Goal: Task Accomplishment & Management: Complete application form

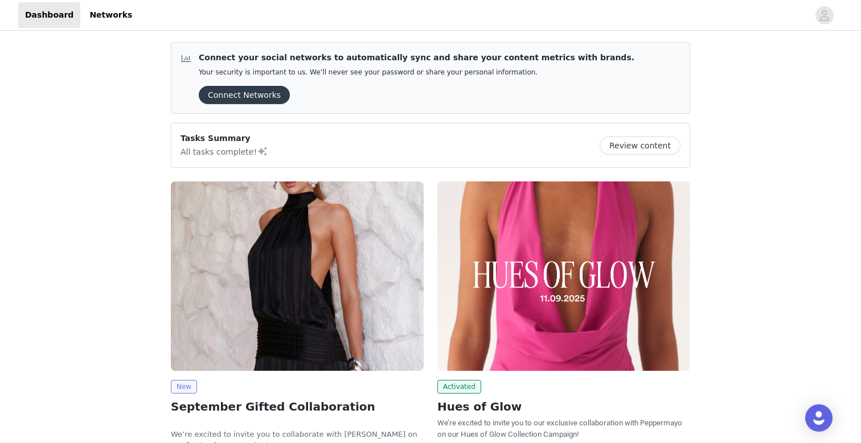
click at [190, 386] on span "New" at bounding box center [184, 387] width 26 height 14
click at [254, 340] on img at bounding box center [297, 277] width 253 height 190
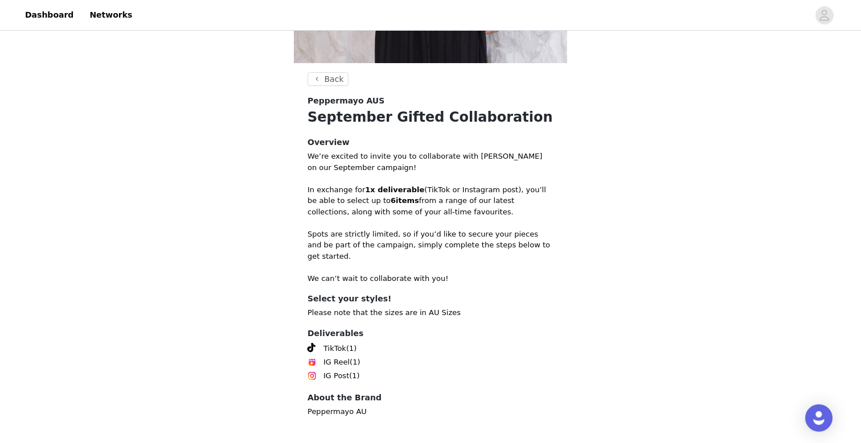
scroll to position [351, 0]
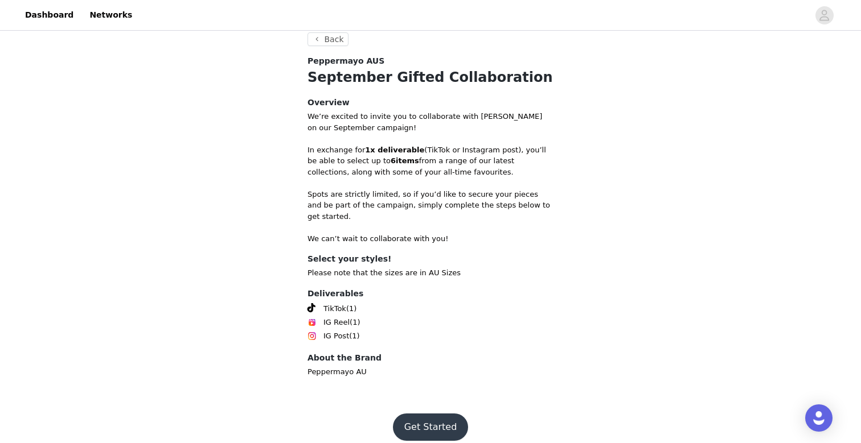
click at [427, 414] on button "Get Started" at bounding box center [431, 427] width 76 height 27
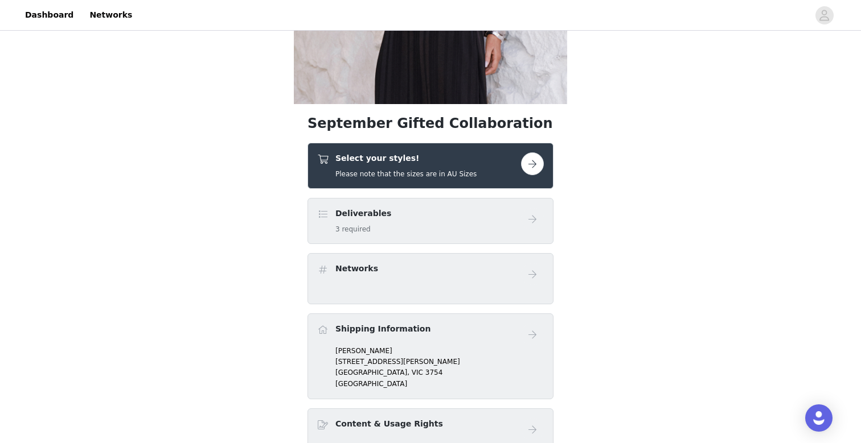
scroll to position [279, 0]
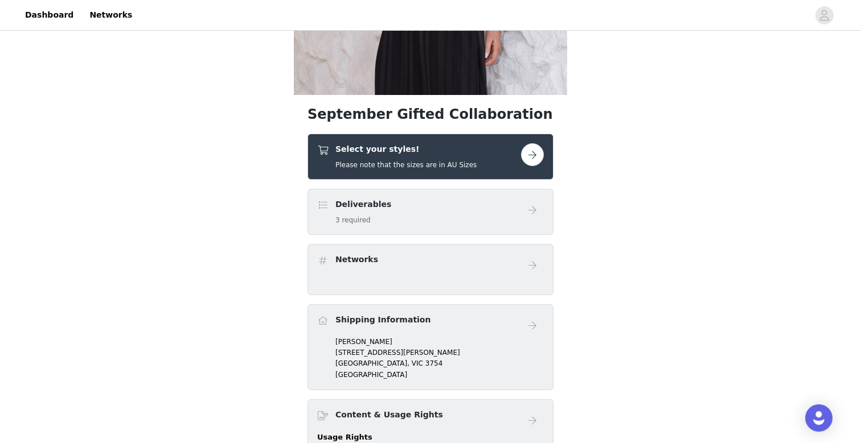
click at [526, 159] on button "button" at bounding box center [532, 154] width 23 height 23
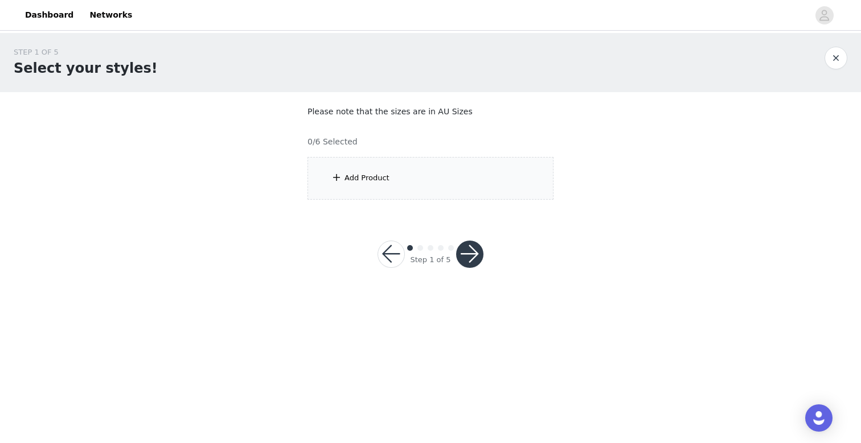
click at [378, 180] on div "Add Product" at bounding box center [366, 177] width 45 height 11
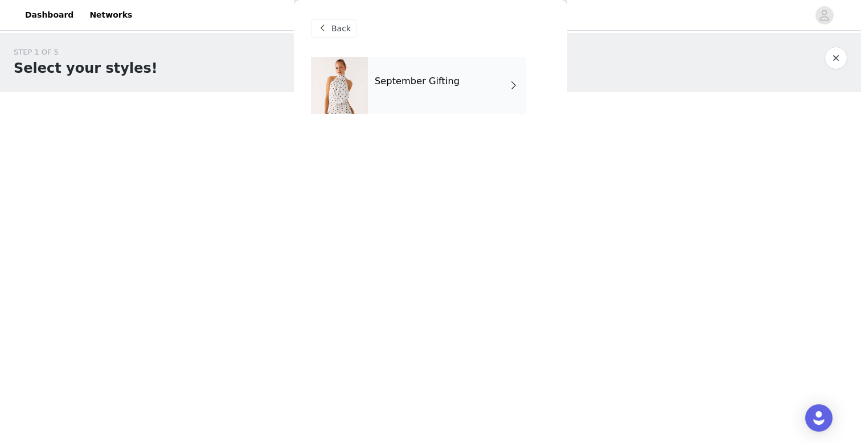
click at [491, 76] on div "September Gifting" at bounding box center [447, 85] width 158 height 57
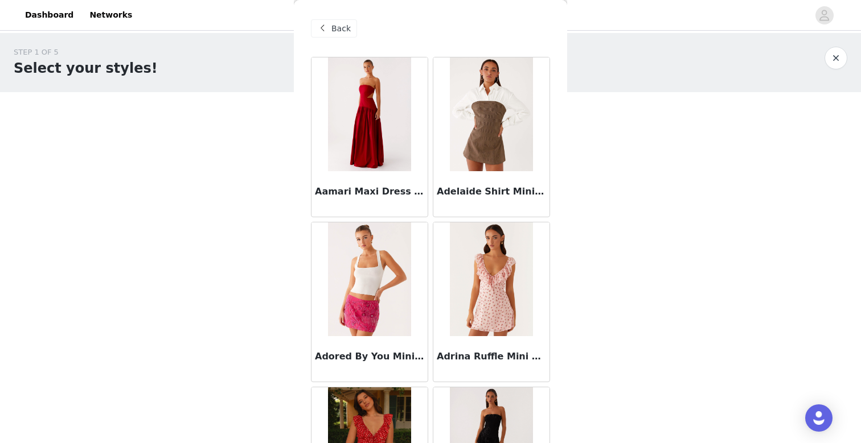
click at [596, 191] on div "STEP 1 OF 5 Select your styles! Please note that the sizes are in AU Sizes 0/6 …" at bounding box center [430, 123] width 861 height 180
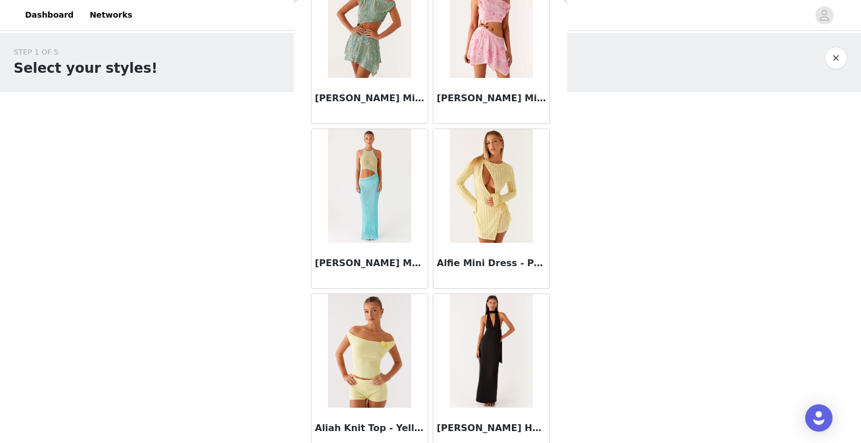
scroll to position [1298, 0]
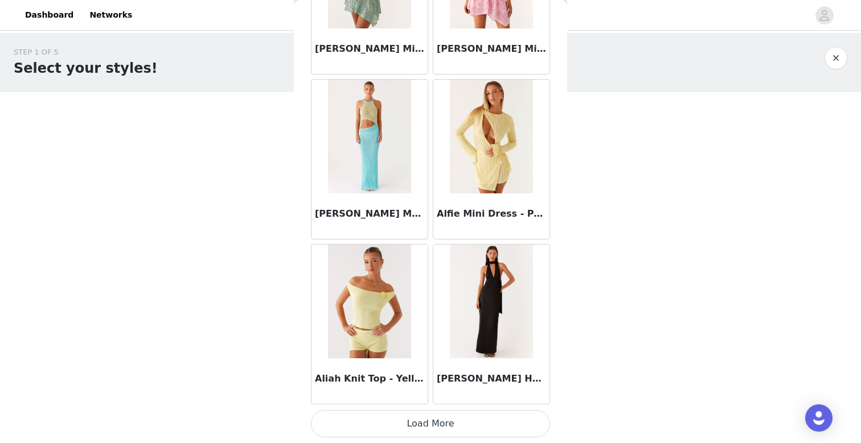
click at [356, 427] on button "Load More" at bounding box center [430, 423] width 239 height 27
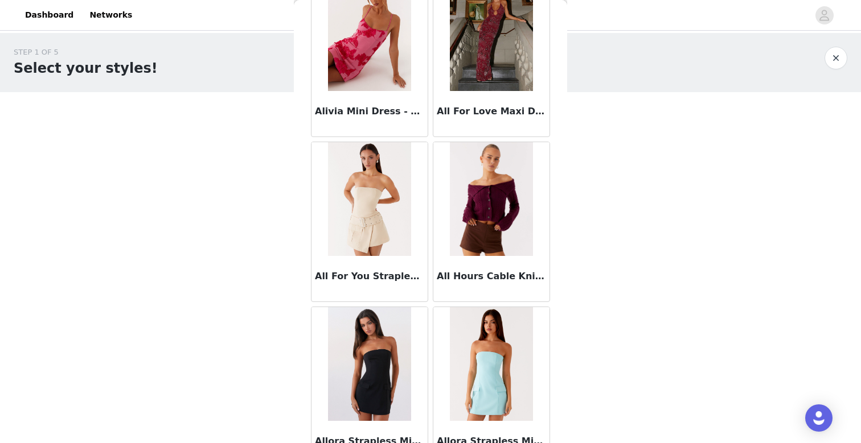
scroll to position [2249, 0]
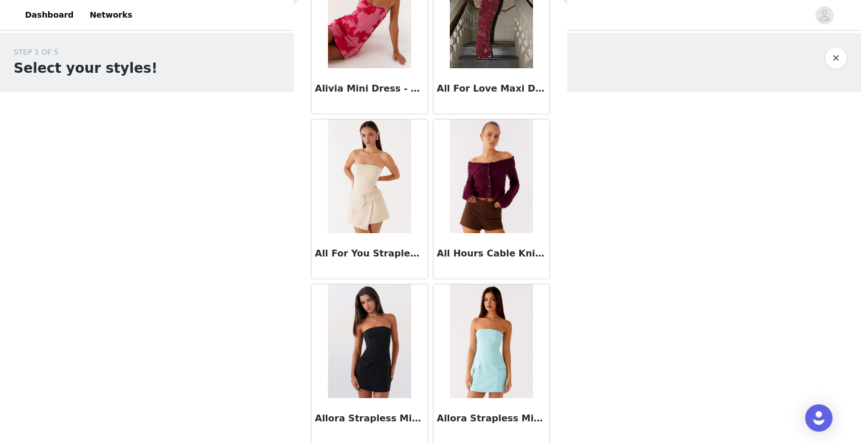
click at [569, 225] on div "STEP 1 OF 5 Select your styles! Please note that the sizes are in AU Sizes 0/6 …" at bounding box center [430, 164] width 861 height 262
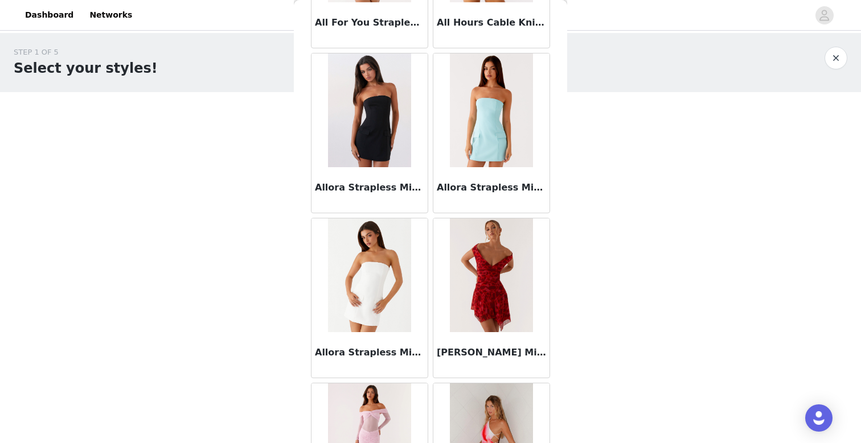
scroll to position [2482, 0]
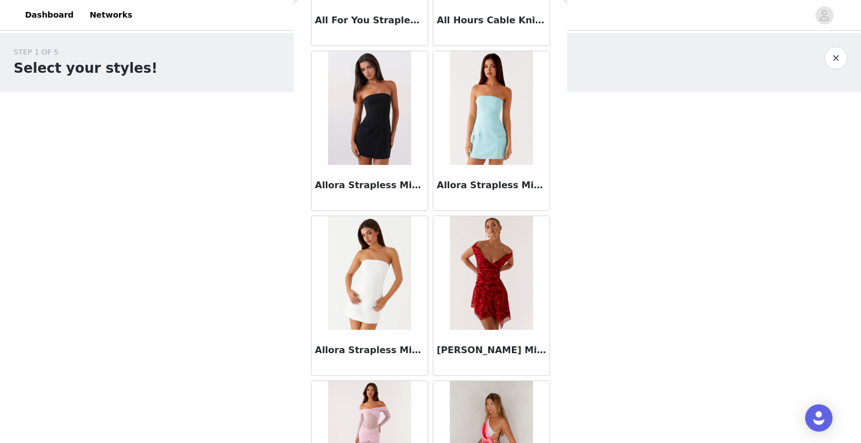
click at [625, 206] on div "STEP 1 OF 5 Select your styles! Please note that the sizes are in AU Sizes 0/6 …" at bounding box center [430, 123] width 861 height 180
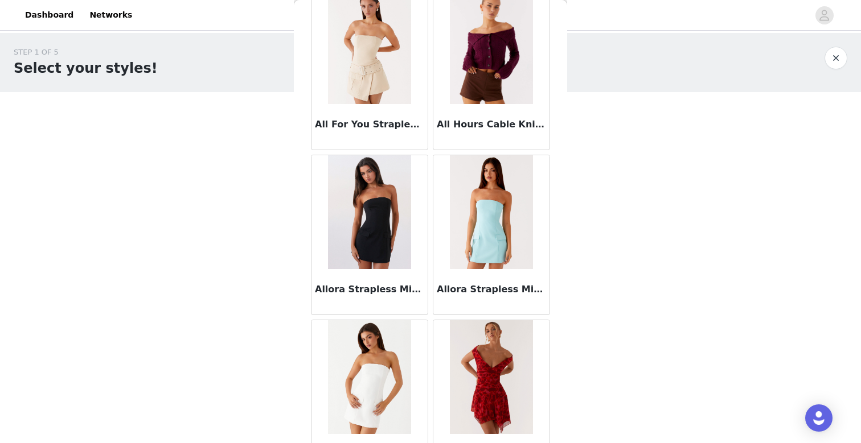
scroll to position [2518, 0]
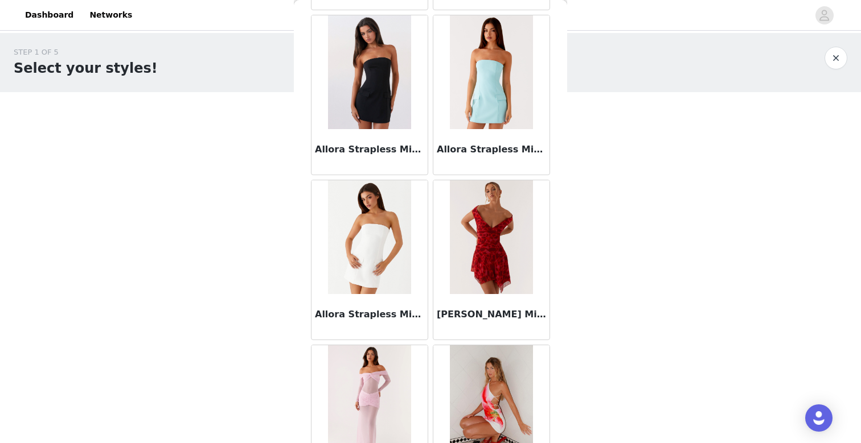
click at [627, 247] on div "STEP 1 OF 5 Select your styles! Please note that the sizes are in AU Sizes 0/6 …" at bounding box center [430, 164] width 861 height 262
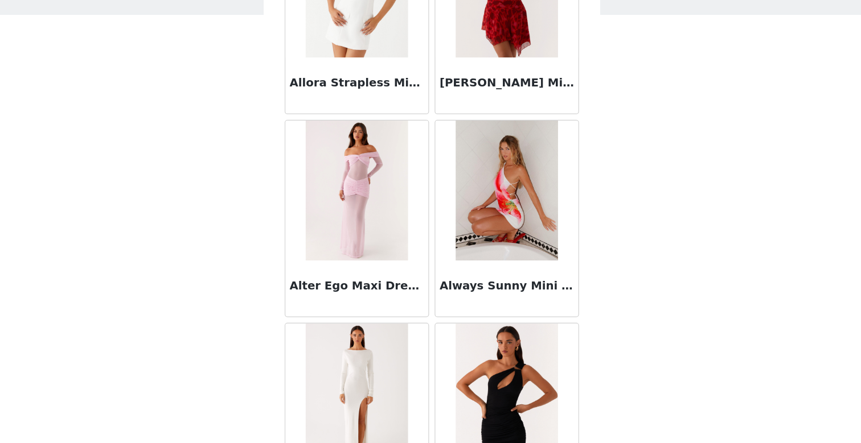
scroll to position [2681, 0]
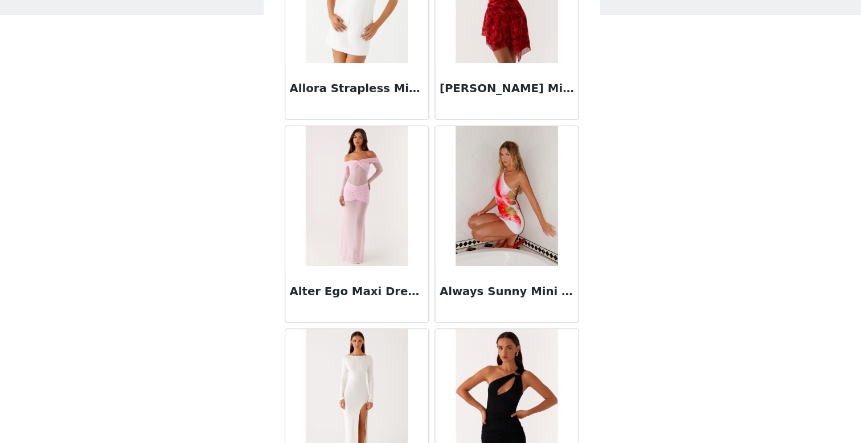
click at [647, 285] on div "STEP 1 OF 5 Select your styles! Please note that the sizes are in AU Sizes 0/6 …" at bounding box center [430, 164] width 861 height 262
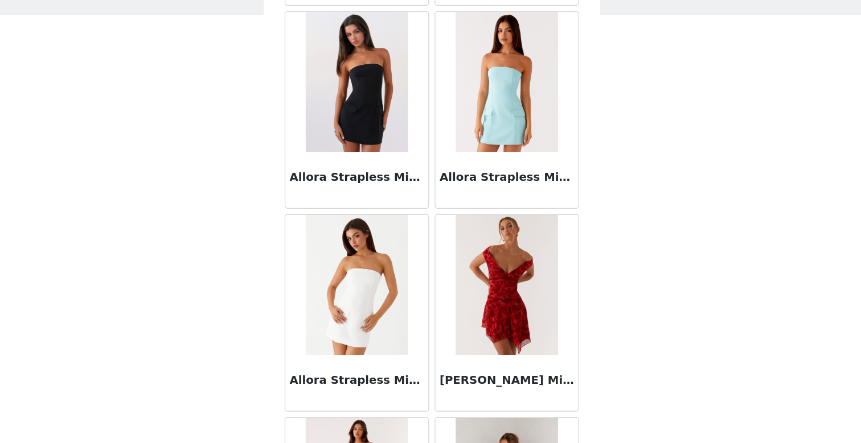
scroll to position [2438, 0]
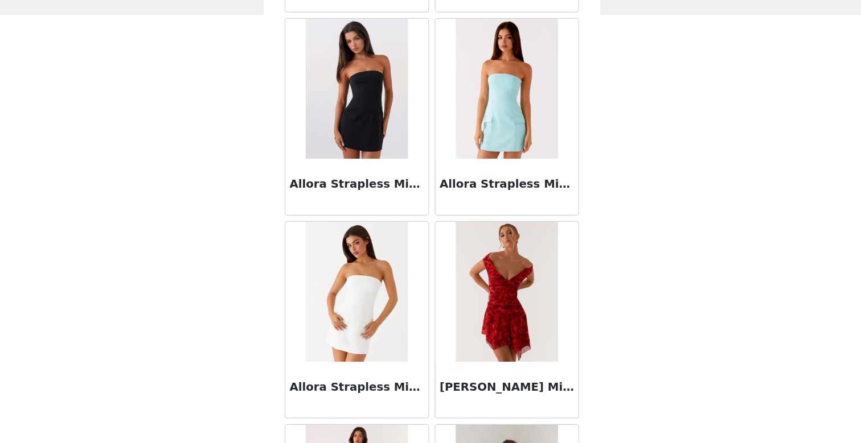
click at [676, 262] on div "STEP 1 OF 5 Select your styles! Please note that the sizes are in AU Sizes 0/6 …" at bounding box center [430, 164] width 861 height 262
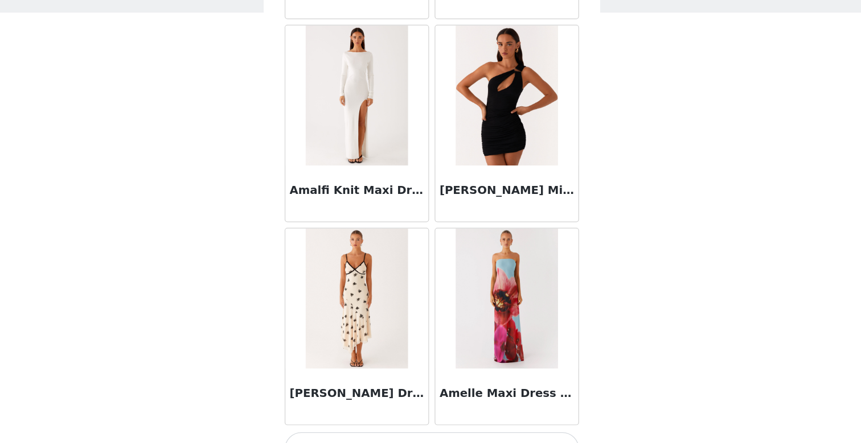
scroll to position [0, 0]
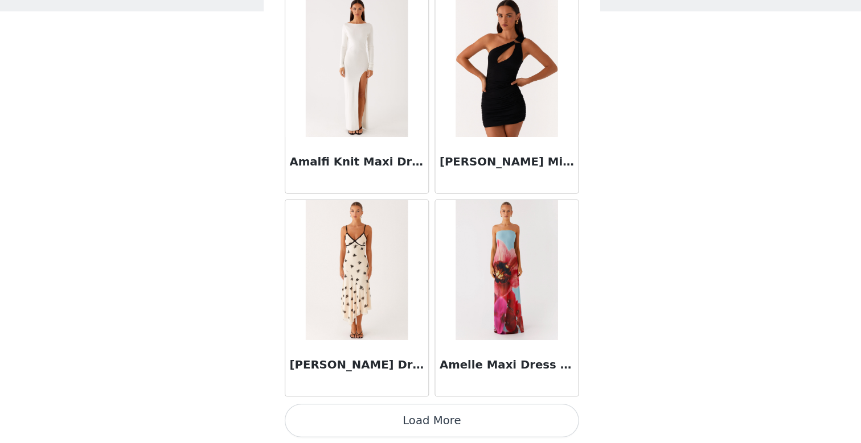
click at [429, 418] on button "Load More" at bounding box center [430, 424] width 239 height 27
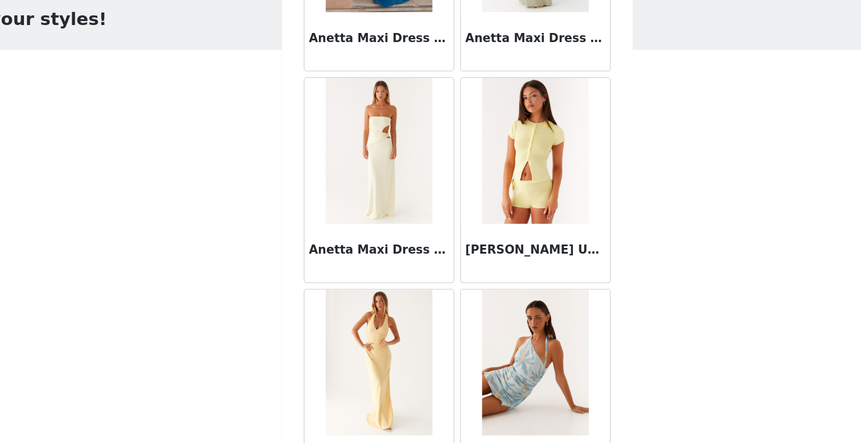
scroll to position [4599, 0]
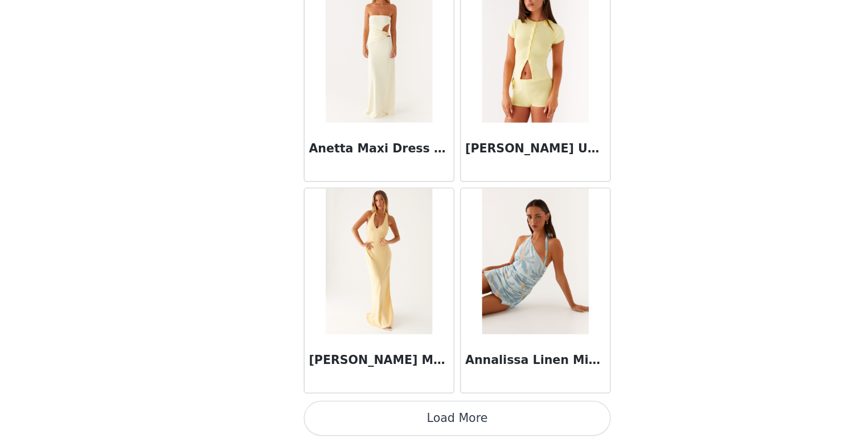
click at [397, 418] on button "Load More" at bounding box center [430, 423] width 239 height 27
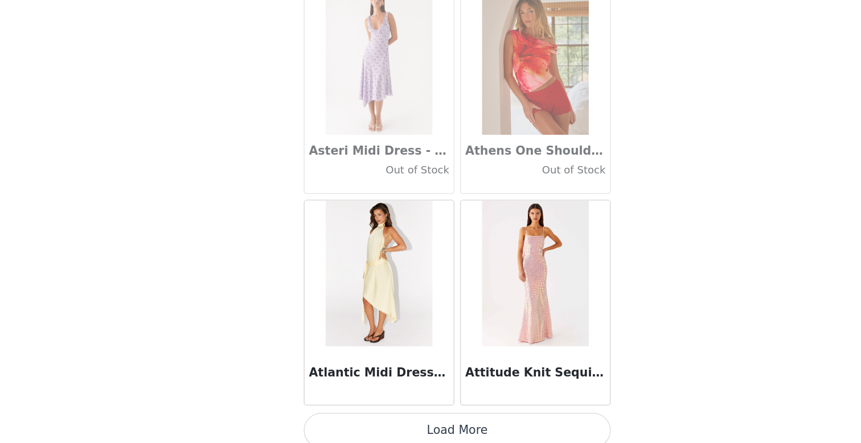
scroll to position [6250, 0]
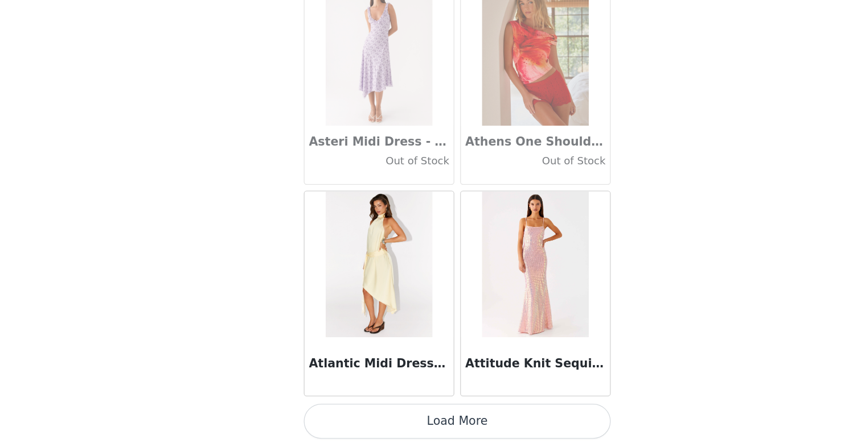
click at [392, 419] on button "Load More" at bounding box center [430, 423] width 239 height 27
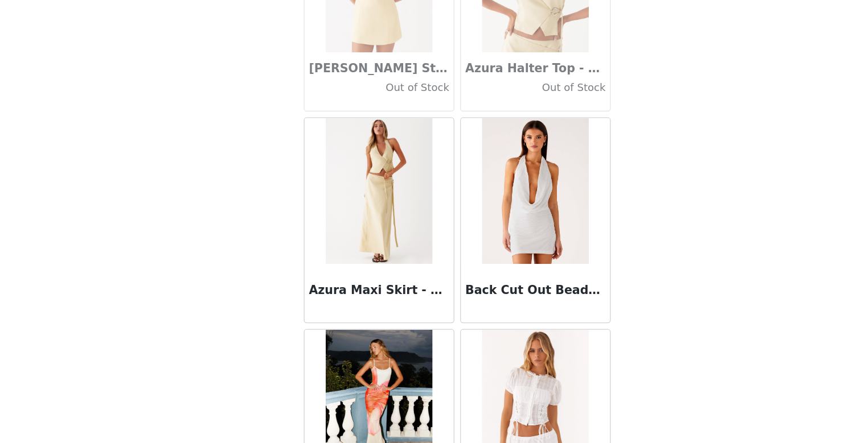
scroll to position [7793, 0]
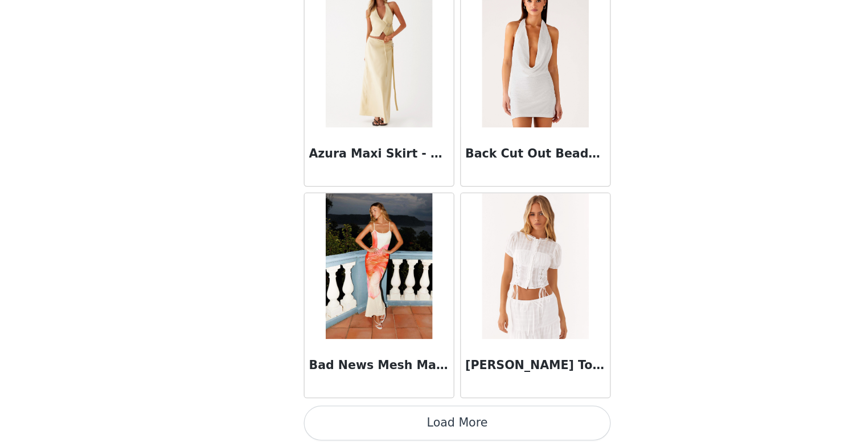
click at [411, 424] on button "Load More" at bounding box center [430, 425] width 239 height 27
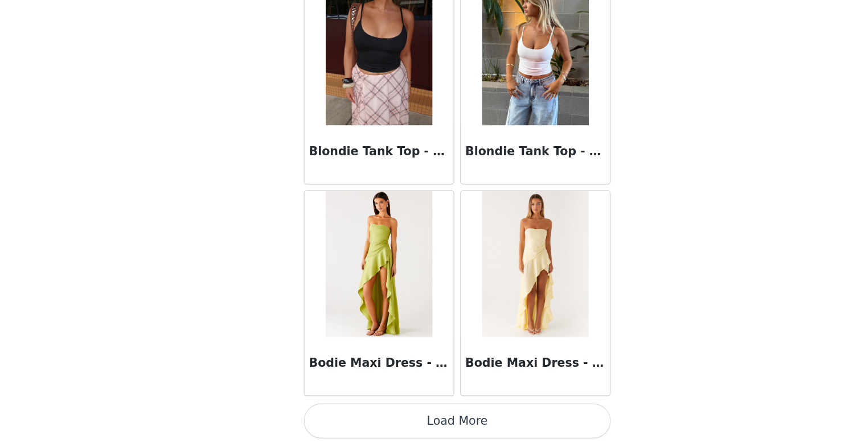
scroll to position [0, 0]
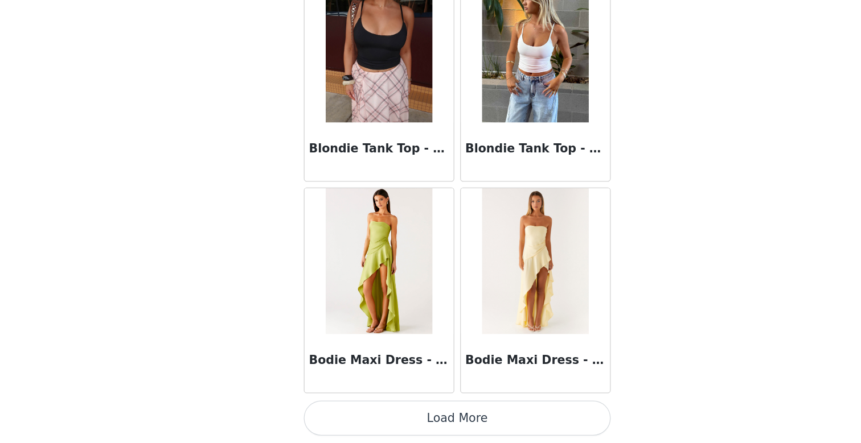
click at [416, 417] on button "Load More" at bounding box center [430, 423] width 239 height 27
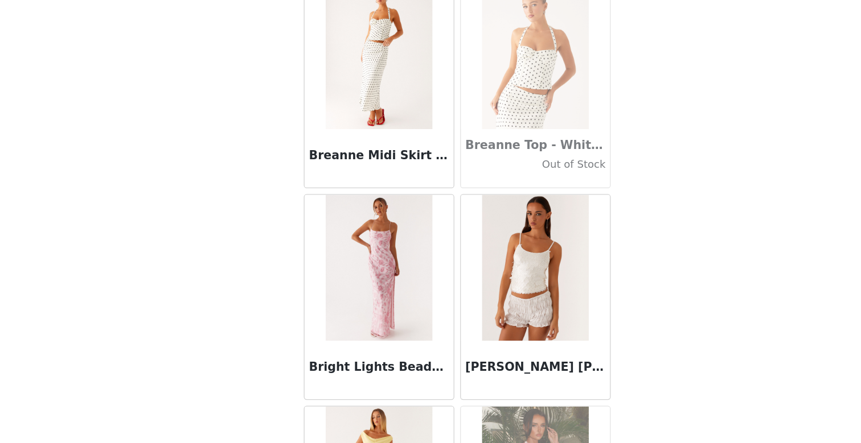
scroll to position [10381, 0]
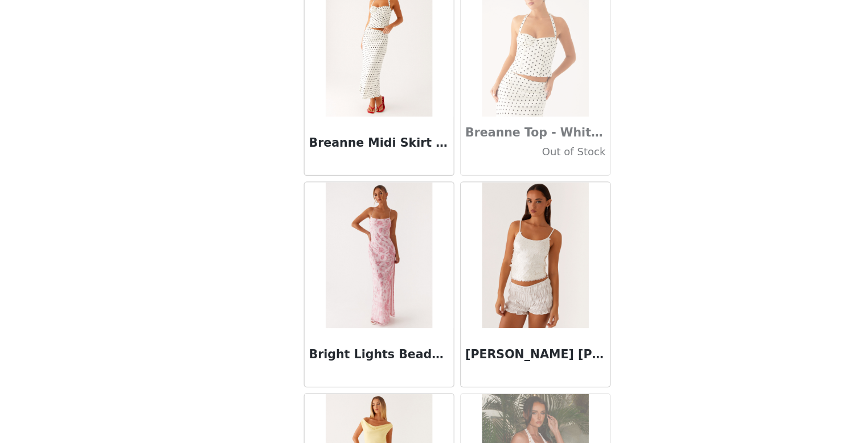
click at [606, 277] on div "STEP 1 OF 5 Select your styles! Please note that the sizes are in AU Sizes 0/6 …" at bounding box center [430, 164] width 861 height 262
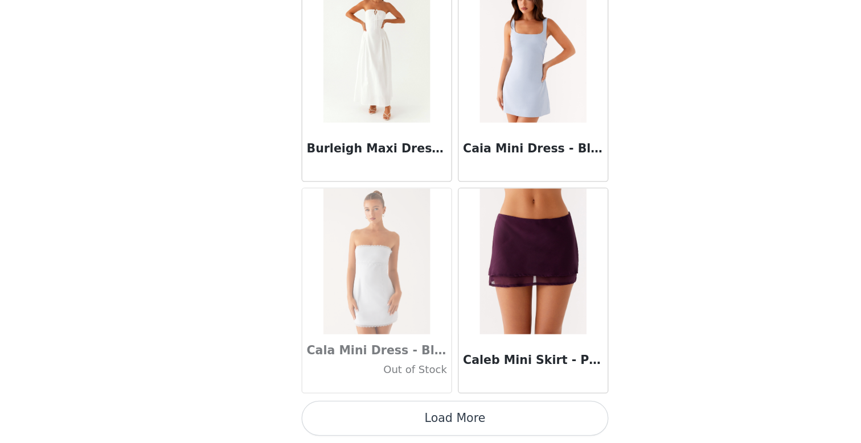
scroll to position [0, 0]
click at [401, 418] on button "Load More" at bounding box center [430, 423] width 239 height 27
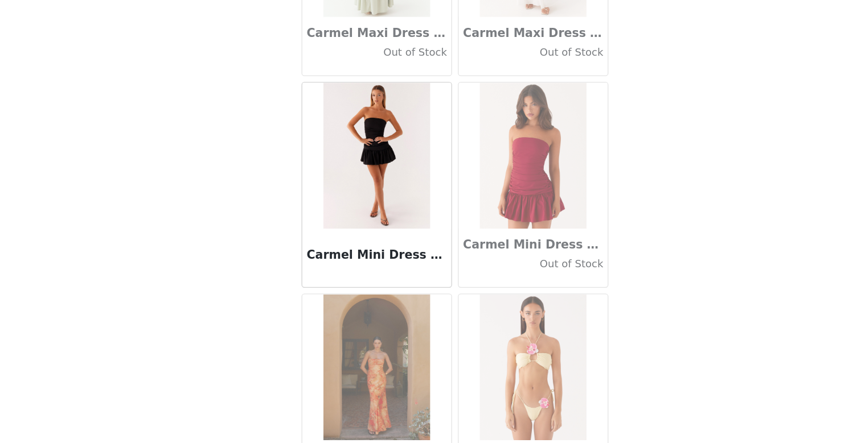
scroll to position [12852, 0]
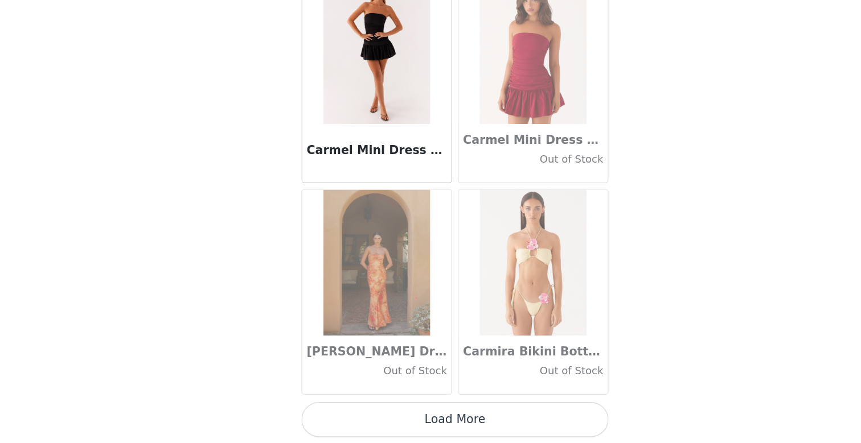
click at [400, 425] on button "Load More" at bounding box center [430, 423] width 239 height 27
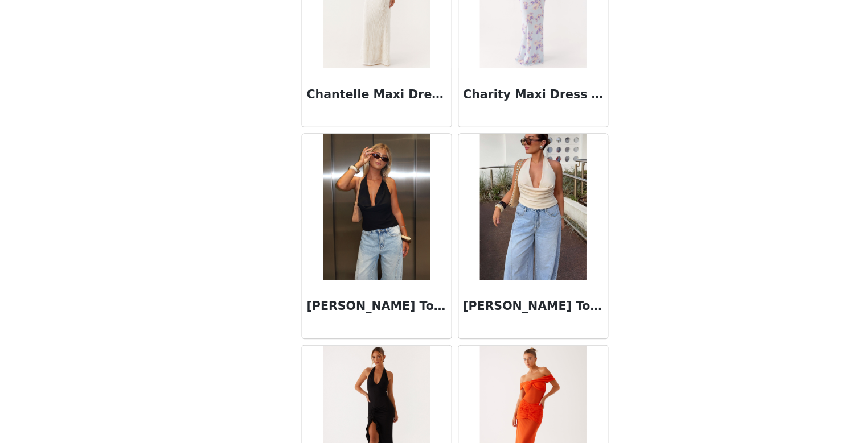
scroll to position [14502, 0]
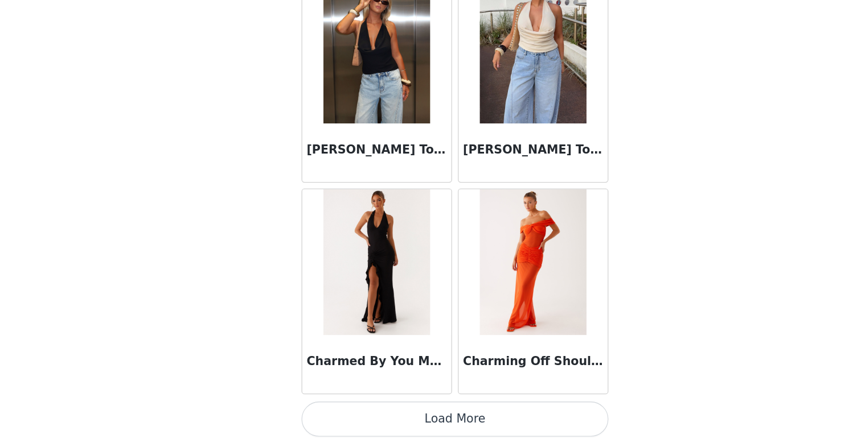
click at [409, 419] on button "Load More" at bounding box center [430, 423] width 239 height 27
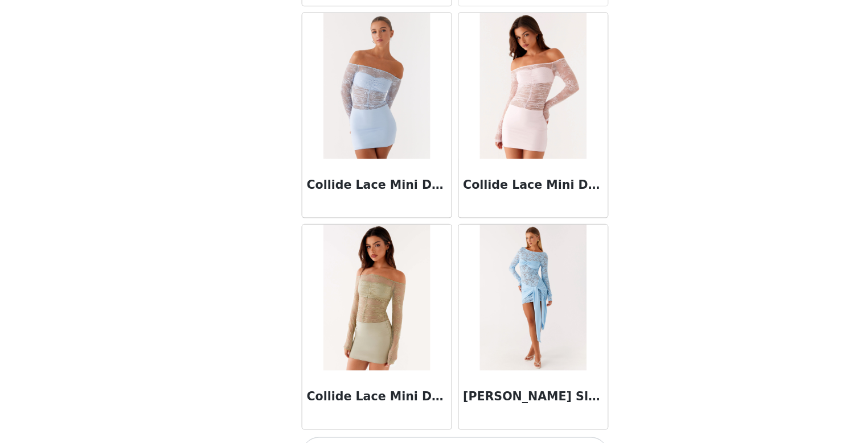
scroll to position [16153, 0]
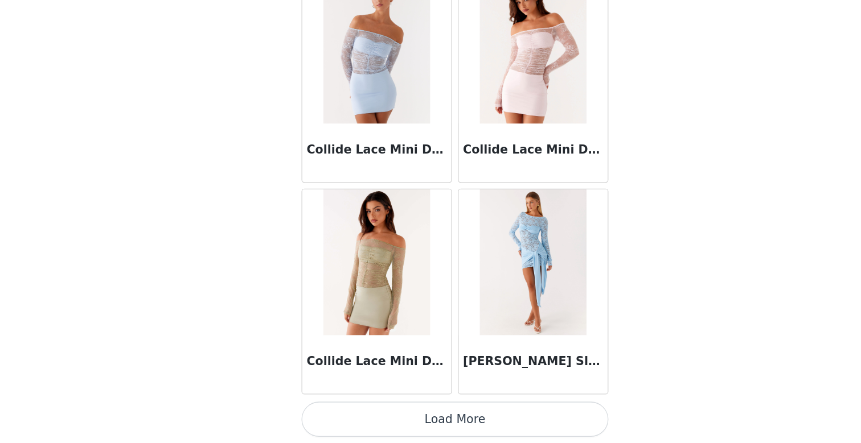
click at [433, 414] on button "Load More" at bounding box center [430, 423] width 239 height 27
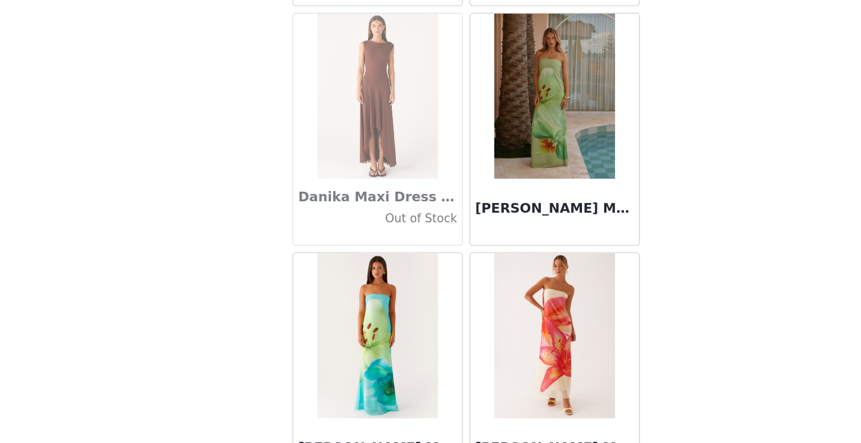
scroll to position [17404, 0]
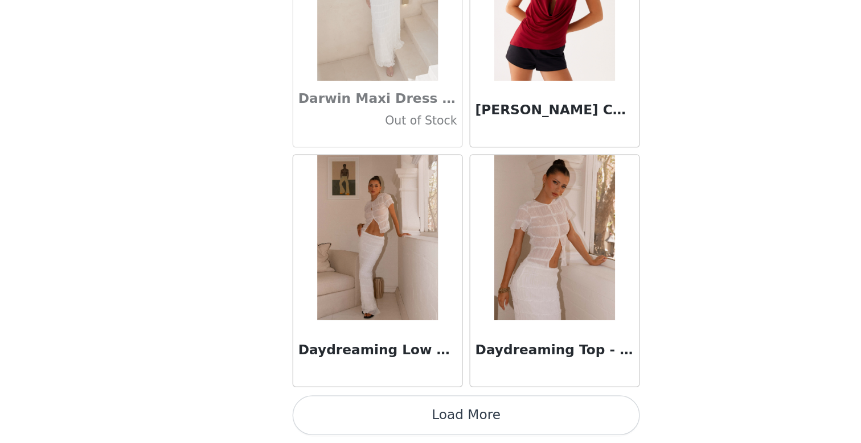
click at [418, 436] on button "Load More" at bounding box center [430, 423] width 239 height 27
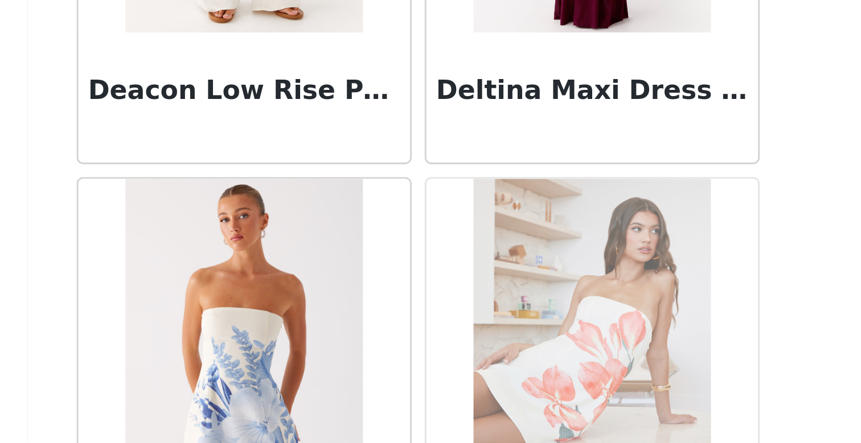
scroll to position [0, 0]
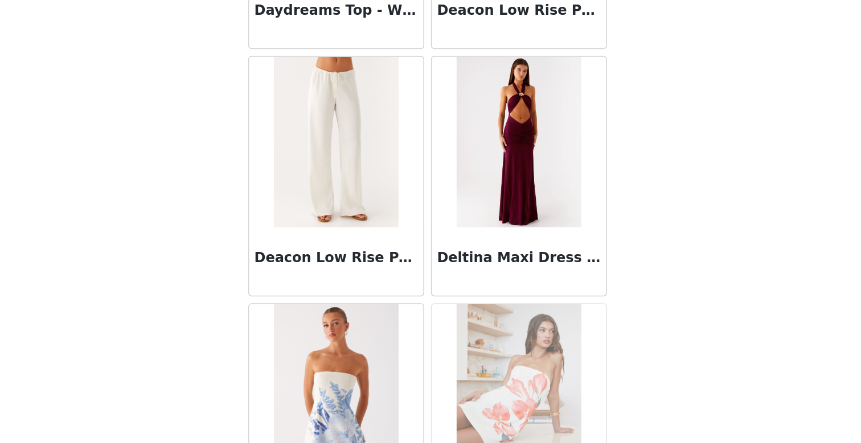
click at [585, 348] on body "Dashboard Networks STEP 1 OF 5 Select your styles! Please note that the sizes a…" at bounding box center [430, 221] width 861 height 443
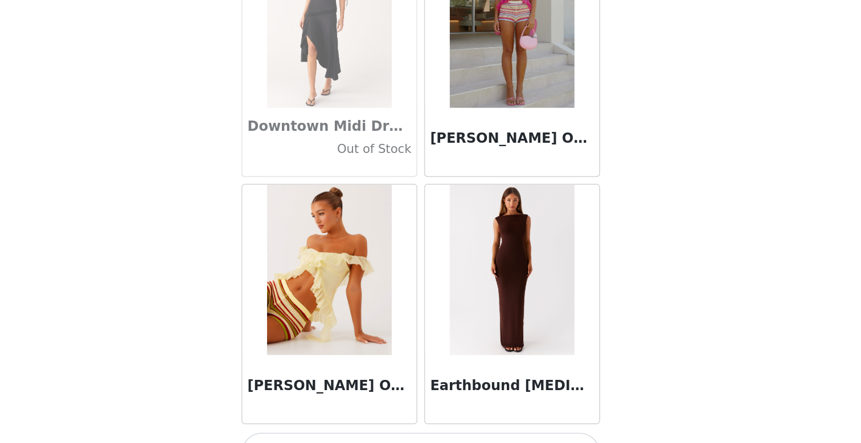
scroll to position [19454, 0]
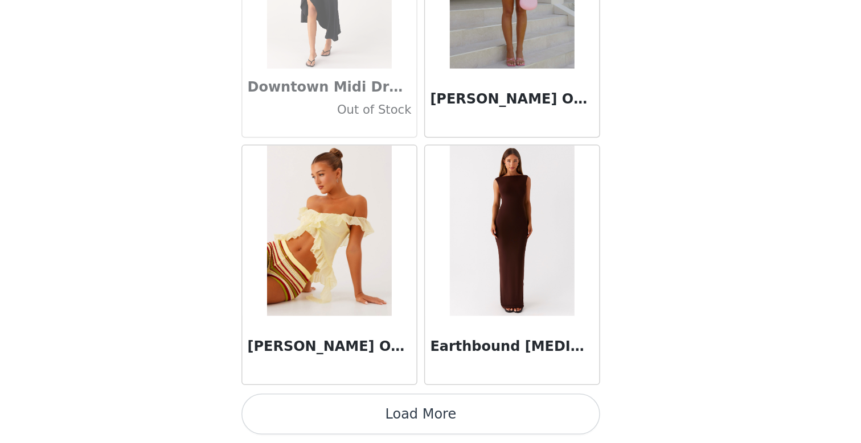
click at [460, 426] on button "Load More" at bounding box center [430, 423] width 239 height 27
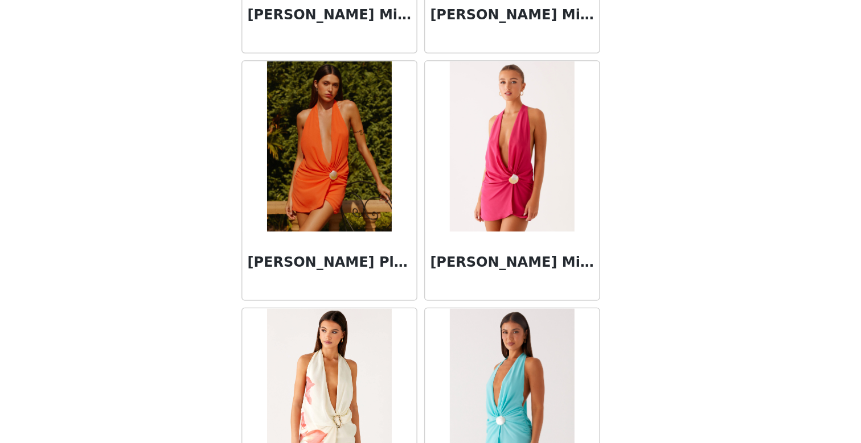
scroll to position [21104, 0]
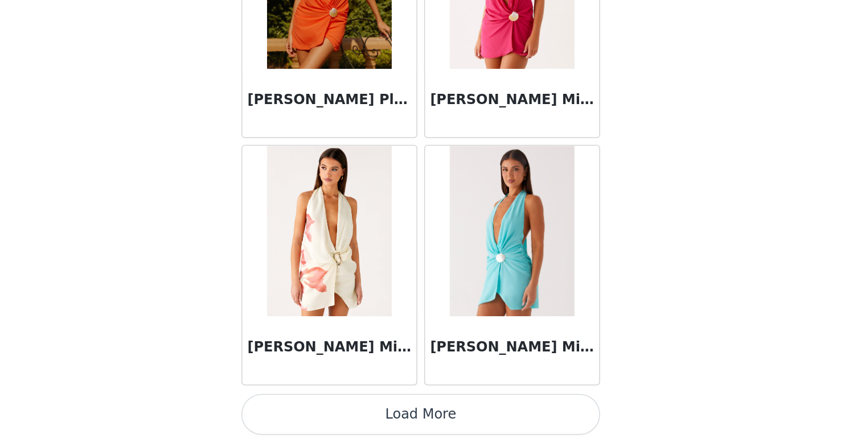
click at [454, 419] on button "Load More" at bounding box center [430, 423] width 239 height 27
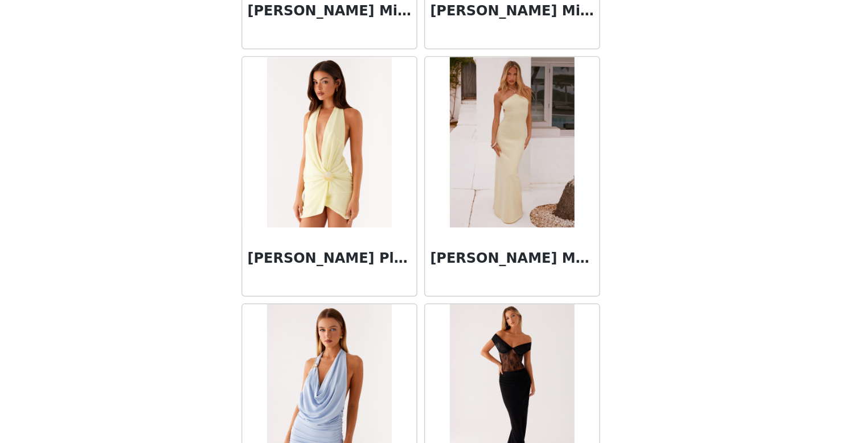
scroll to position [21330, 0]
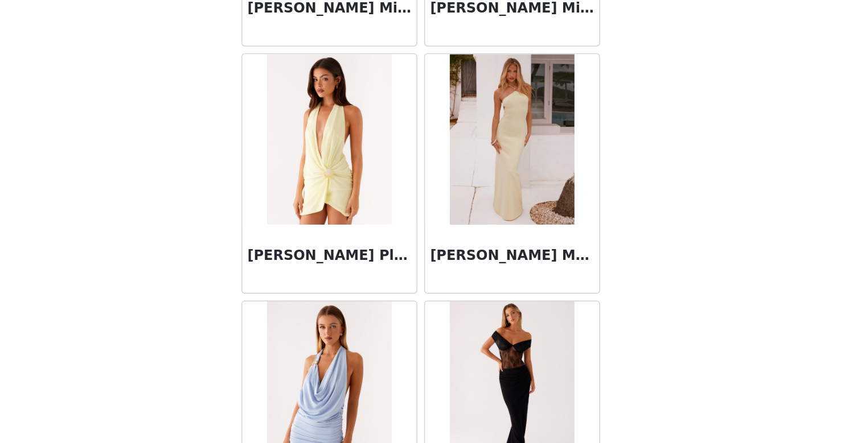
click at [643, 215] on div "STEP 1 OF 5 Select your styles! Please note that the sizes are in AU Sizes 0/6 …" at bounding box center [430, 164] width 861 height 262
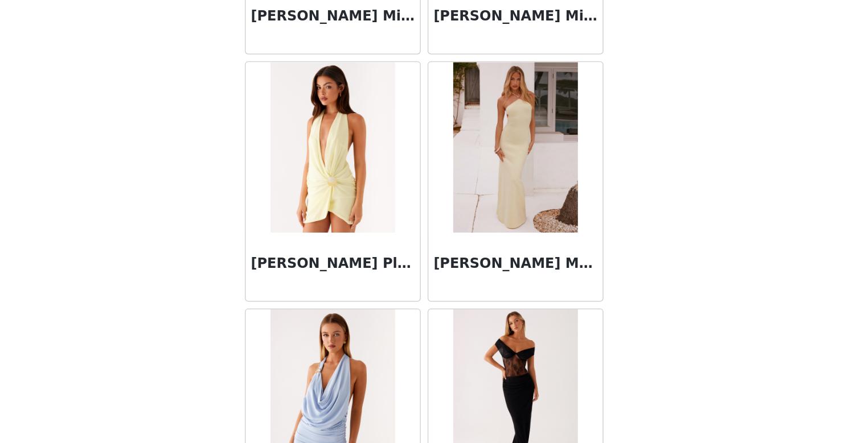
click at [602, 277] on div "STEP 1 OF 5 Select your styles! Please note that the sizes are in AU Sizes 0/6 …" at bounding box center [430, 164] width 861 height 262
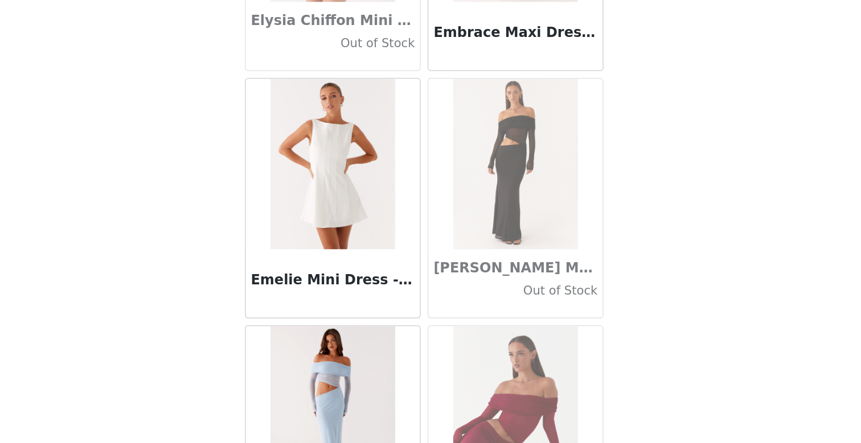
scroll to position [21978, 0]
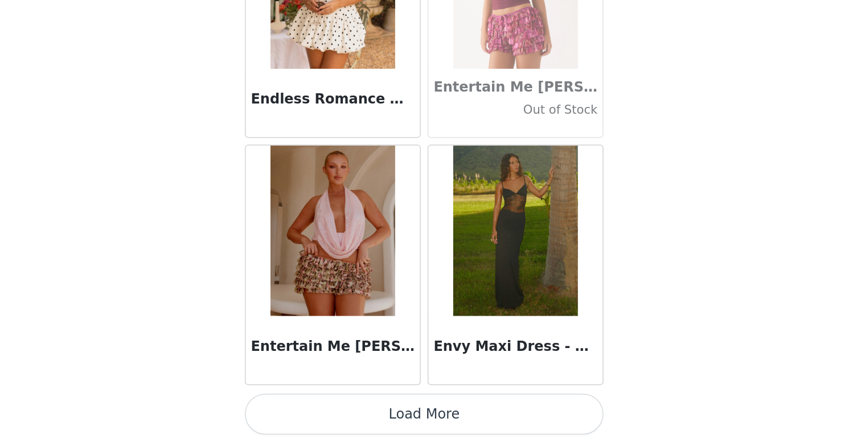
click at [433, 423] on button "Load More" at bounding box center [430, 423] width 239 height 27
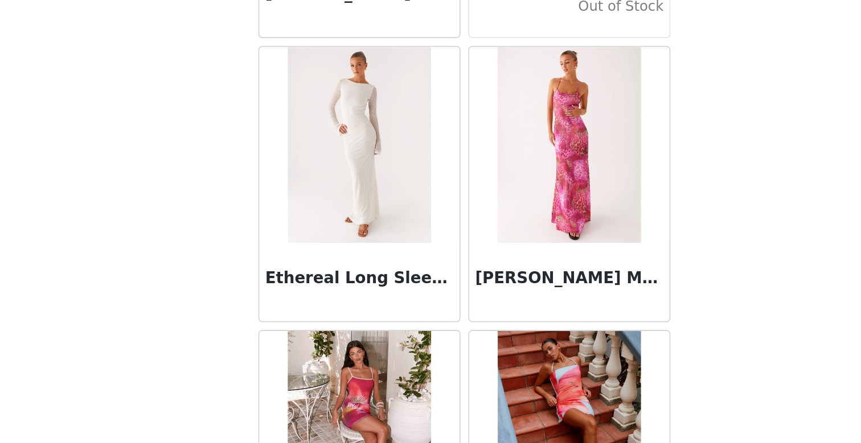
scroll to position [0, 0]
click at [588, 349] on body "Dashboard Networks STEP 1 OF 5 Select your styles! Please note that the sizes a…" at bounding box center [430, 221] width 861 height 443
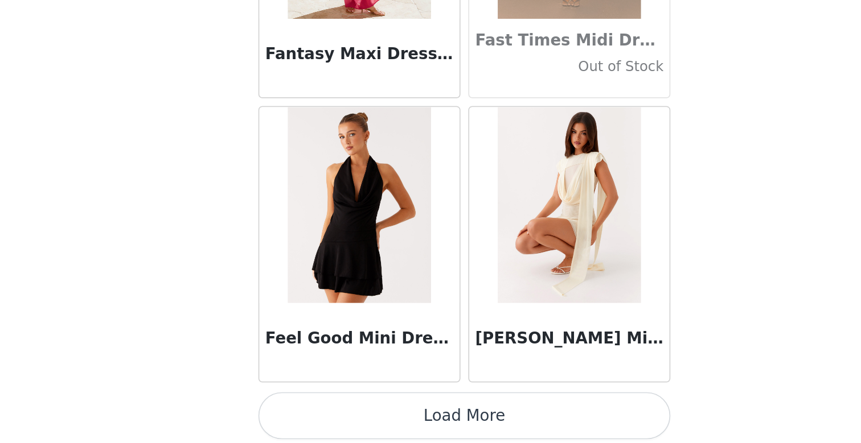
scroll to position [24404, 0]
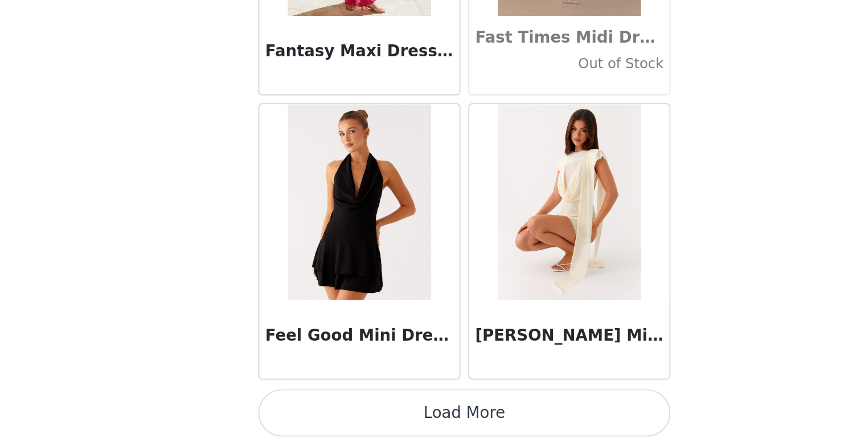
click at [447, 428] on button "Load More" at bounding box center [430, 425] width 239 height 27
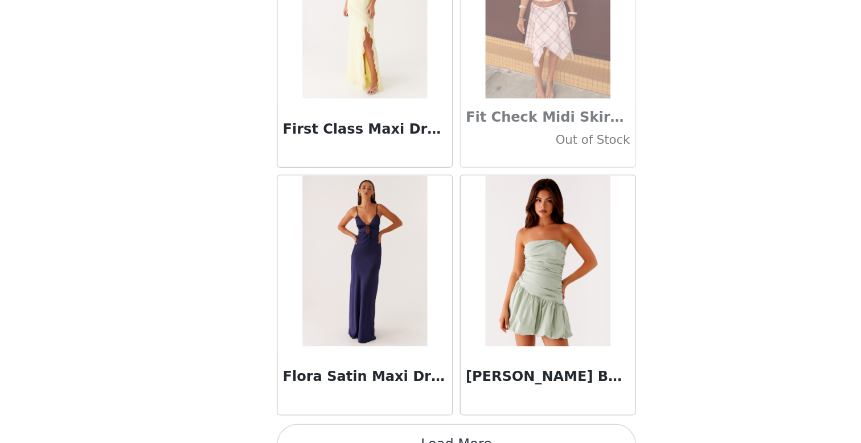
scroll to position [26056, 0]
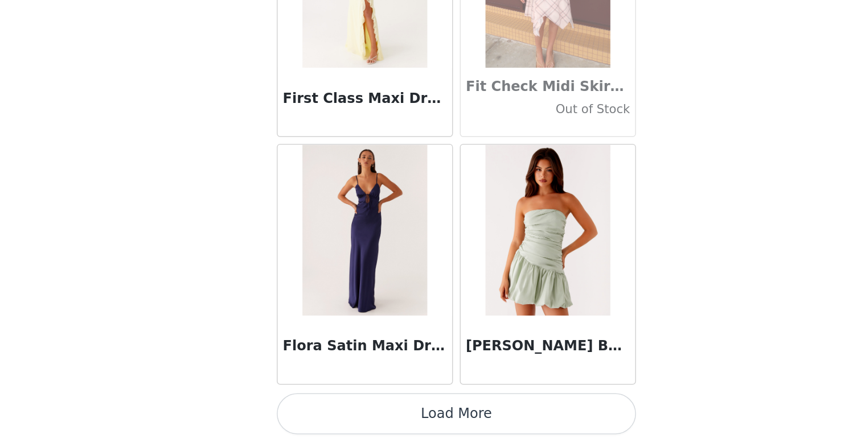
click at [445, 425] on button "Load More" at bounding box center [430, 423] width 239 height 27
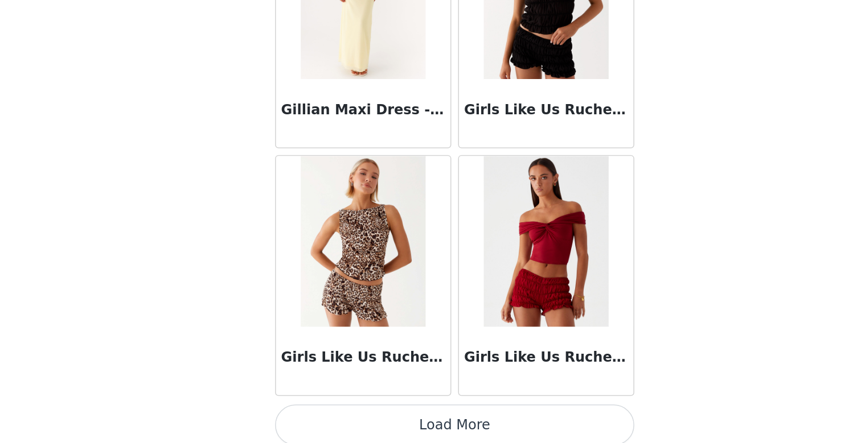
scroll to position [27706, 0]
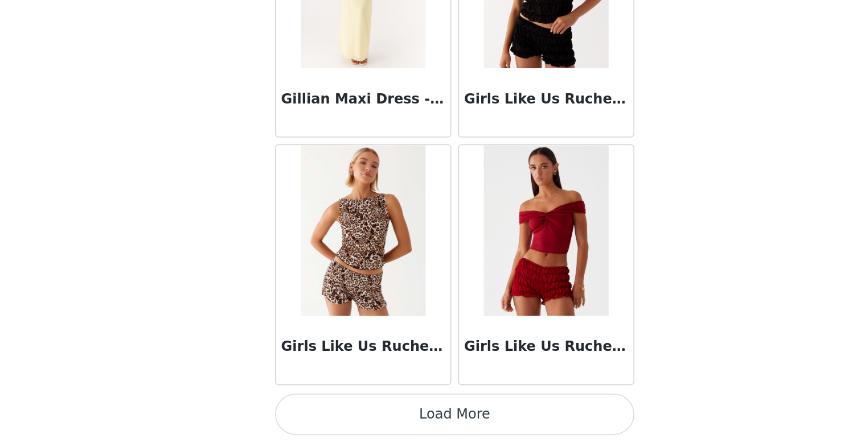
click at [440, 425] on button "Load More" at bounding box center [430, 423] width 239 height 27
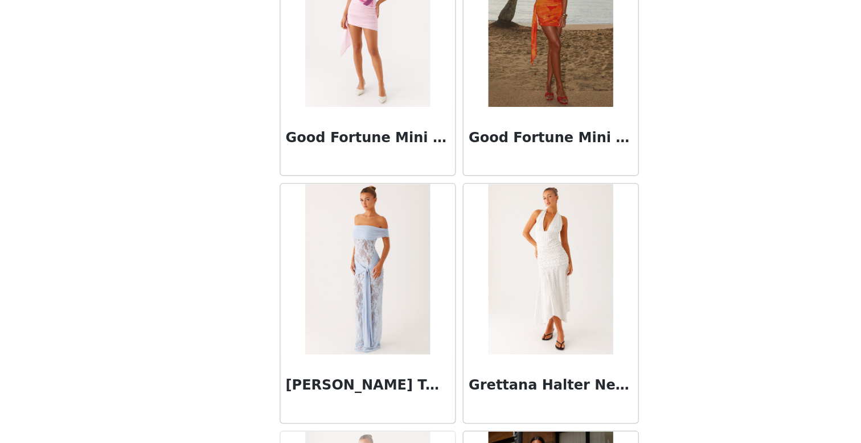
scroll to position [28511, 0]
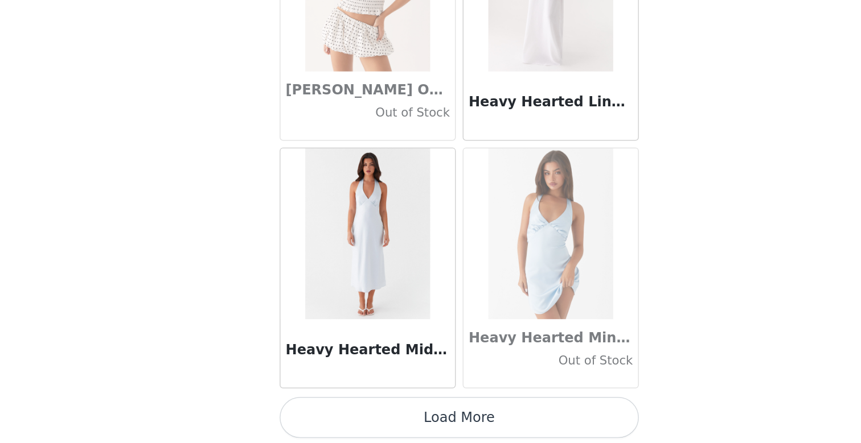
click at [430, 427] on button "Load More" at bounding box center [430, 426] width 239 height 27
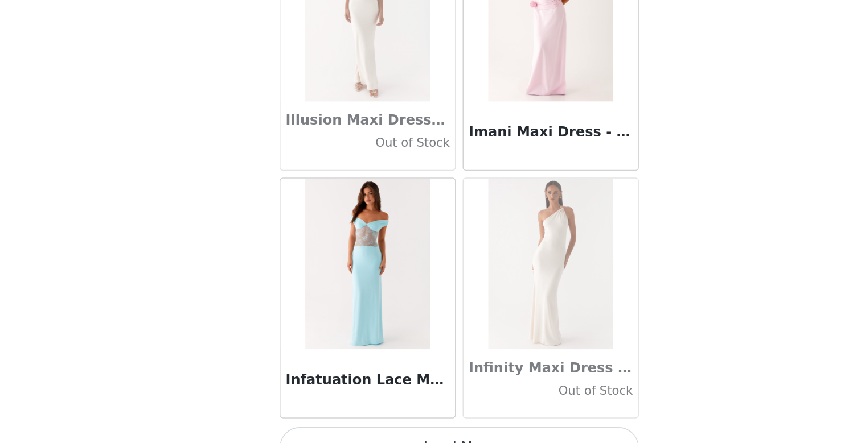
scroll to position [31007, 0]
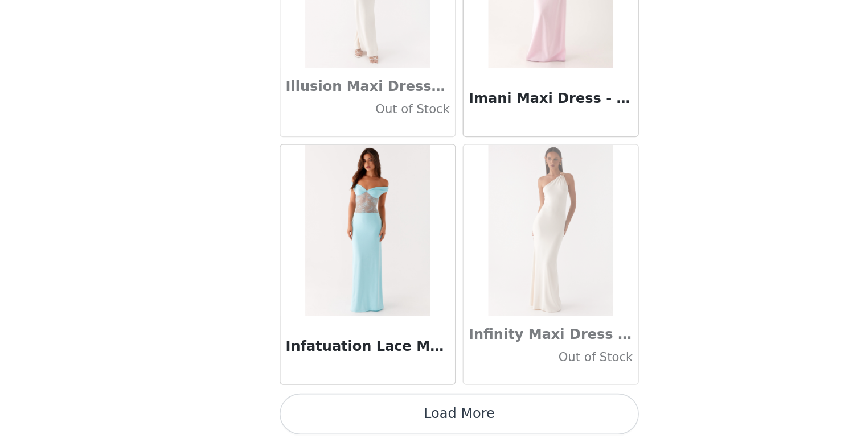
click at [404, 423] on button "Load More" at bounding box center [430, 423] width 239 height 27
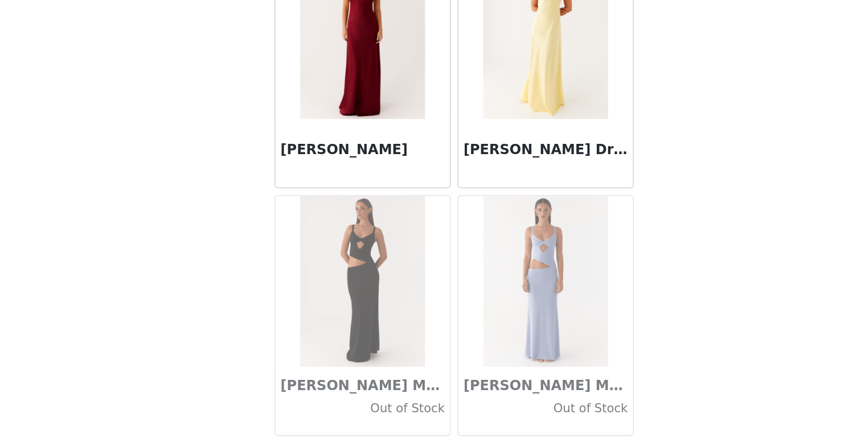
scroll to position [32658, 0]
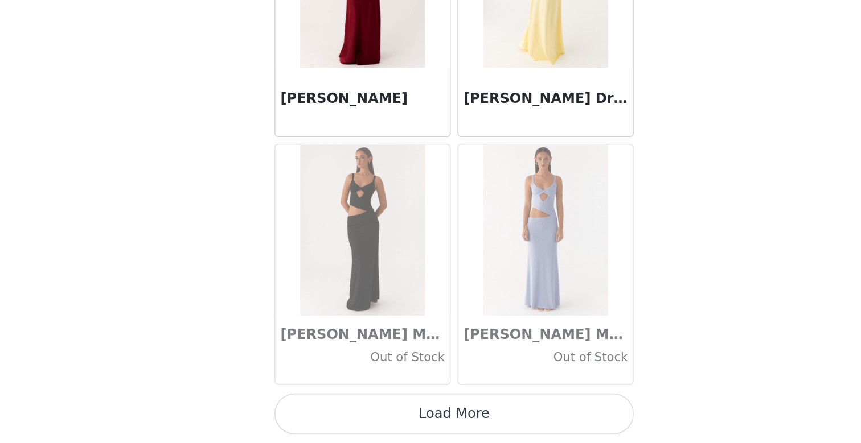
click at [434, 420] on button "Load More" at bounding box center [430, 423] width 239 height 27
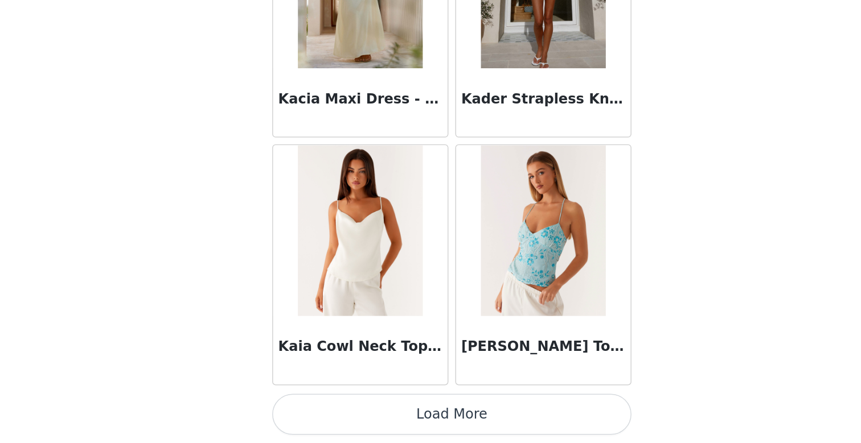
scroll to position [34307, 0]
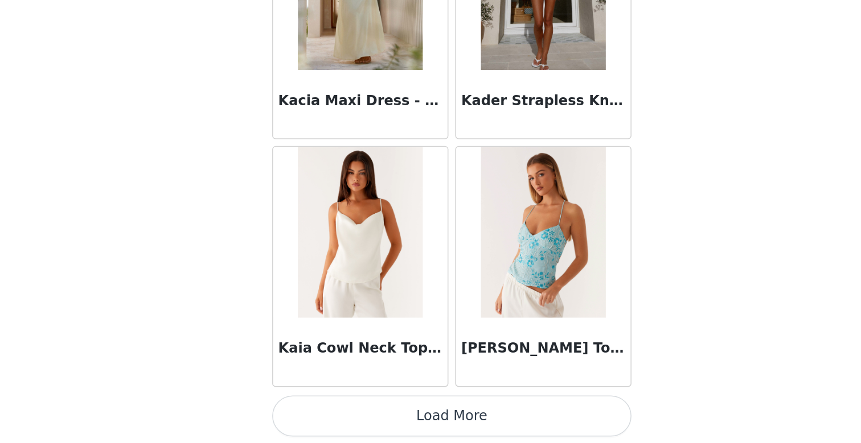
click at [433, 426] on button "Load More" at bounding box center [430, 424] width 239 height 27
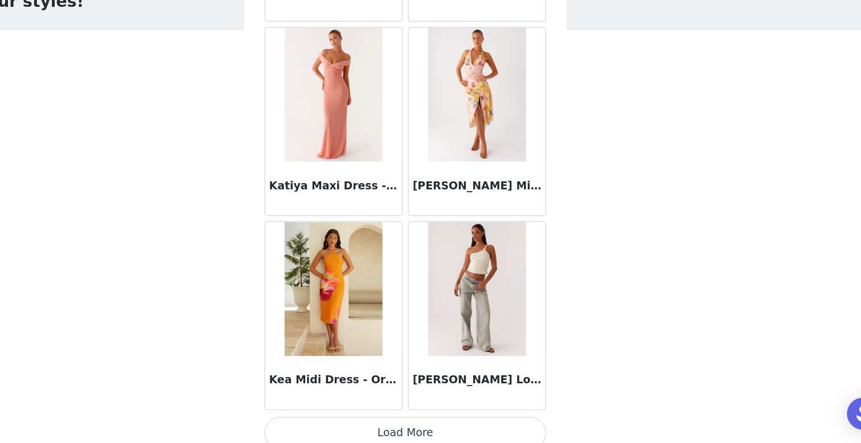
scroll to position [35959, 0]
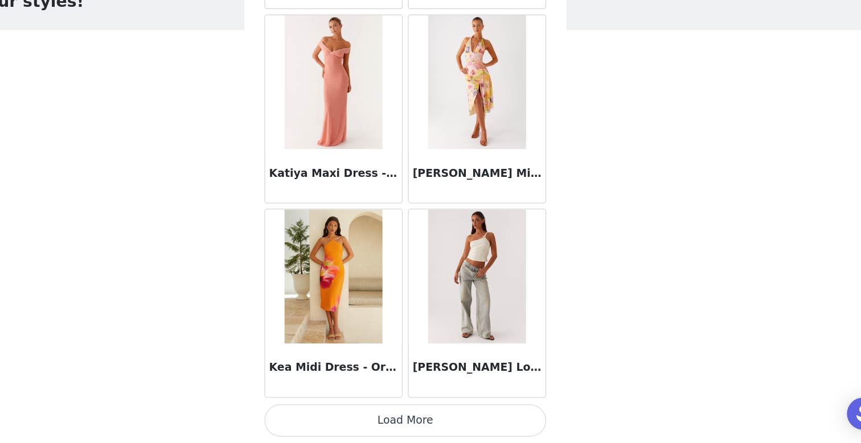
click at [433, 422] on button "Load More" at bounding box center [430, 423] width 239 height 27
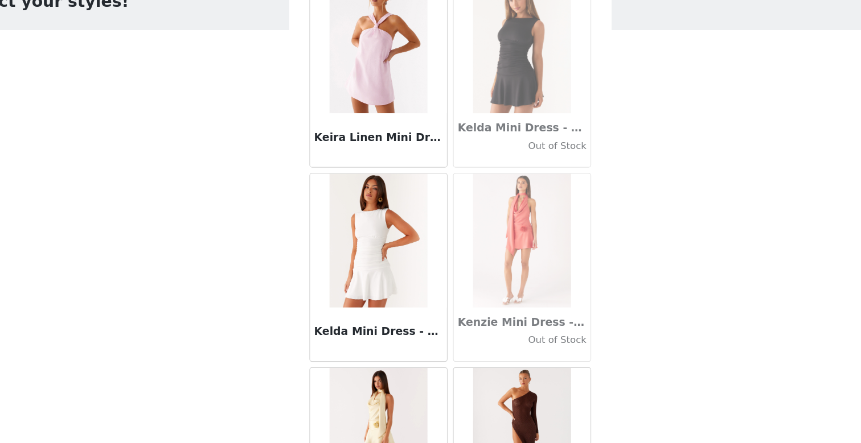
scroll to position [36486, 0]
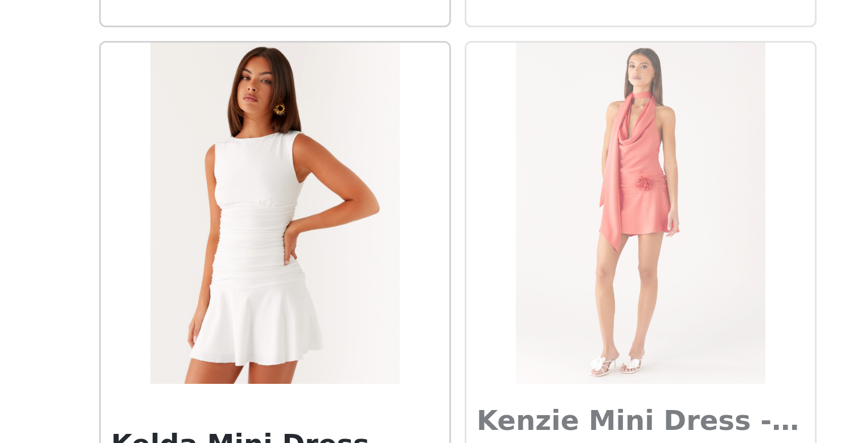
click at [426, 274] on div at bounding box center [369, 270] width 116 height 114
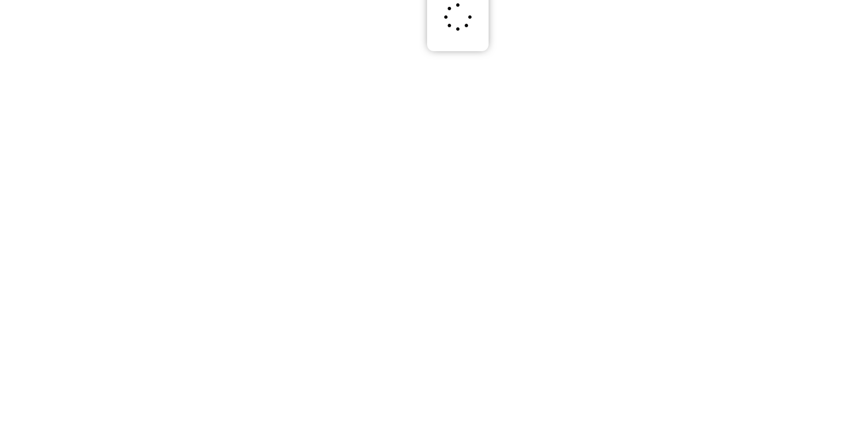
scroll to position [0, 0]
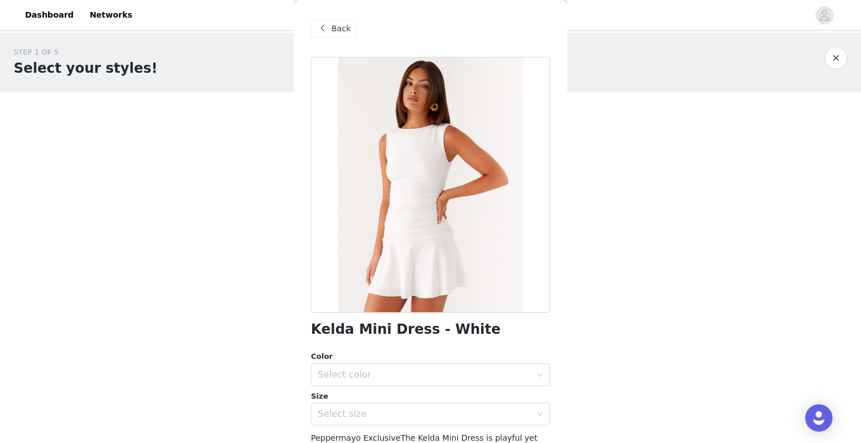
click at [327, 28] on span at bounding box center [322, 29] width 14 height 14
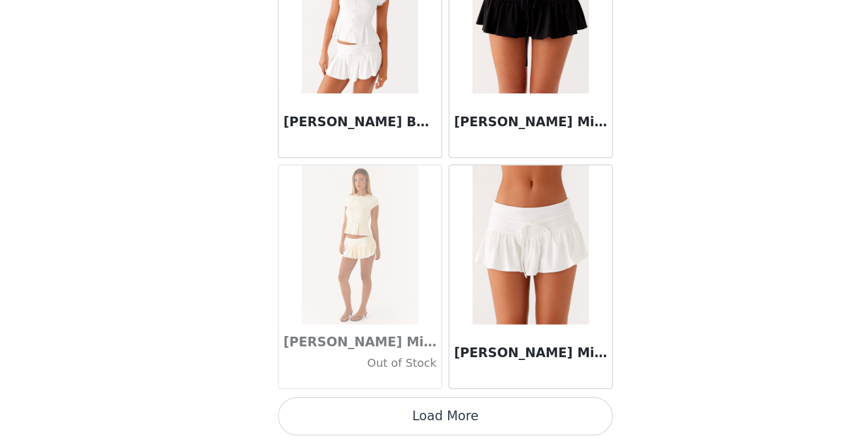
click at [408, 433] on button "Load More" at bounding box center [430, 423] width 239 height 27
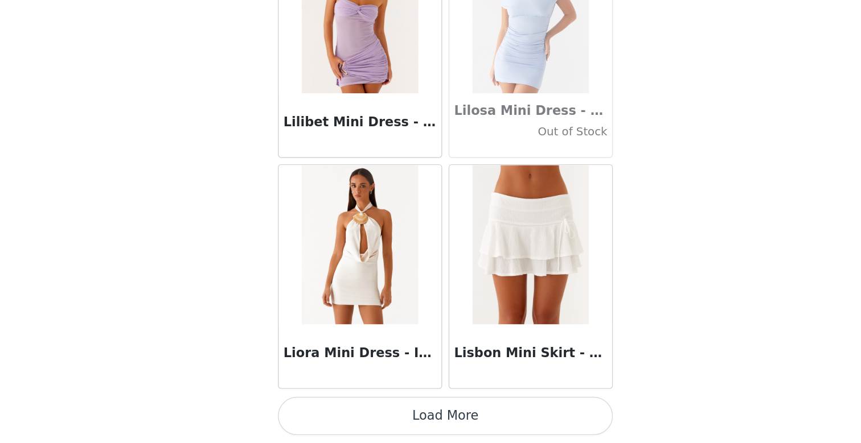
click at [451, 418] on button "Load More" at bounding box center [430, 423] width 239 height 27
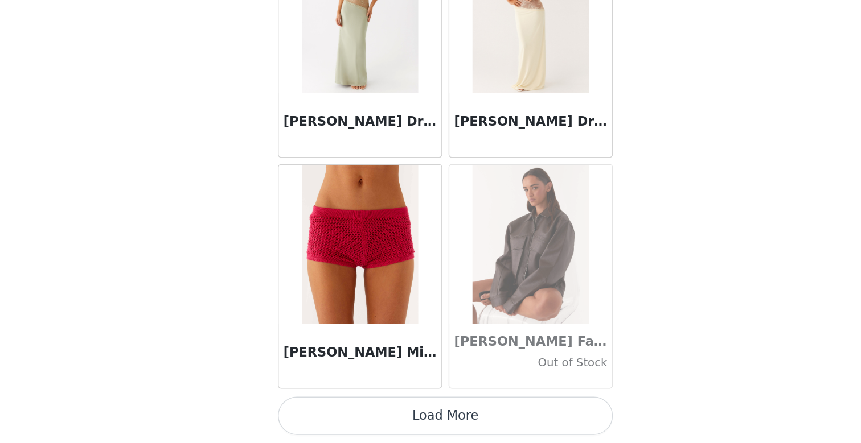
click at [429, 419] on button "Load More" at bounding box center [430, 423] width 239 height 27
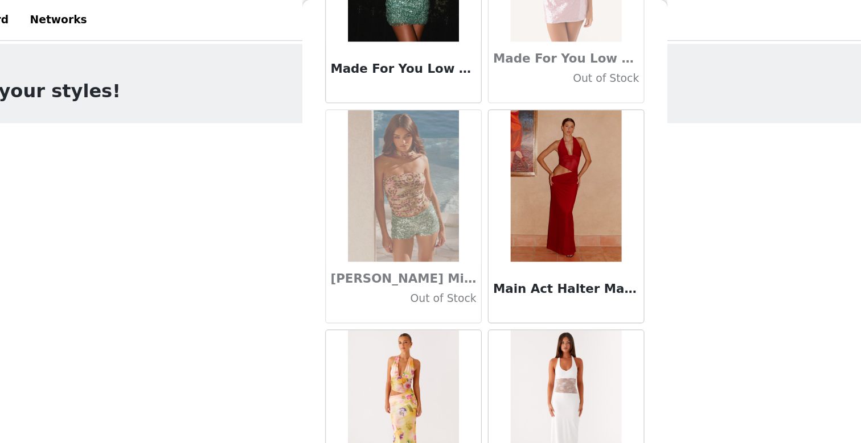
scroll to position [42561, 0]
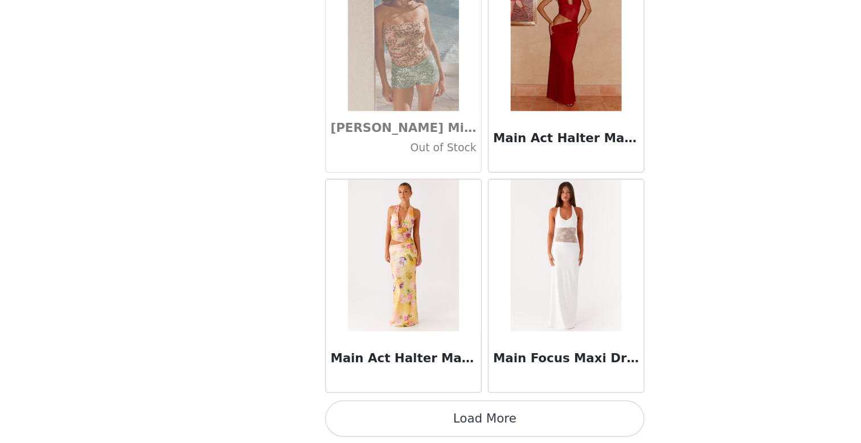
click at [434, 425] on button "Load More" at bounding box center [430, 423] width 239 height 27
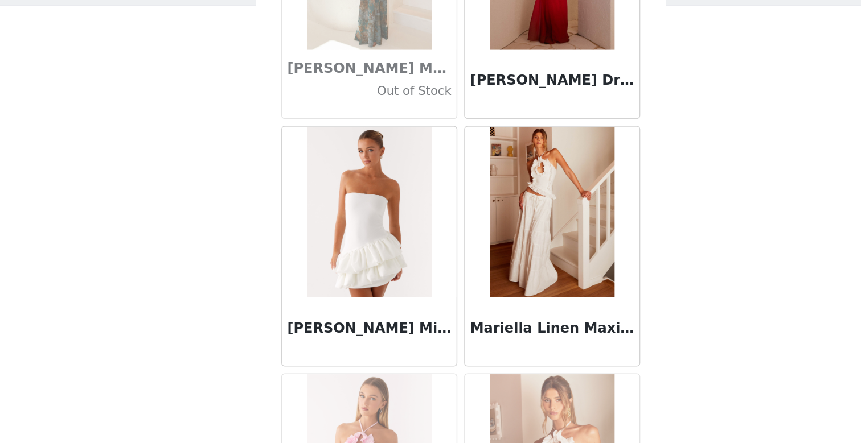
scroll to position [43459, 0]
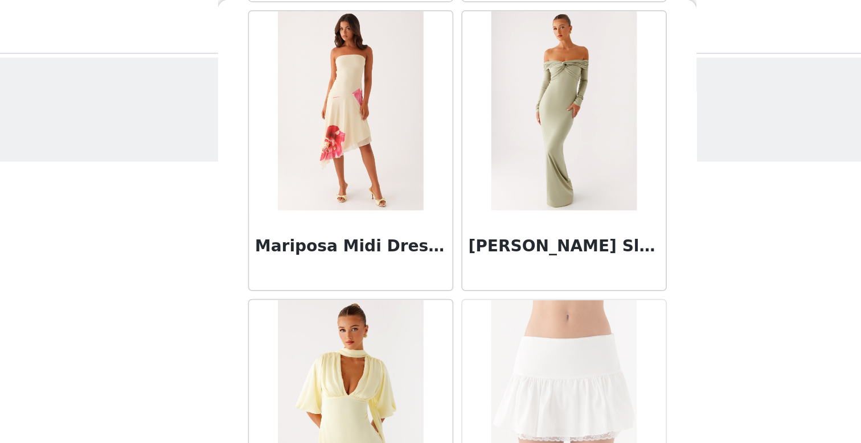
click at [488, 125] on div "Marla Long Sleeve Maxi Dress - Sage" at bounding box center [491, 143] width 116 height 46
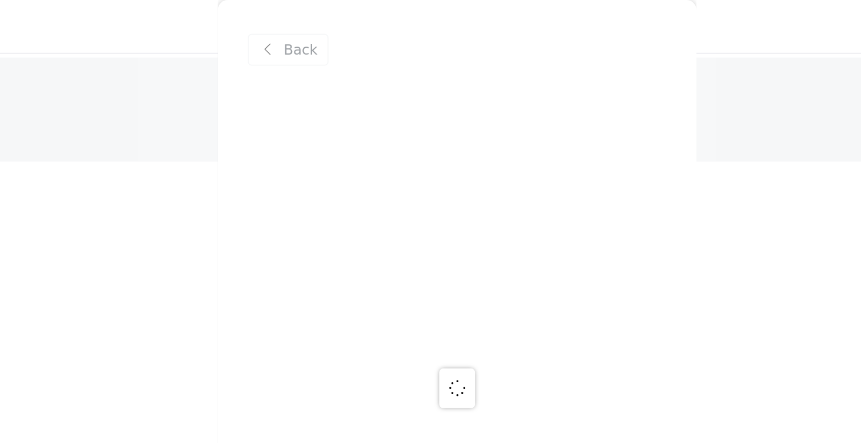
scroll to position [0, 0]
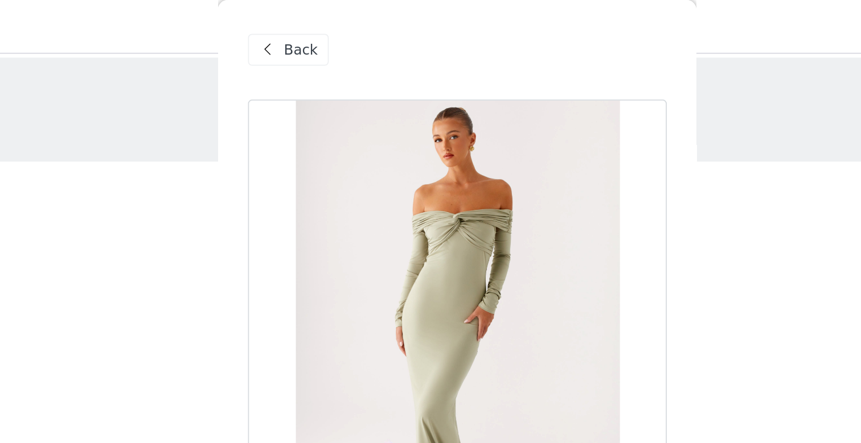
click at [323, 24] on span at bounding box center [322, 29] width 14 height 14
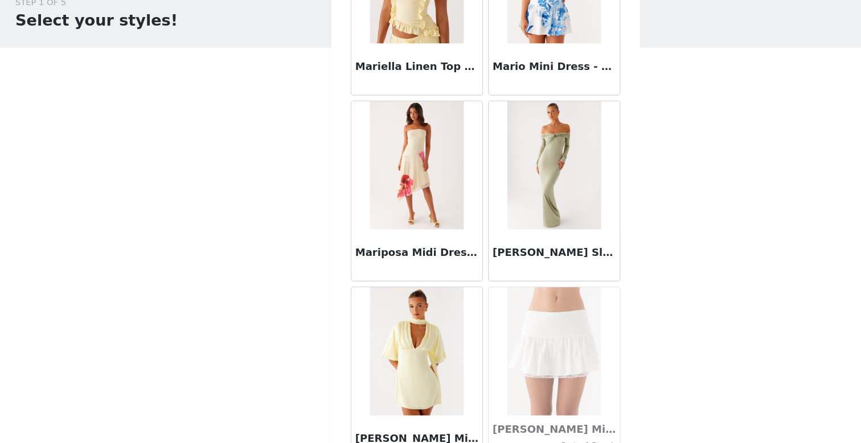
scroll to position [44211, 0]
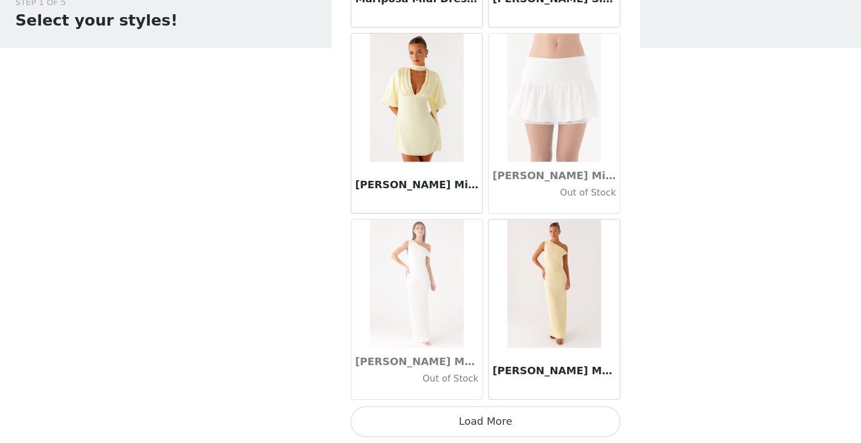
click at [431, 422] on button "Load More" at bounding box center [430, 423] width 239 height 27
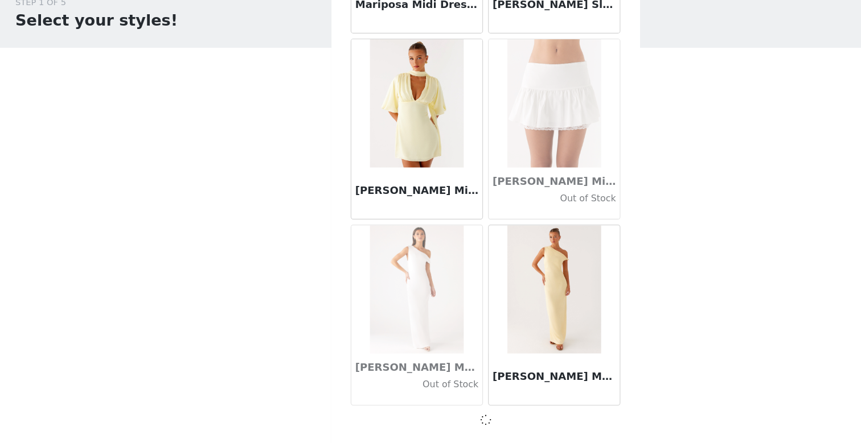
scroll to position [44206, 0]
click at [428, 245] on div "Mary Mini Dress - Yellow" at bounding box center [369, 164] width 122 height 165
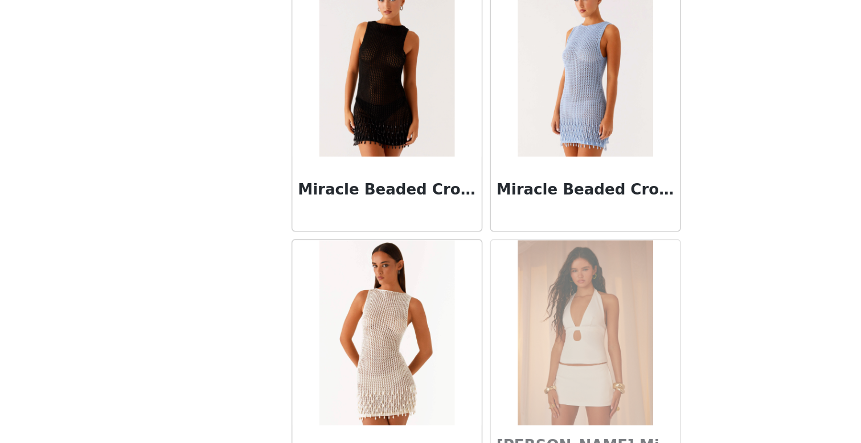
scroll to position [45862, 0]
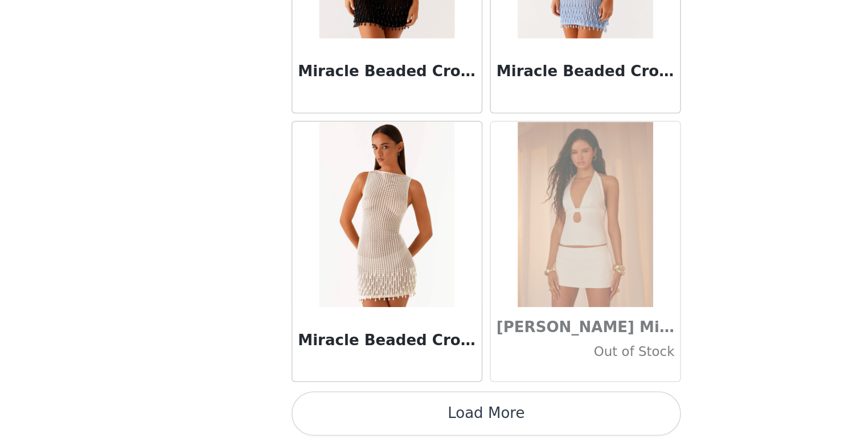
click at [421, 416] on button "Load More" at bounding box center [430, 423] width 239 height 27
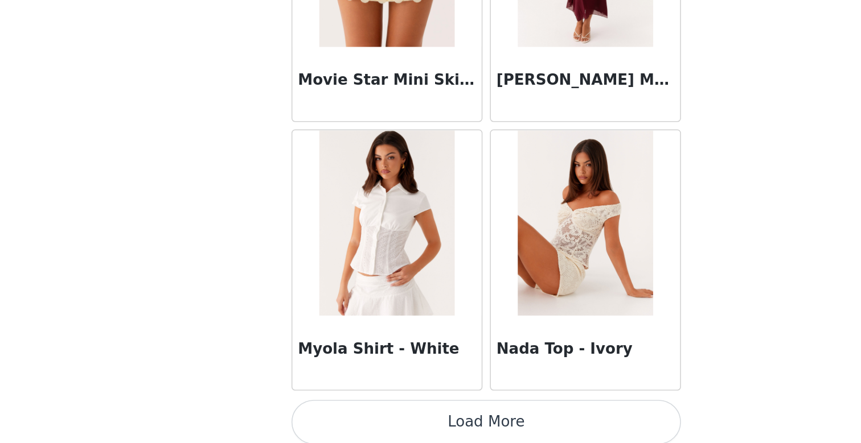
scroll to position [47512, 0]
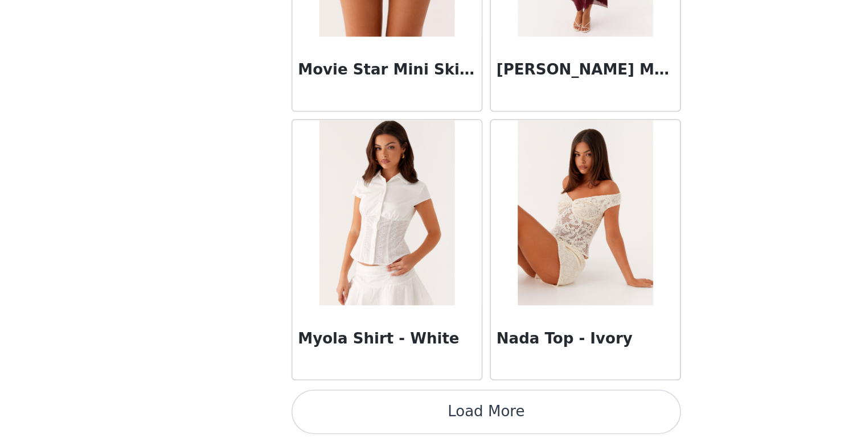
click at [409, 423] on button "Load More" at bounding box center [430, 423] width 239 height 27
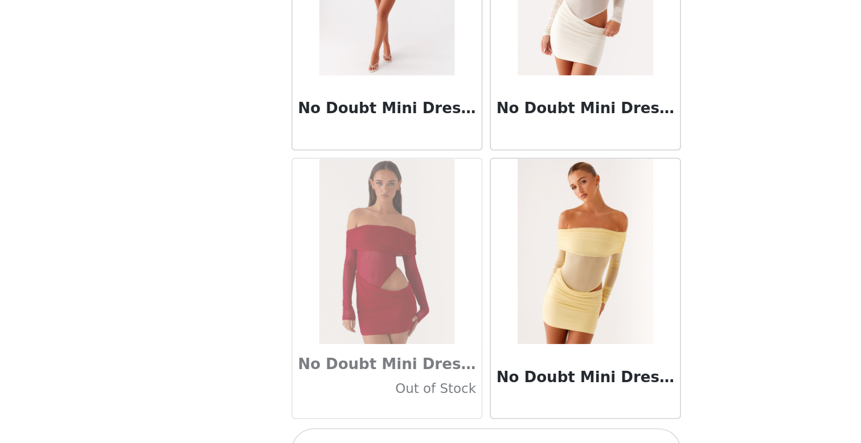
scroll to position [49163, 0]
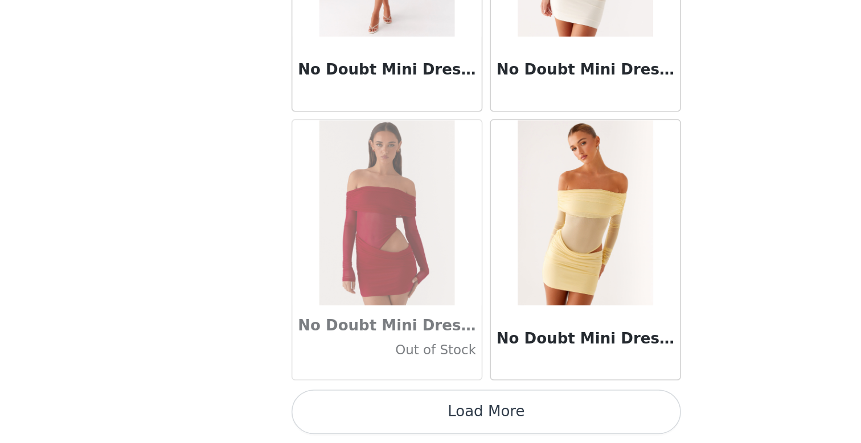
click at [415, 421] on button "Load More" at bounding box center [430, 423] width 239 height 27
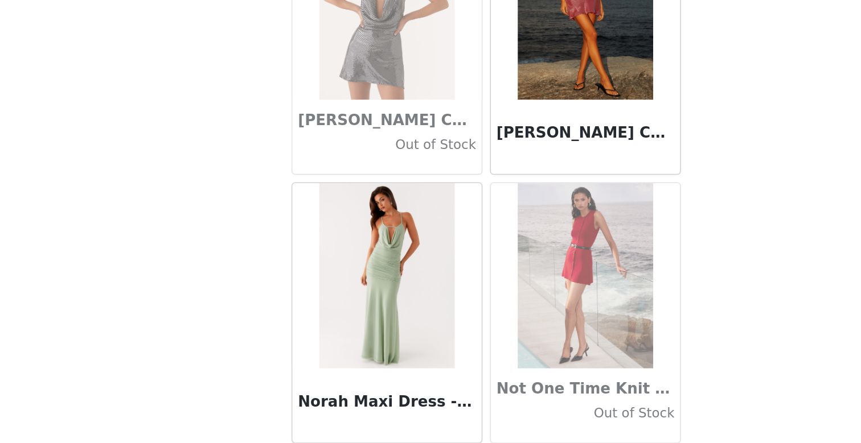
scroll to position [49667, 0]
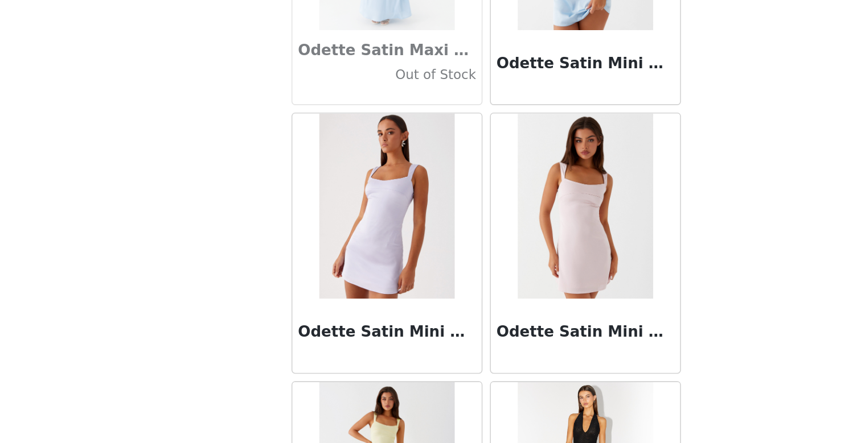
click at [426, 224] on div "Odette Satin Maxi Dress - Blue Out of Stock" at bounding box center [369, 213] width 116 height 46
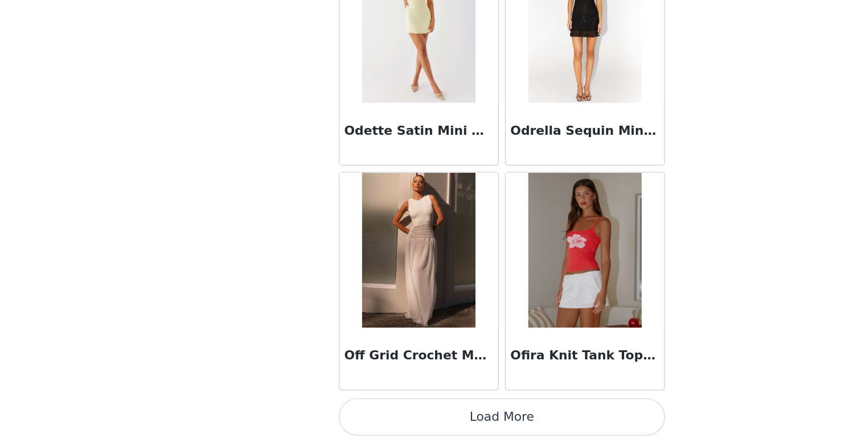
scroll to position [50813, 0]
click at [433, 421] on button "Load More" at bounding box center [430, 424] width 239 height 27
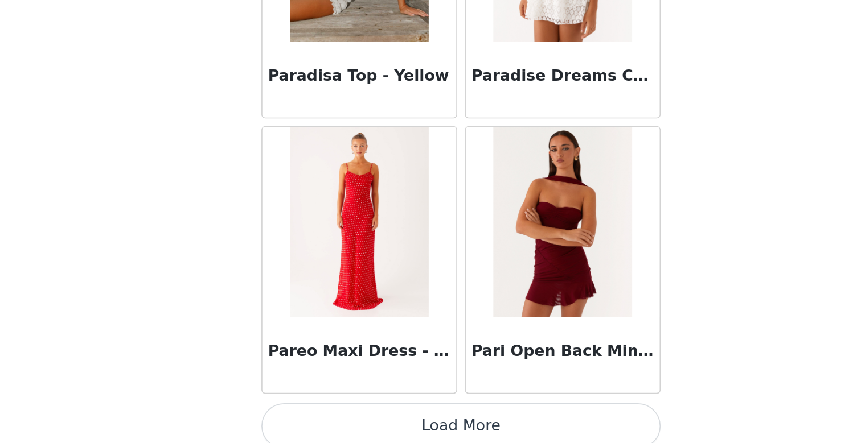
scroll to position [52464, 0]
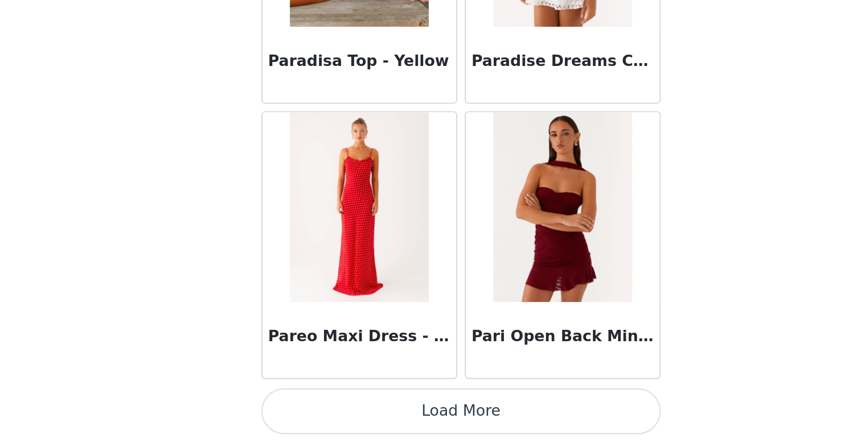
click at [443, 429] on button "Load More" at bounding box center [430, 423] width 239 height 27
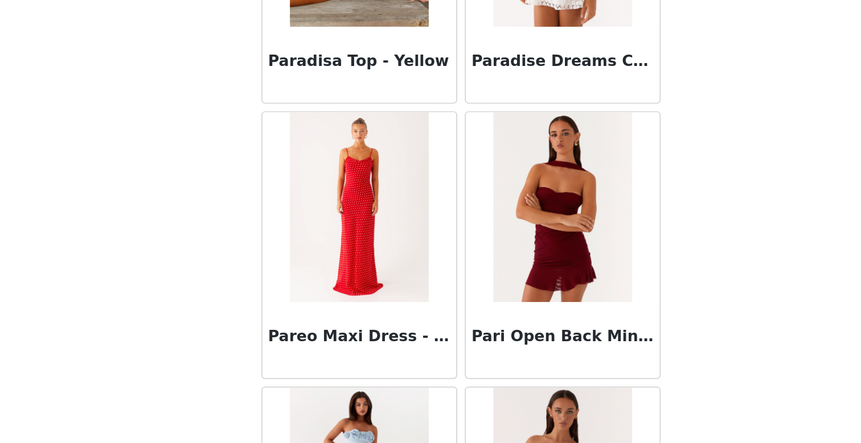
click at [611, 331] on body "Dashboard Networks STEP 1 OF 5 Select your styles! Please note that the sizes a…" at bounding box center [430, 221] width 861 height 443
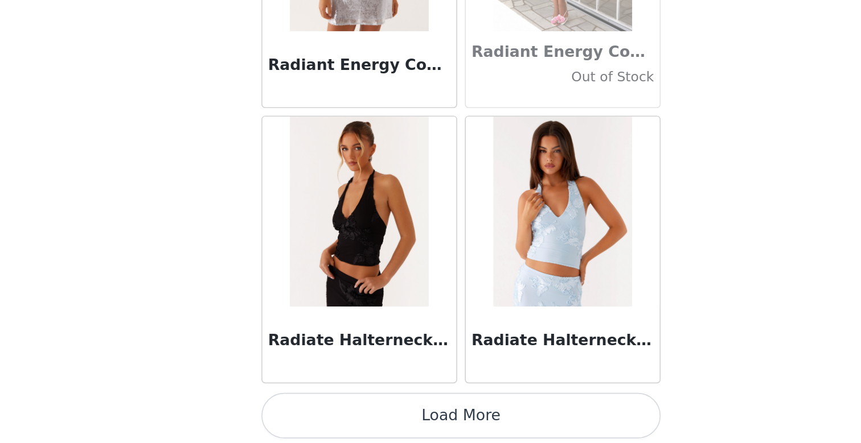
scroll to position [54114, 0]
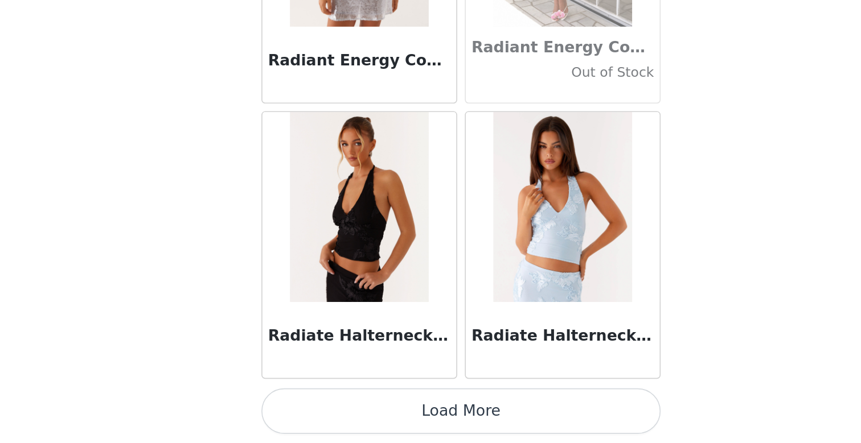
click at [446, 422] on button "Load More" at bounding box center [430, 423] width 239 height 27
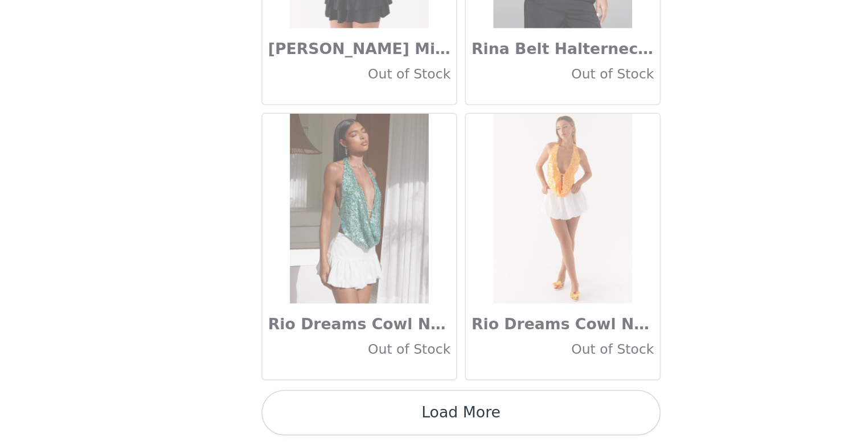
click at [421, 421] on button "Load More" at bounding box center [430, 424] width 239 height 27
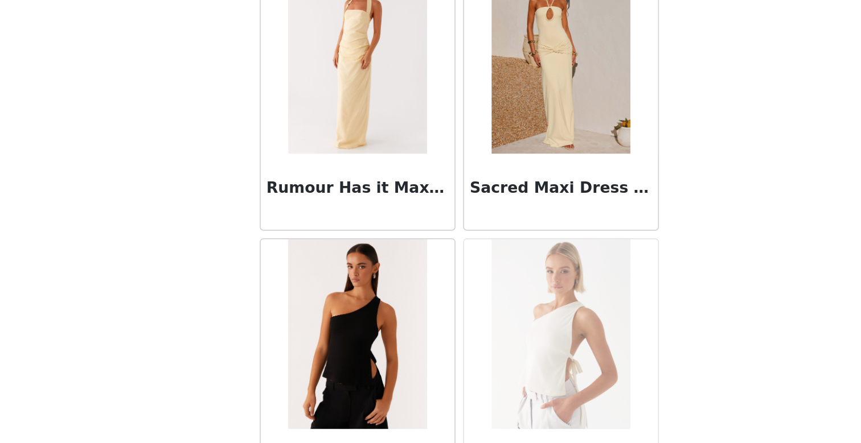
scroll to position [57416, 0]
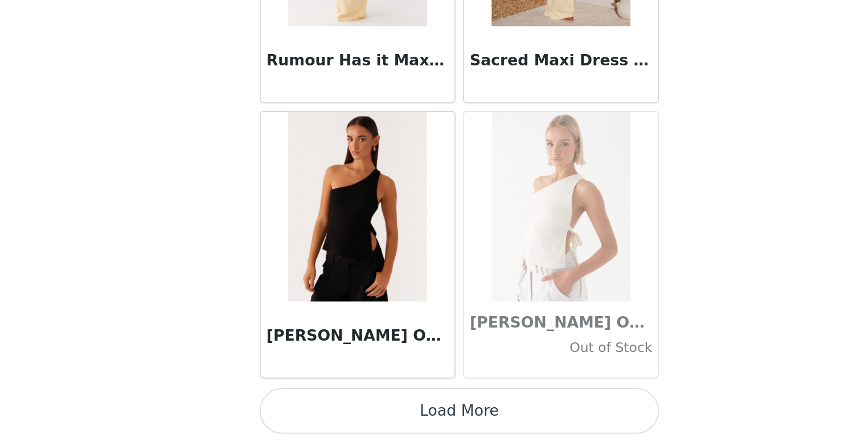
click at [440, 419] on button "Load More" at bounding box center [430, 423] width 239 height 27
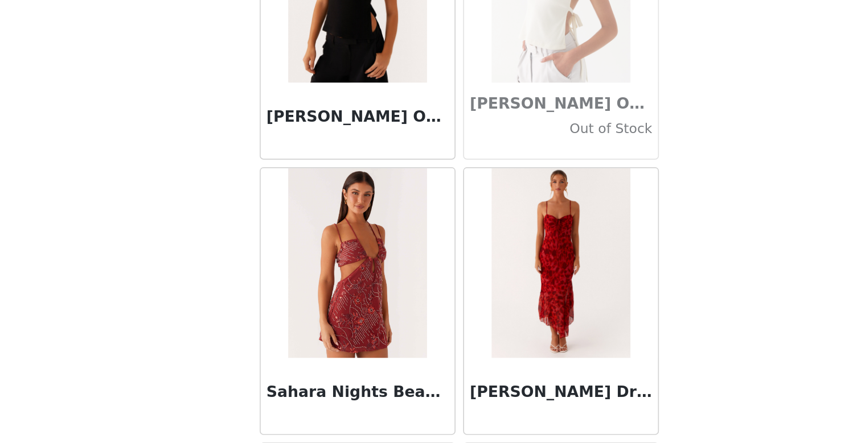
scroll to position [57548, 0]
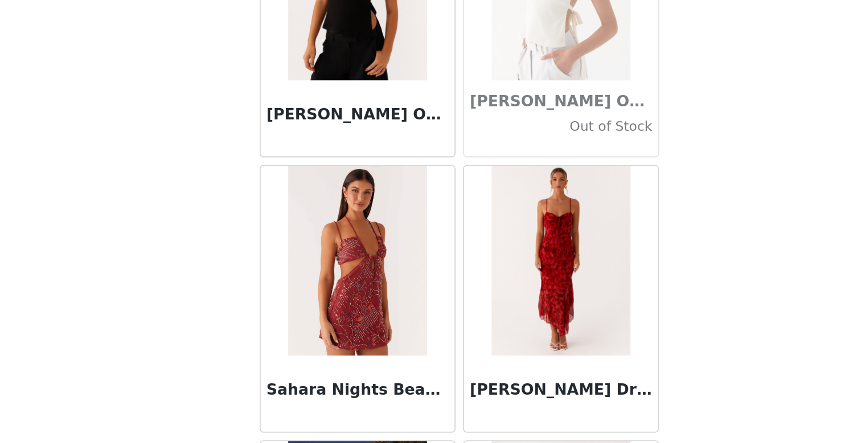
click at [615, 367] on body "Dashboard Networks STEP 1 OF 5 Select your styles! Please note that the sizes a…" at bounding box center [430, 221] width 861 height 443
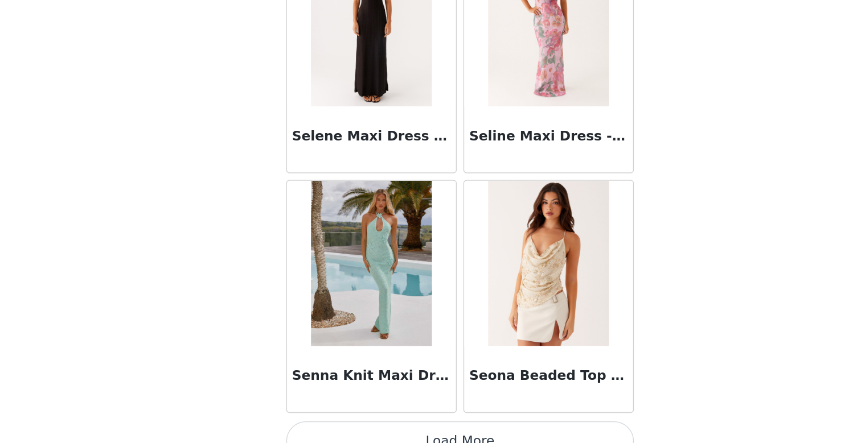
scroll to position [0, 0]
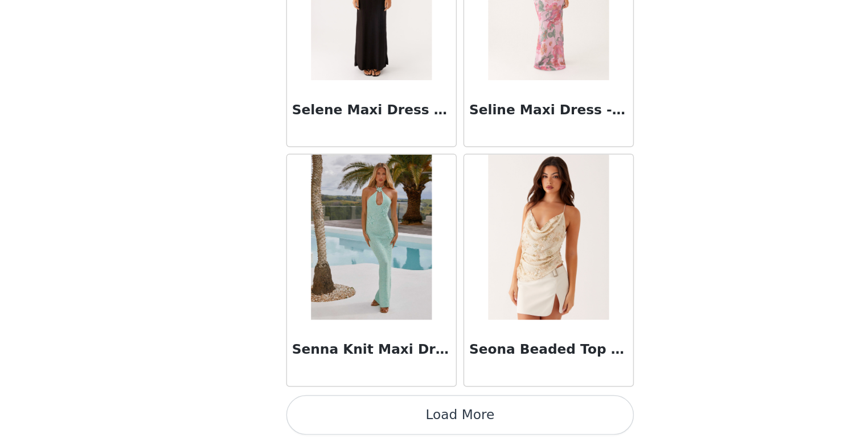
click at [416, 429] on button "Load More" at bounding box center [430, 423] width 239 height 27
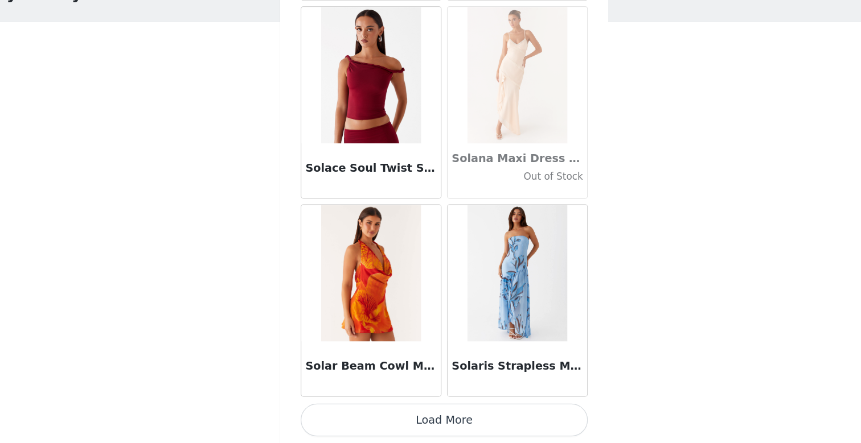
click at [433, 427] on button "Load More" at bounding box center [430, 423] width 239 height 27
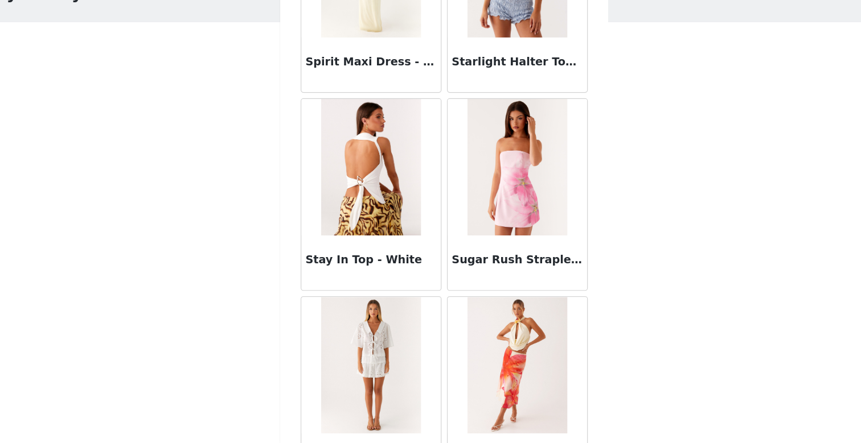
scroll to position [62367, 0]
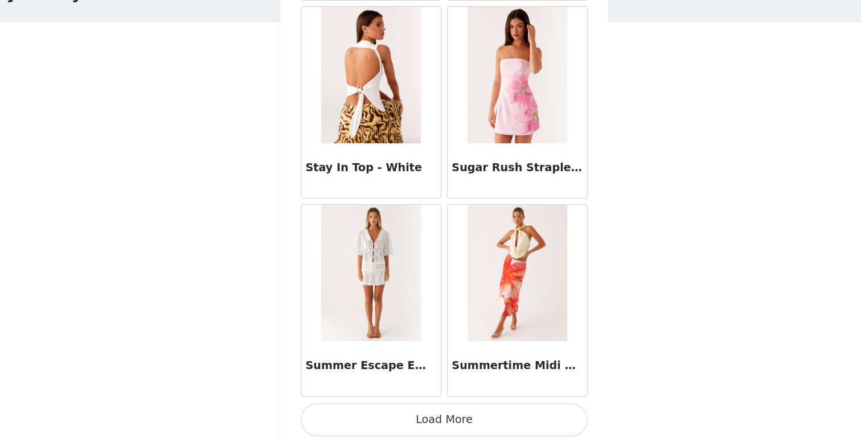
click at [426, 434] on button "Load More" at bounding box center [430, 423] width 239 height 27
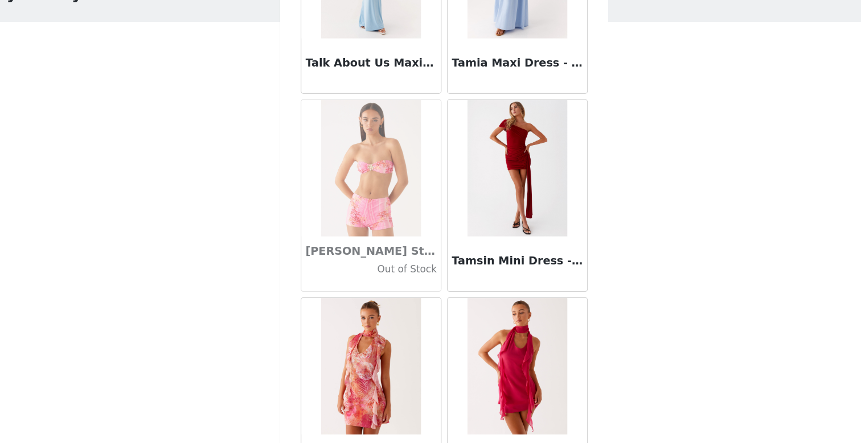
scroll to position [64018, 0]
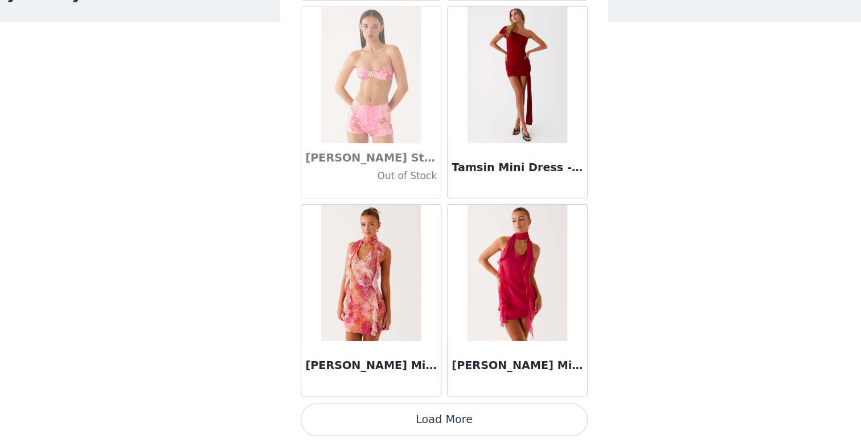
click at [427, 419] on button "Load More" at bounding box center [430, 423] width 239 height 27
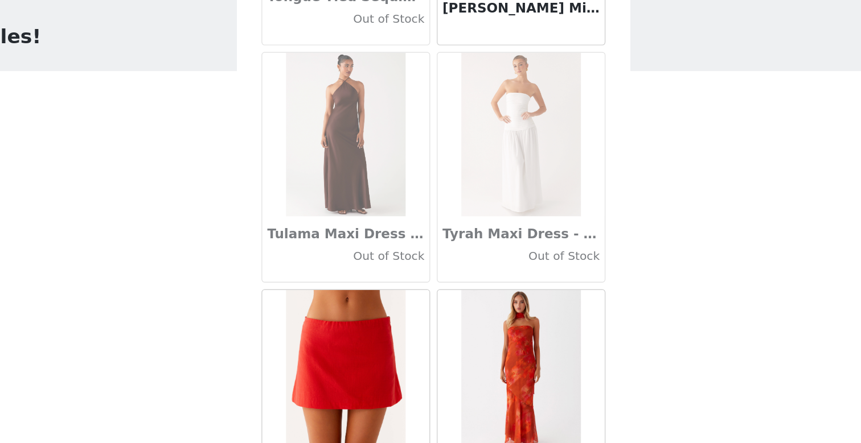
scroll to position [0, 0]
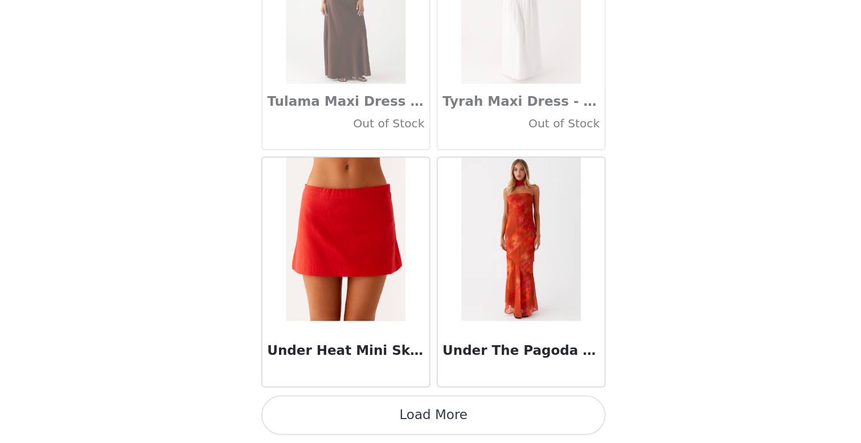
click at [425, 417] on button "Load More" at bounding box center [430, 423] width 239 height 27
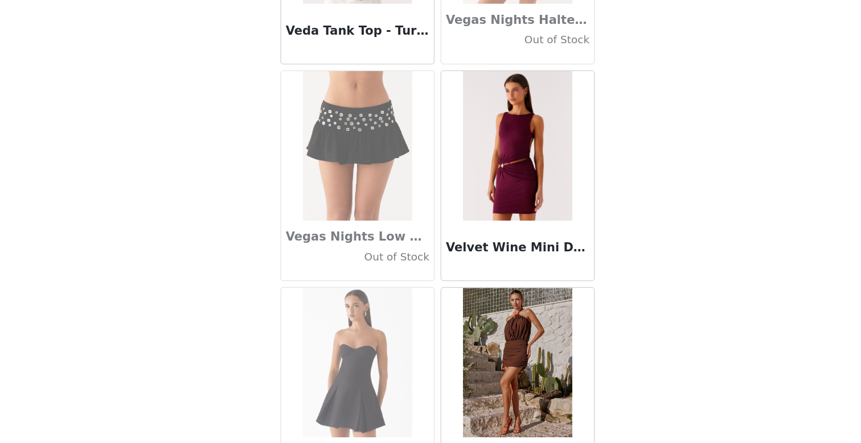
scroll to position [67319, 0]
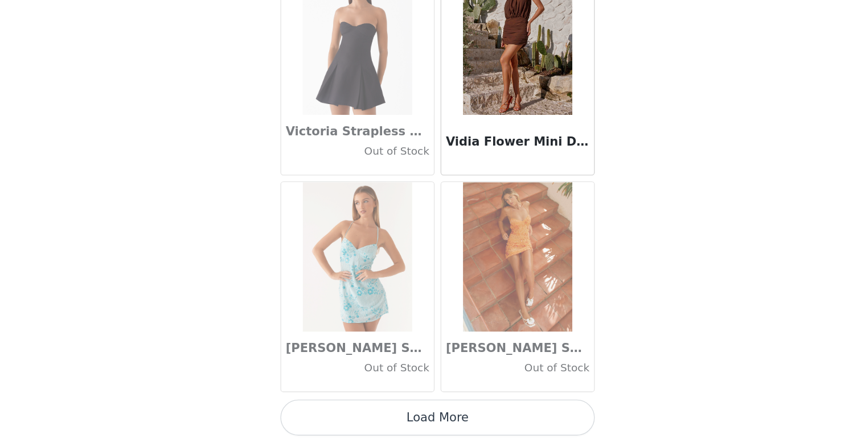
click at [427, 417] on button "Load More" at bounding box center [430, 423] width 239 height 27
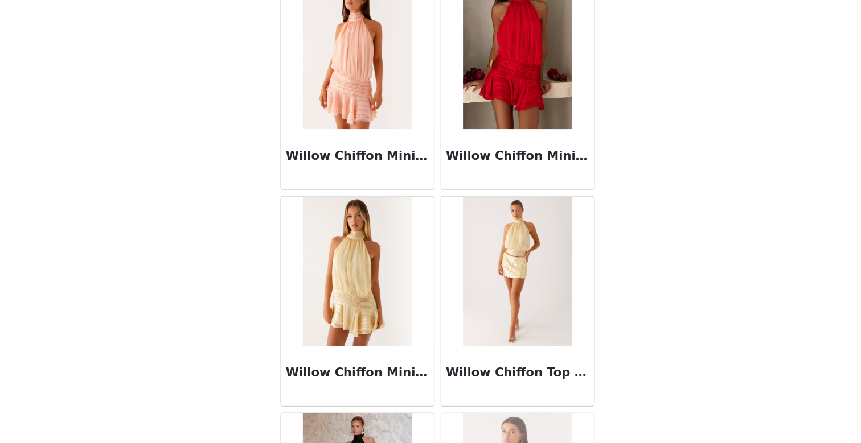
scroll to position [68969, 0]
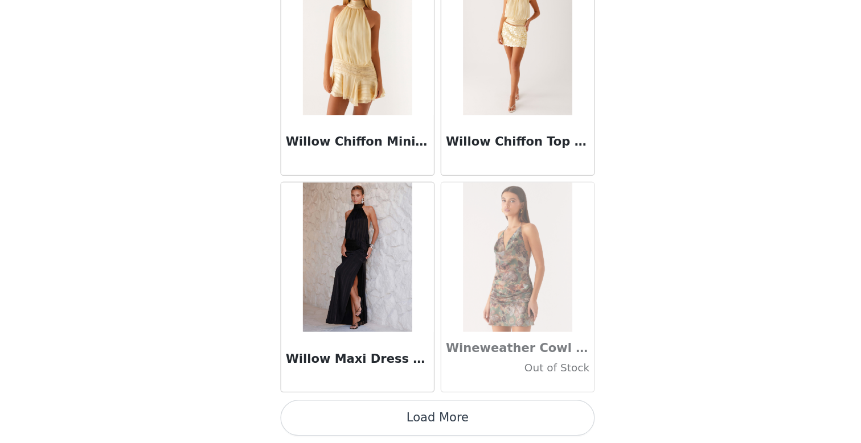
click at [420, 430] on button "Load More" at bounding box center [430, 423] width 239 height 27
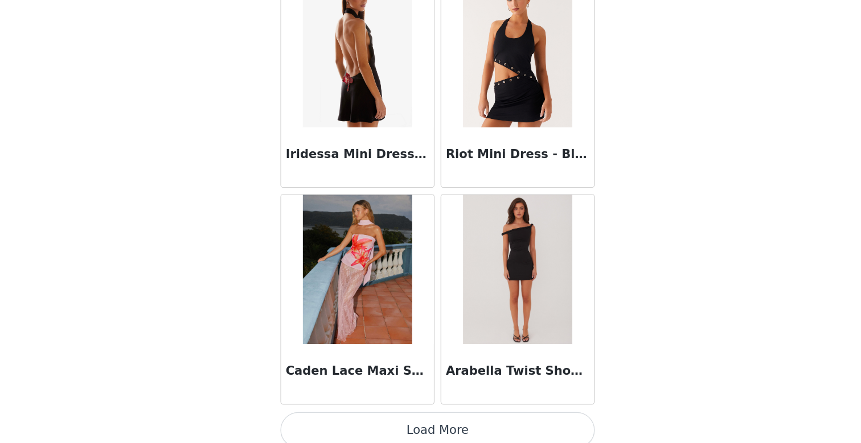
scroll to position [70609, 0]
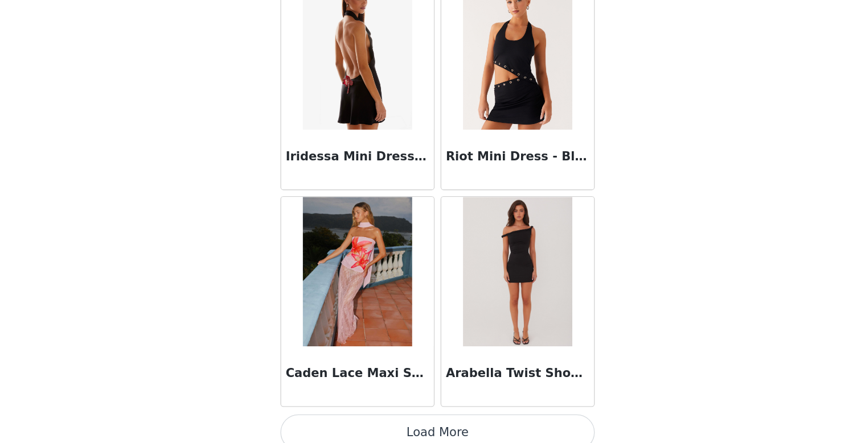
click at [425, 438] on button "Load More" at bounding box center [430, 434] width 239 height 27
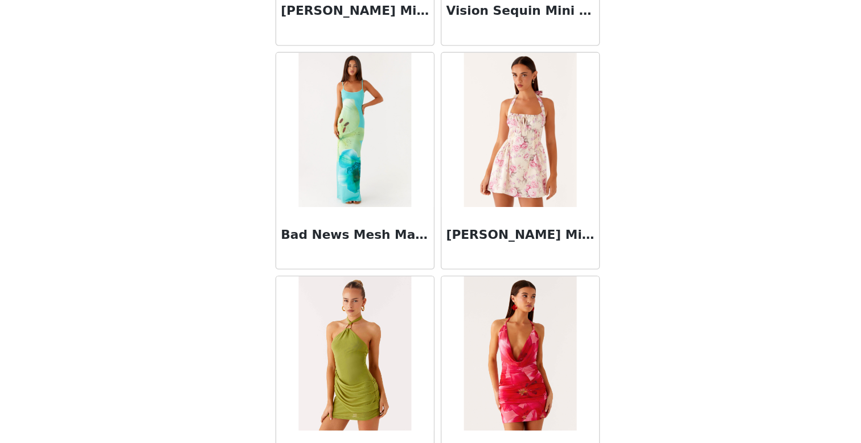
scroll to position [72270, 0]
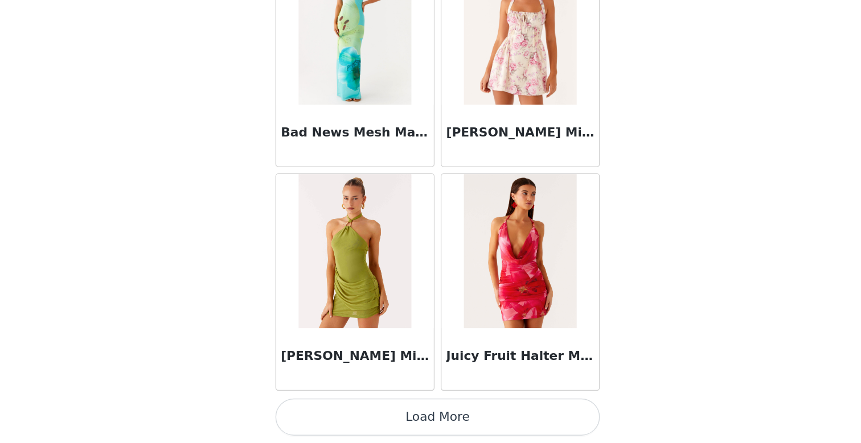
click at [430, 421] on button "Load More" at bounding box center [430, 423] width 239 height 27
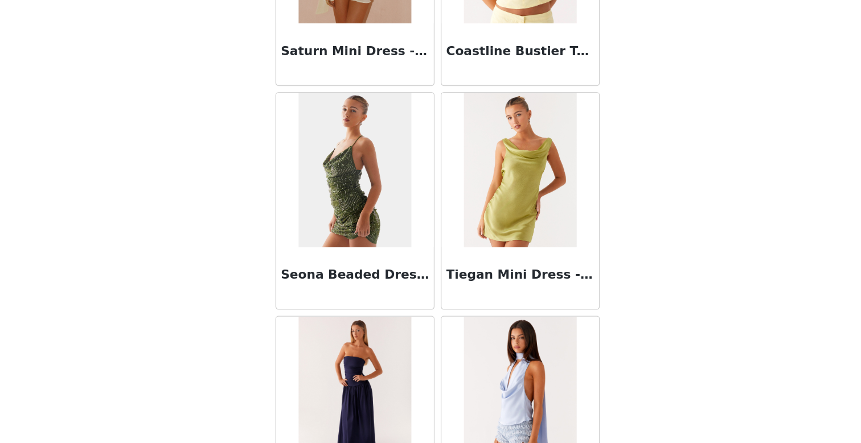
scroll to position [73921, 0]
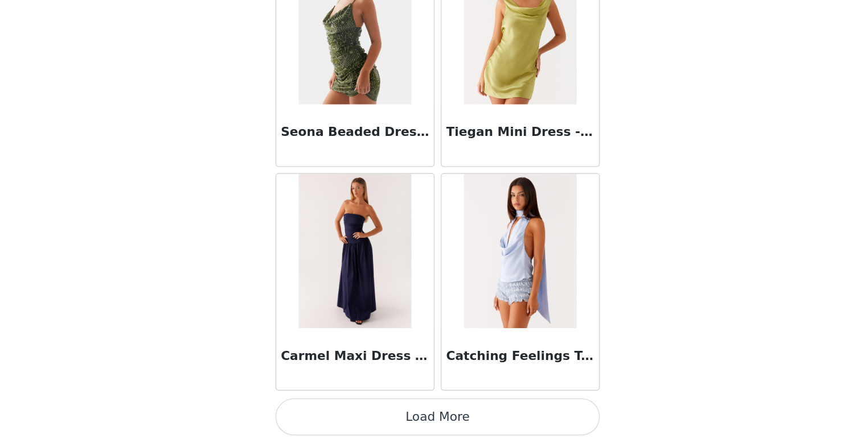
click at [435, 418] on button "Load More" at bounding box center [430, 423] width 239 height 27
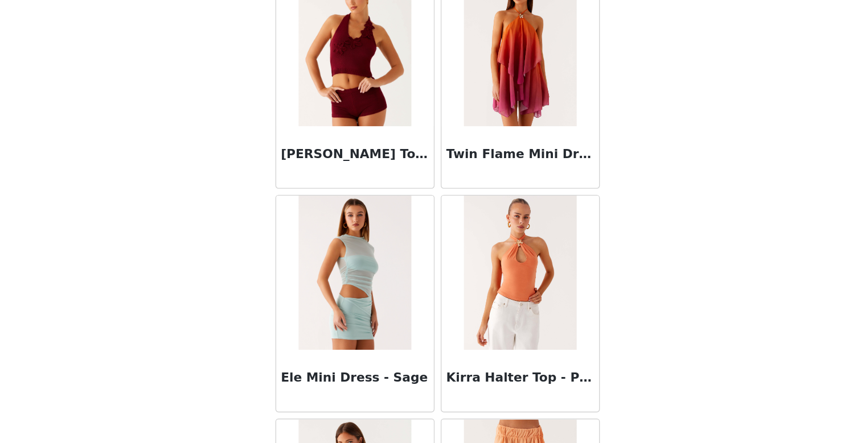
scroll to position [75571, 0]
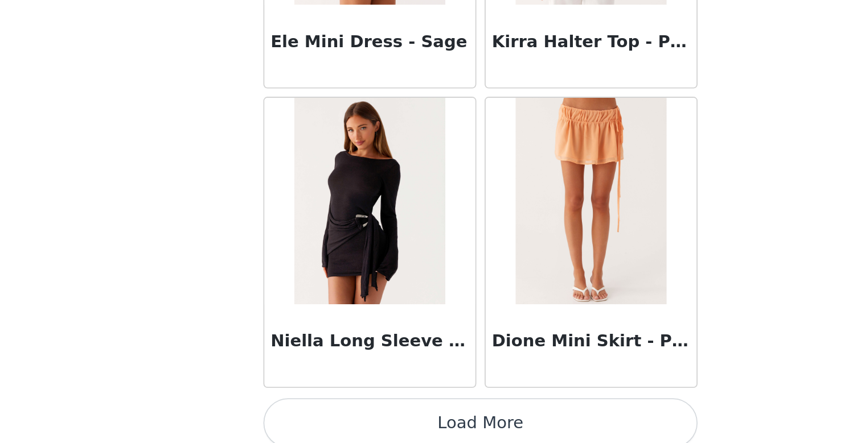
click at [416, 274] on div at bounding box center [369, 302] width 116 height 114
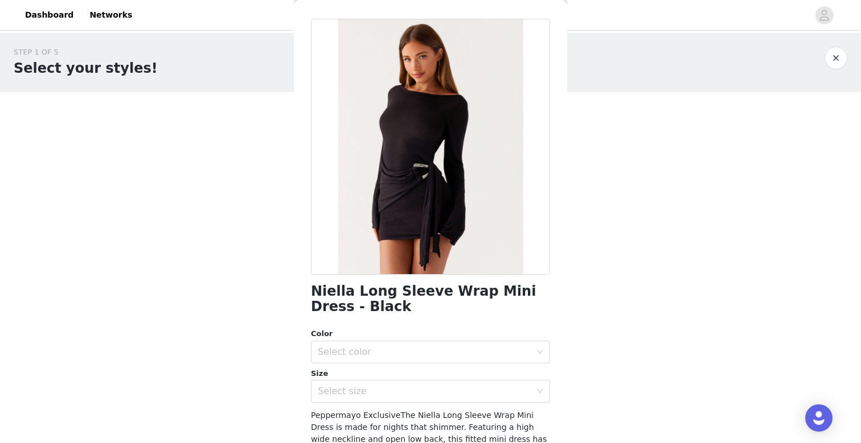
scroll to position [15, 0]
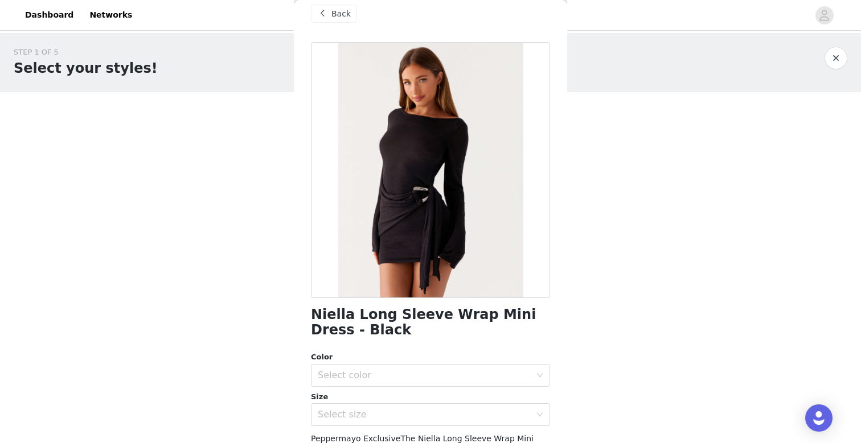
click at [332, 13] on span "Back" at bounding box center [340, 14] width 19 height 12
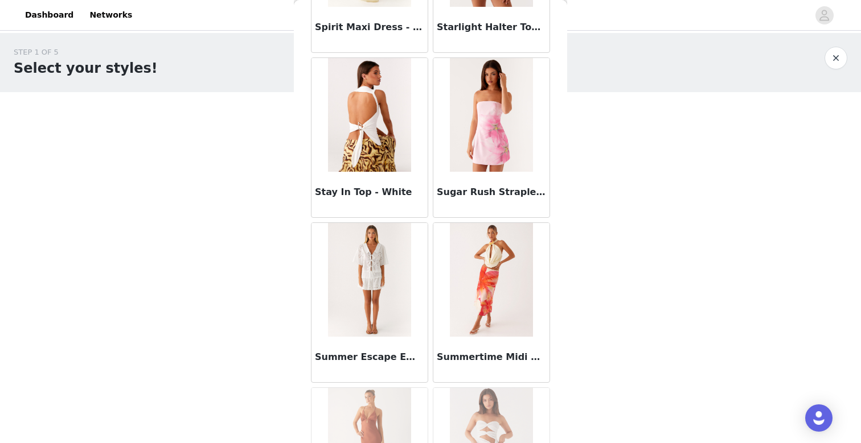
scroll to position [75571, 0]
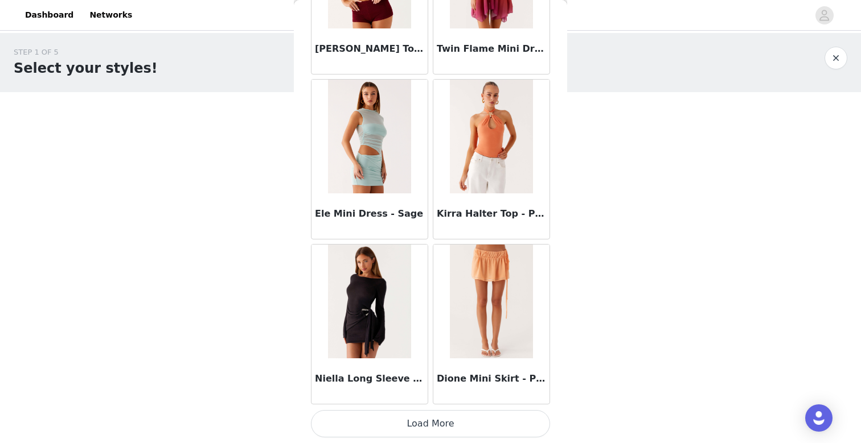
click at [433, 421] on button "Load More" at bounding box center [430, 423] width 239 height 27
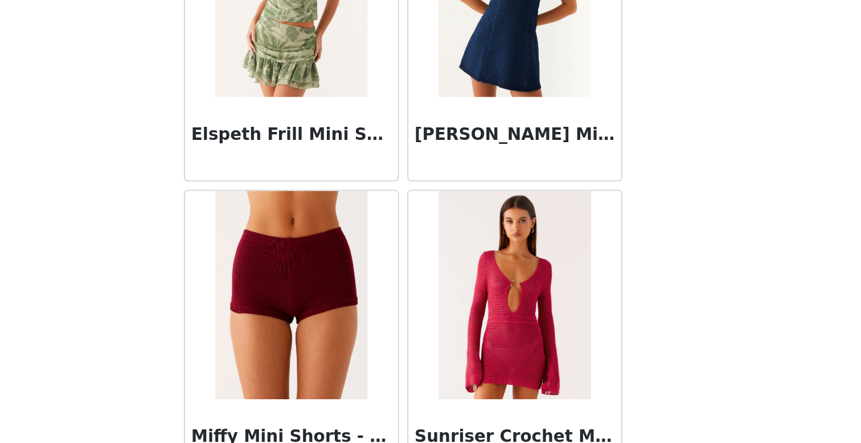
scroll to position [0, 0]
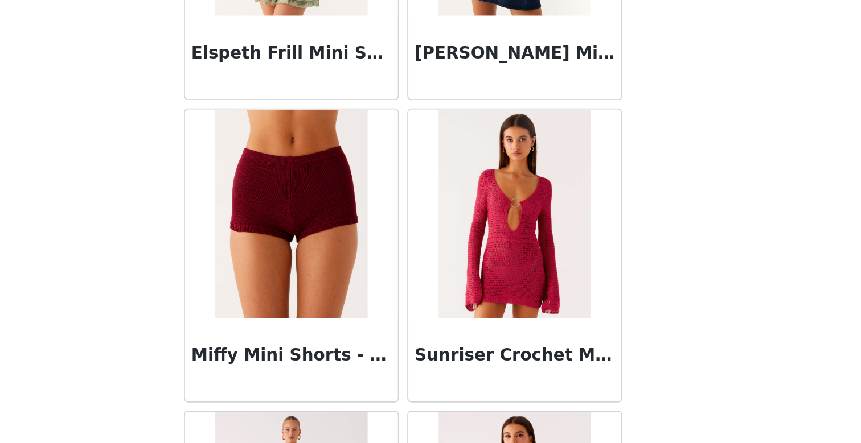
click at [573, 328] on body "Dashboard Networks STEP 1 OF 5 Select your styles! Please note that the sizes a…" at bounding box center [430, 221] width 861 height 443
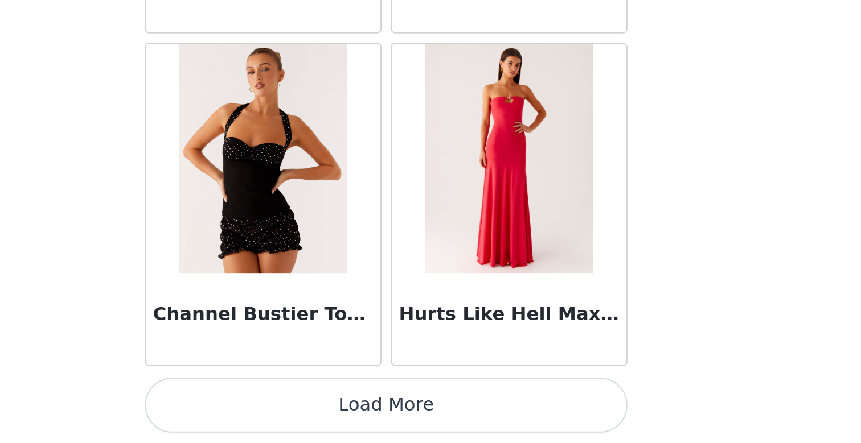
click at [423, 423] on button "Load More" at bounding box center [430, 423] width 239 height 27
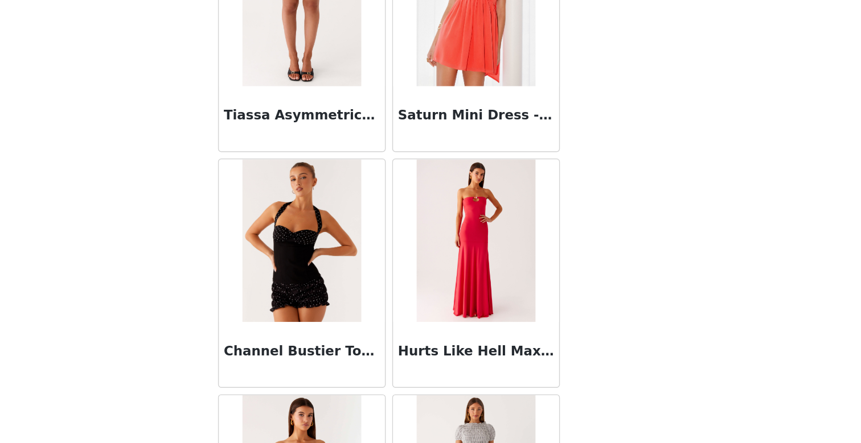
click at [587, 339] on body "Dashboard Networks STEP 1 OF 5 Select your styles! Please note that the sizes a…" at bounding box center [430, 221] width 861 height 443
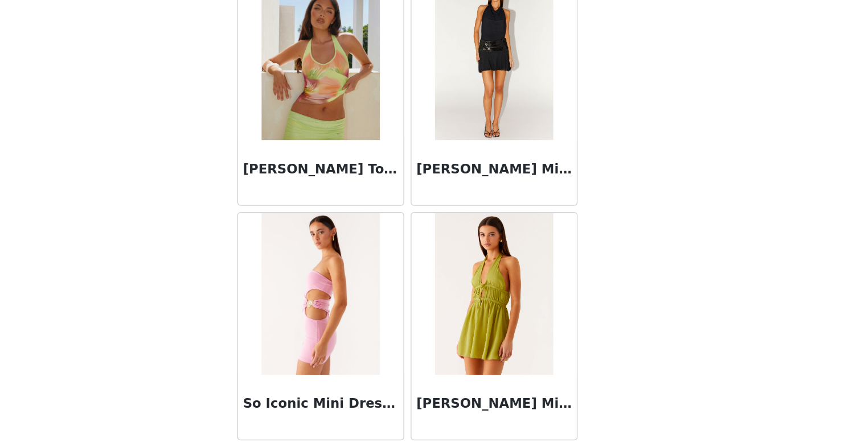
click at [640, 320] on body "Dashboard Networks STEP 1 OF 5 Select your styles! Please note that the sizes a…" at bounding box center [430, 221] width 861 height 443
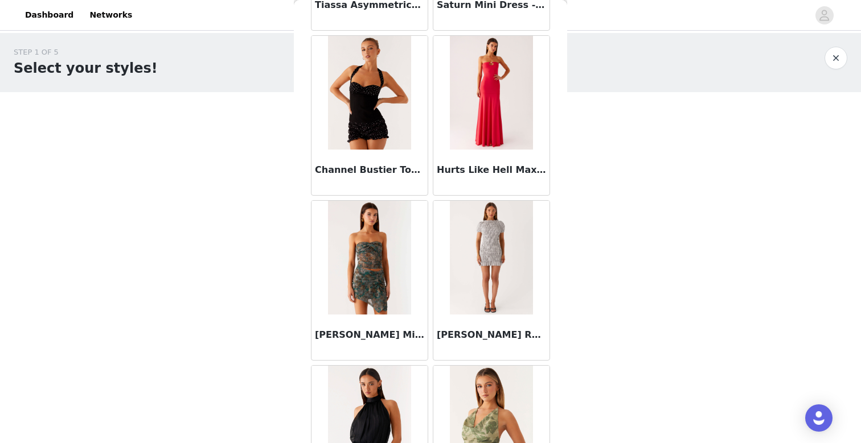
scroll to position [77430, 0]
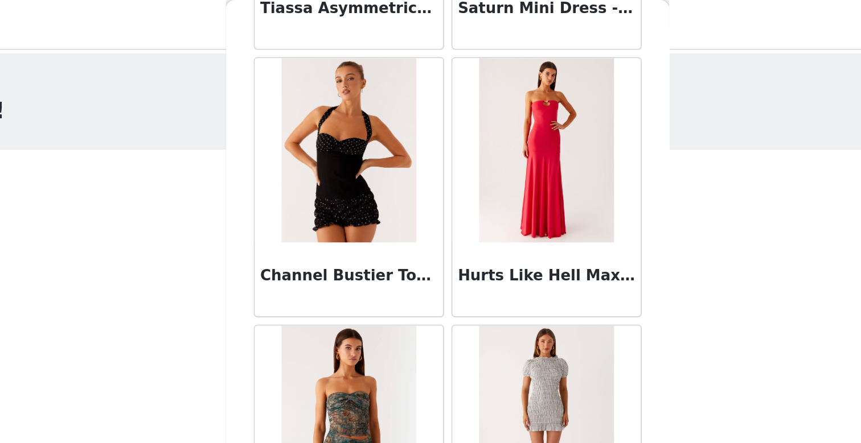
click at [562, 158] on div "Back Aamari Maxi Dress - Red Adelaide Shirt Mini Dress - Brown Adored By You Mi…" at bounding box center [430, 221] width 273 height 443
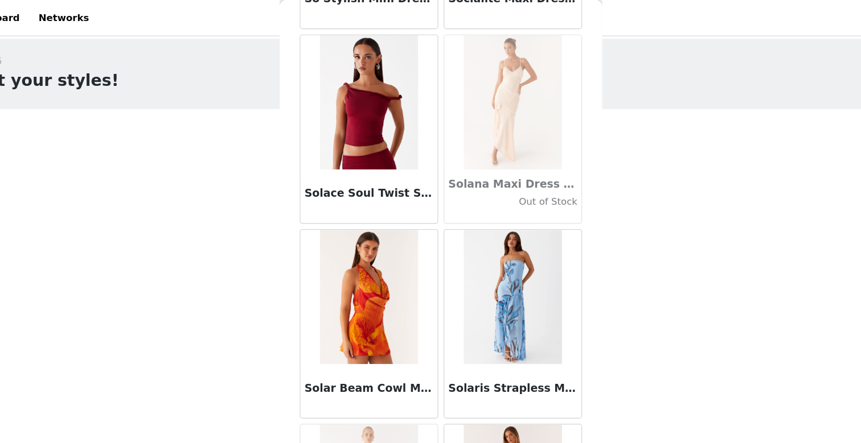
scroll to position [60765, 0]
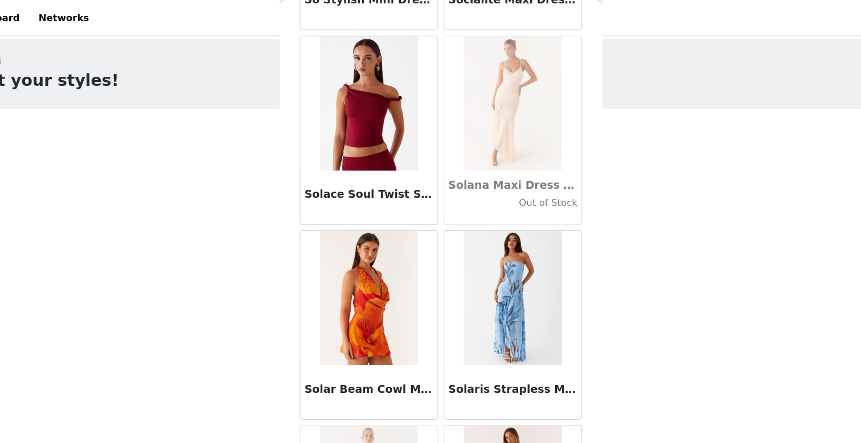
click at [356, 90] on img at bounding box center [369, 88] width 83 height 114
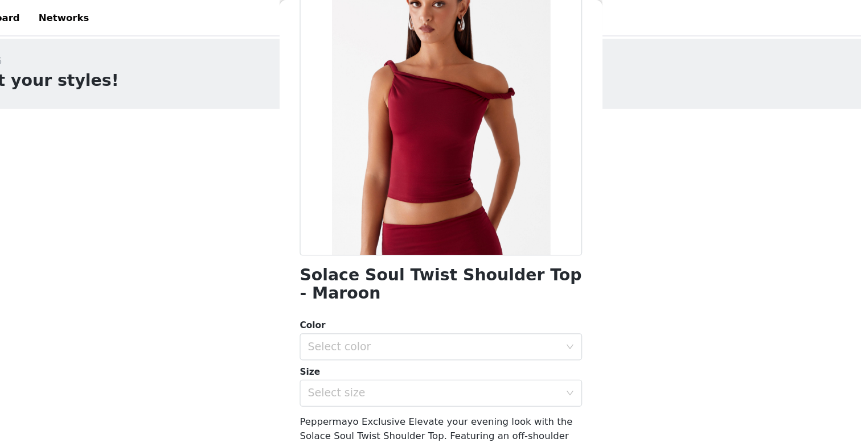
scroll to position [96, 0]
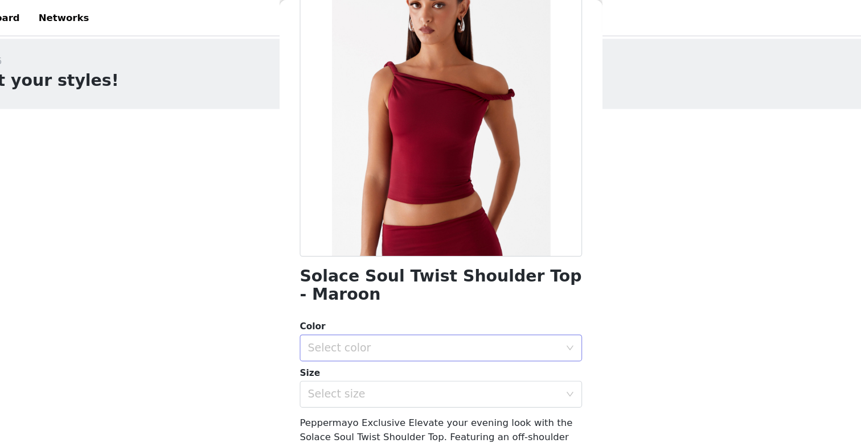
click at [406, 293] on div "Select color" at bounding box center [424, 294] width 213 height 11
click at [392, 324] on li "Maroon" at bounding box center [430, 319] width 239 height 18
click at [389, 334] on div "Select size" at bounding box center [424, 333] width 213 height 11
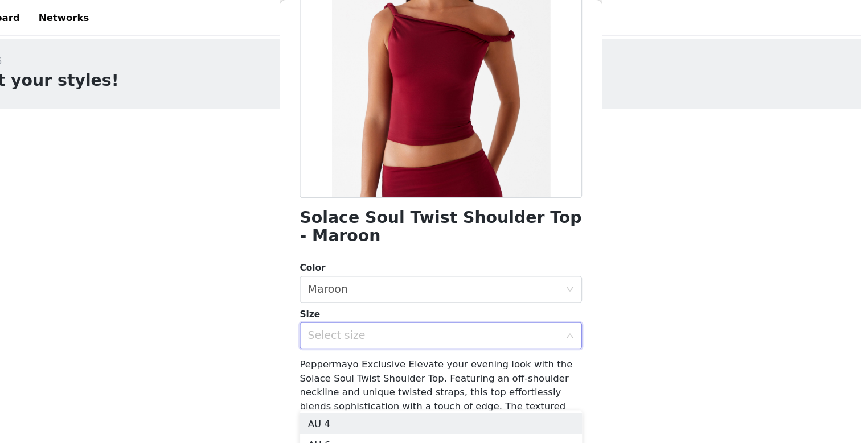
scroll to position [145, 0]
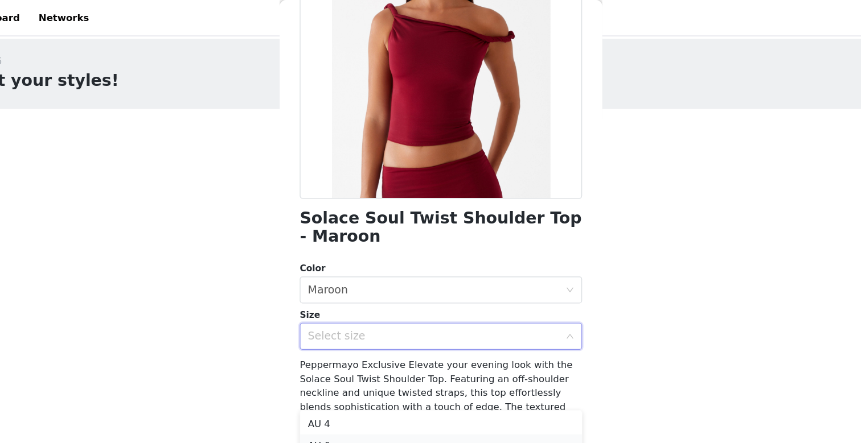
click at [376, 372] on li "AU 6" at bounding box center [430, 377] width 239 height 18
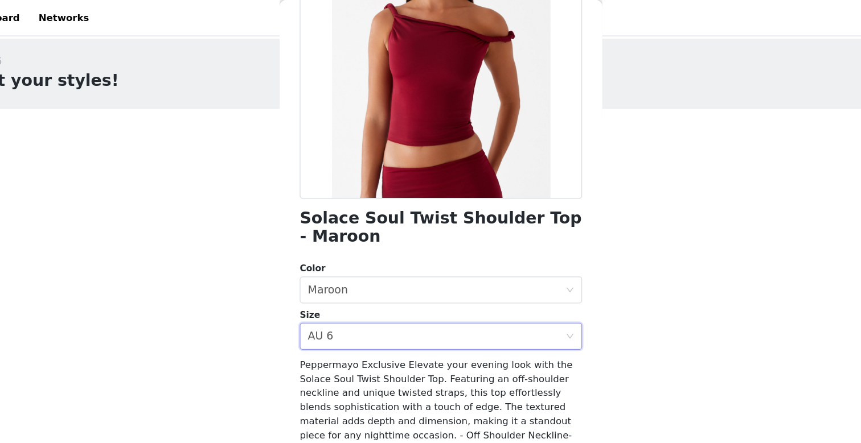
scroll to position [184, 0]
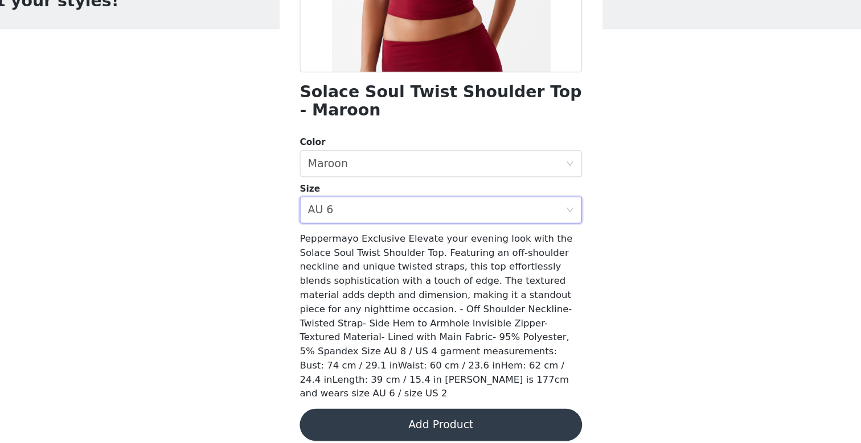
click at [365, 425] on button "Add Product" at bounding box center [430, 427] width 239 height 27
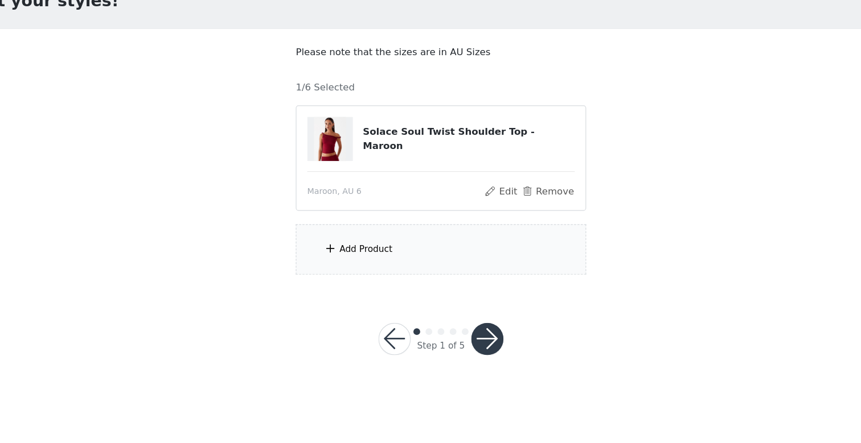
click at [365, 282] on div "Add Product" at bounding box center [366, 278] width 45 height 11
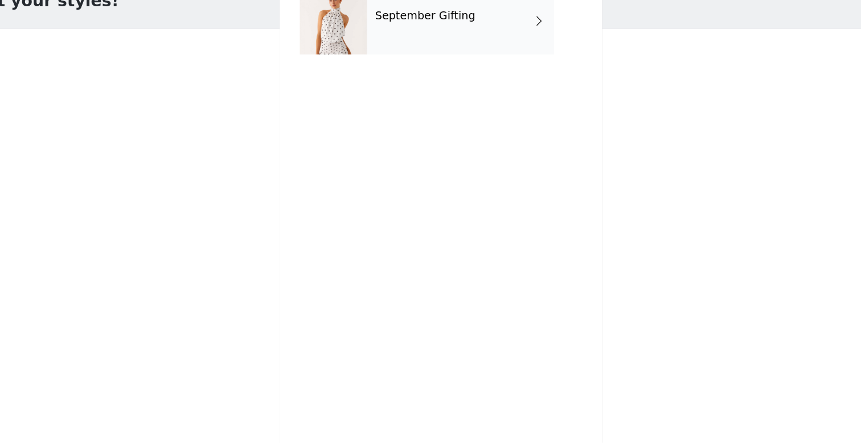
click at [384, 105] on div "September Gifting" at bounding box center [447, 85] width 158 height 57
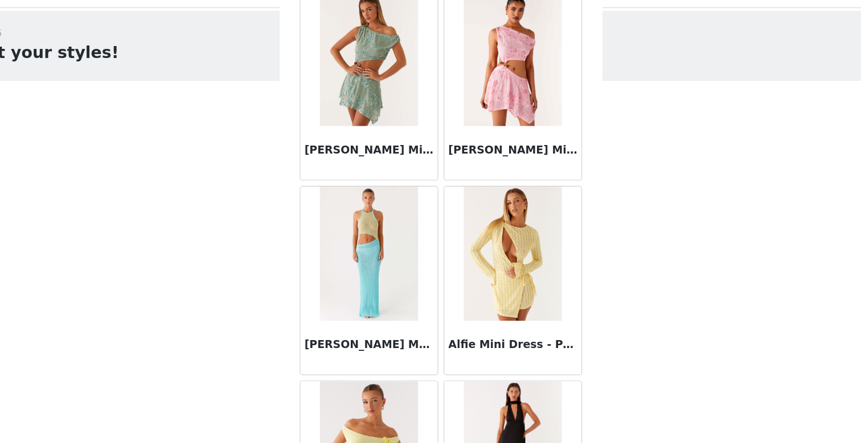
scroll to position [1298, 0]
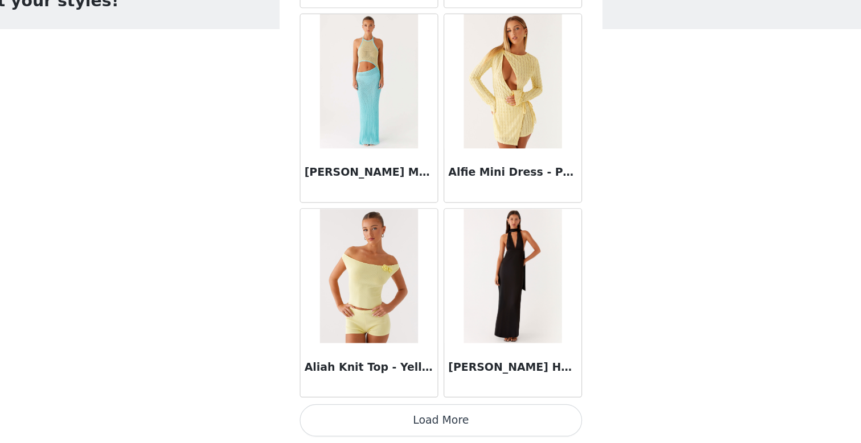
click at [431, 425] on button "Load More" at bounding box center [430, 423] width 239 height 27
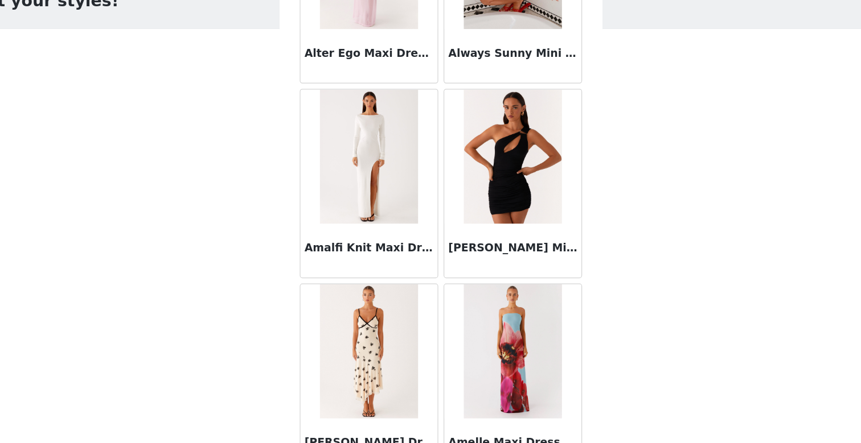
scroll to position [2949, 0]
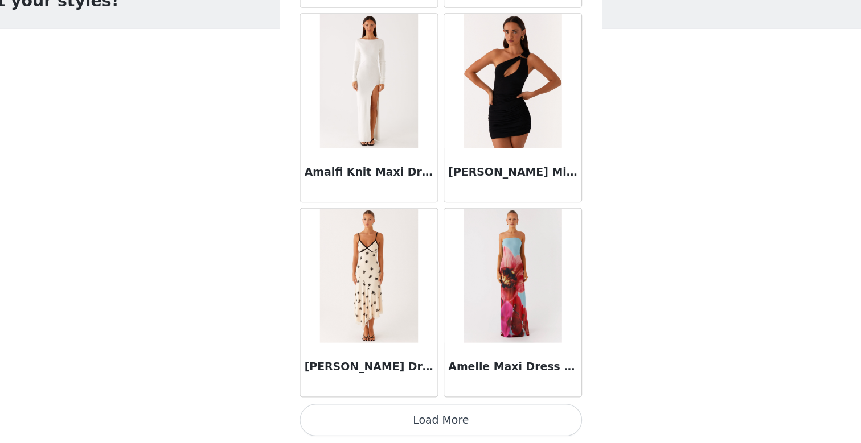
click at [353, 339] on img at bounding box center [369, 302] width 83 height 114
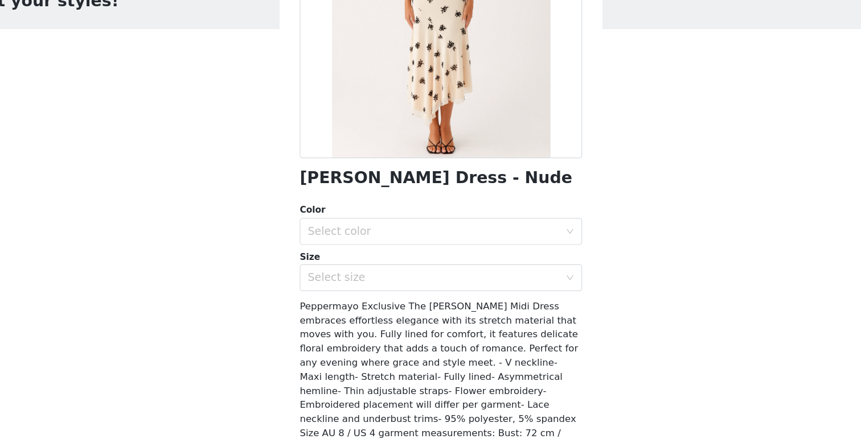
scroll to position [114, 0]
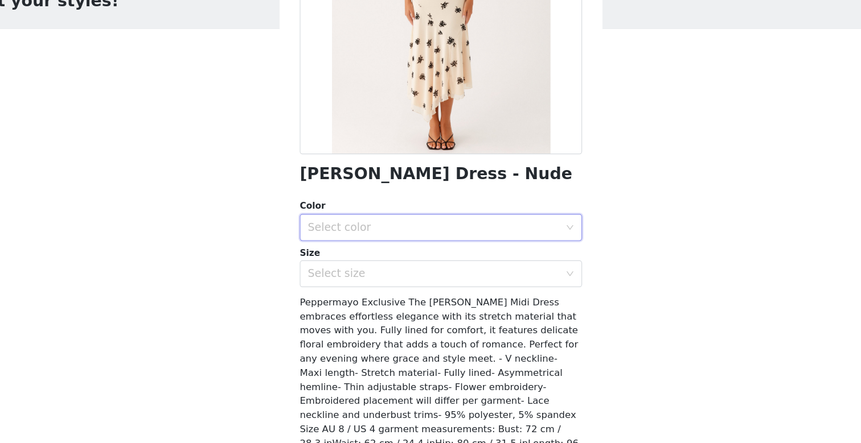
click at [484, 271] on div "Select color" at bounding box center [430, 260] width 239 height 23
click at [460, 288] on li "Nude" at bounding box center [430, 286] width 239 height 18
click at [455, 308] on div "Select size" at bounding box center [427, 300] width 218 height 22
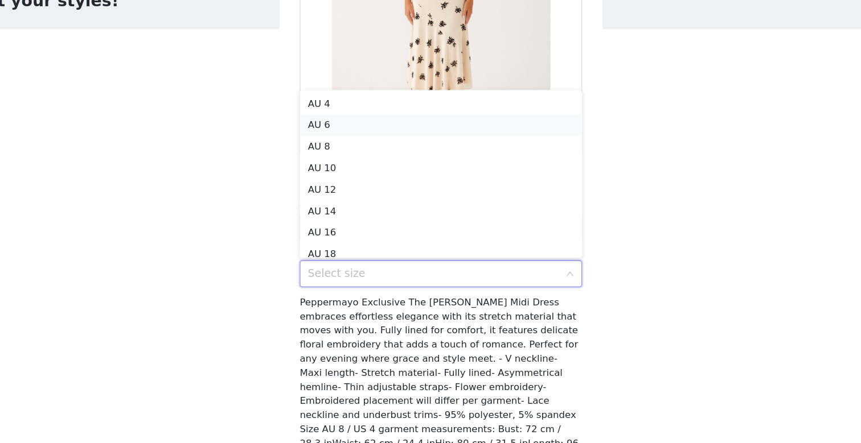
click at [372, 176] on li "AU 6" at bounding box center [430, 173] width 239 height 18
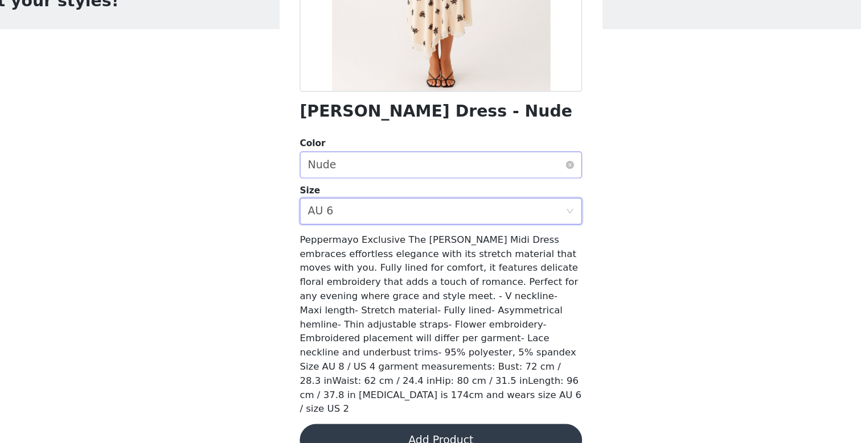
scroll to position [168, 0]
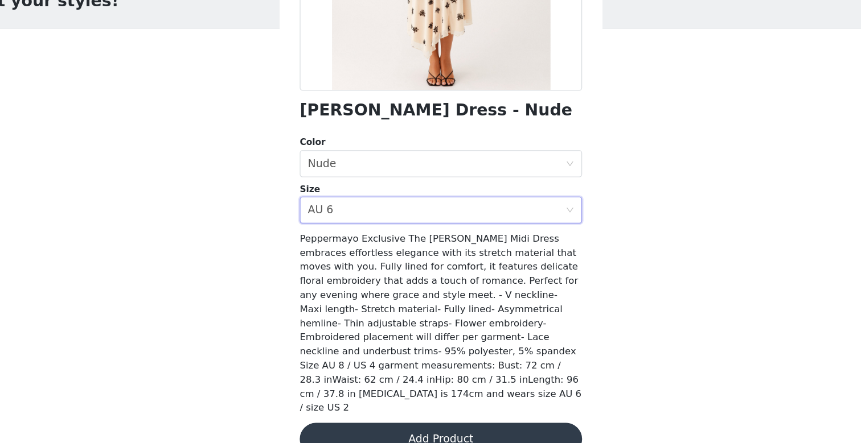
click at [448, 426] on button "Add Product" at bounding box center [430, 439] width 239 height 27
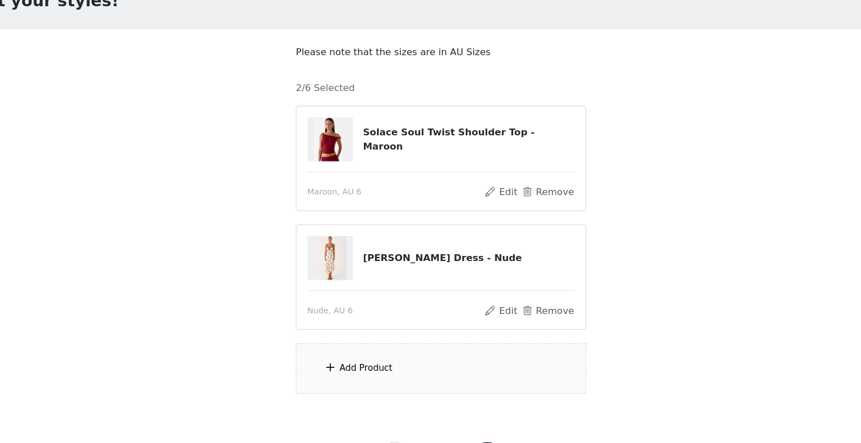
click at [404, 380] on div "Add Product" at bounding box center [430, 380] width 246 height 43
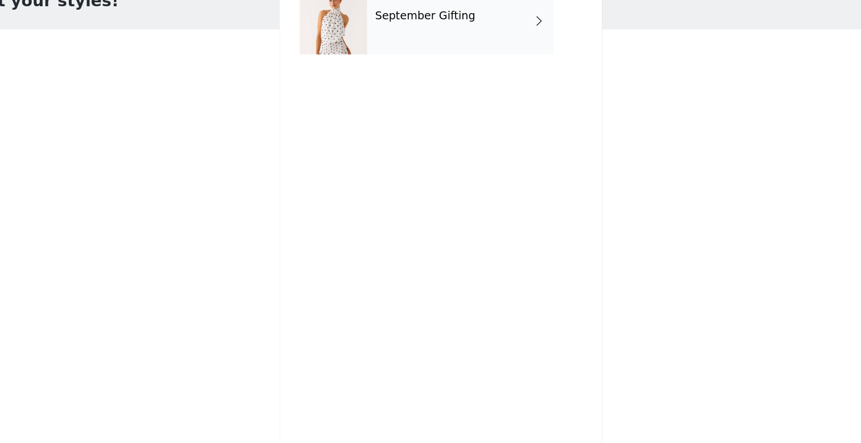
click at [417, 94] on div "September Gifting" at bounding box center [447, 85] width 158 height 57
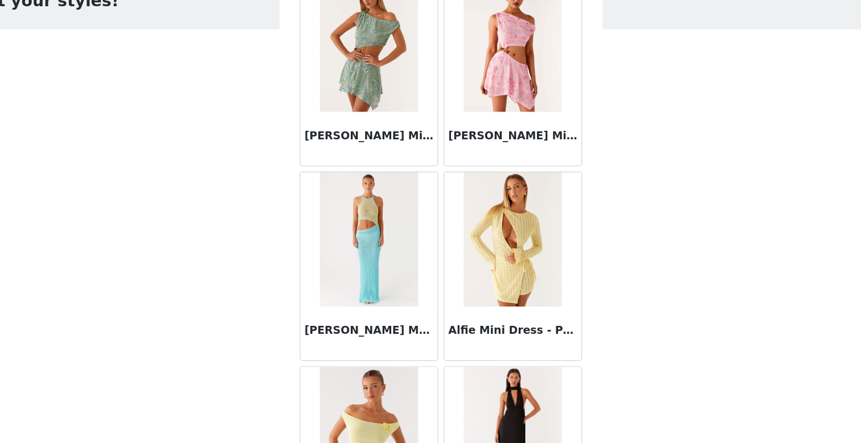
scroll to position [1298, 0]
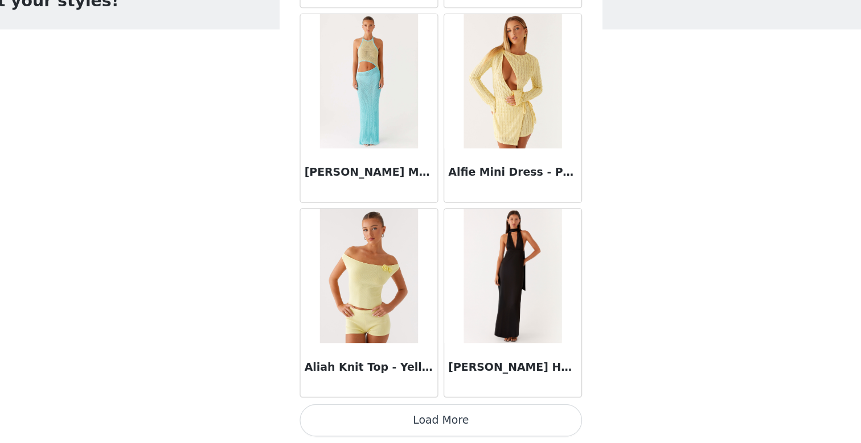
click at [442, 429] on button "Load More" at bounding box center [430, 423] width 239 height 27
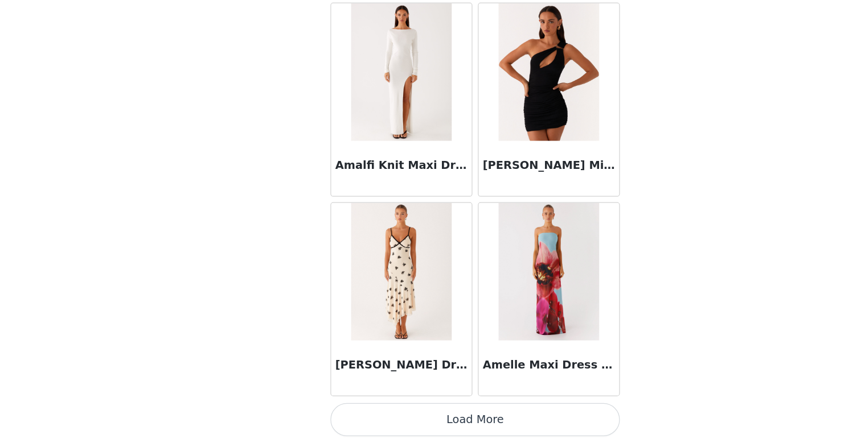
scroll to position [53, 0]
click at [433, 423] on button "Load More" at bounding box center [430, 423] width 239 height 27
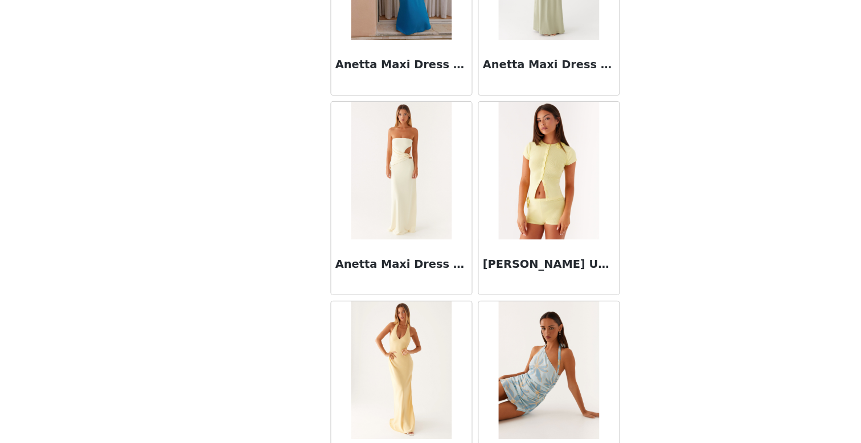
scroll to position [4599, 0]
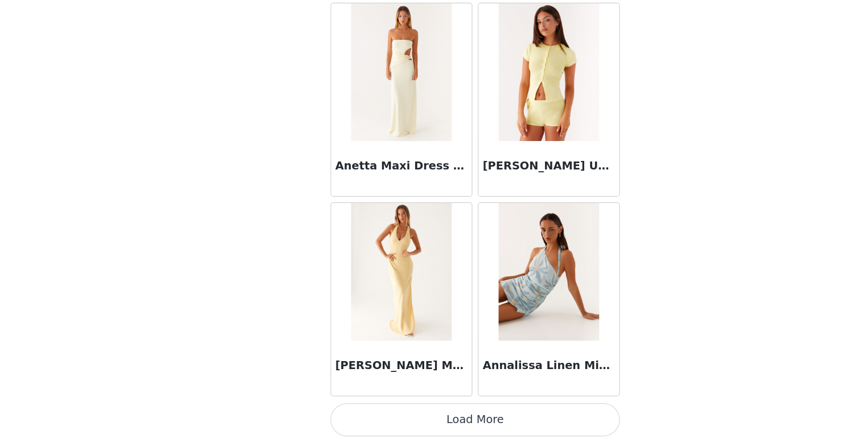
click at [435, 427] on button "Load More" at bounding box center [430, 423] width 239 height 27
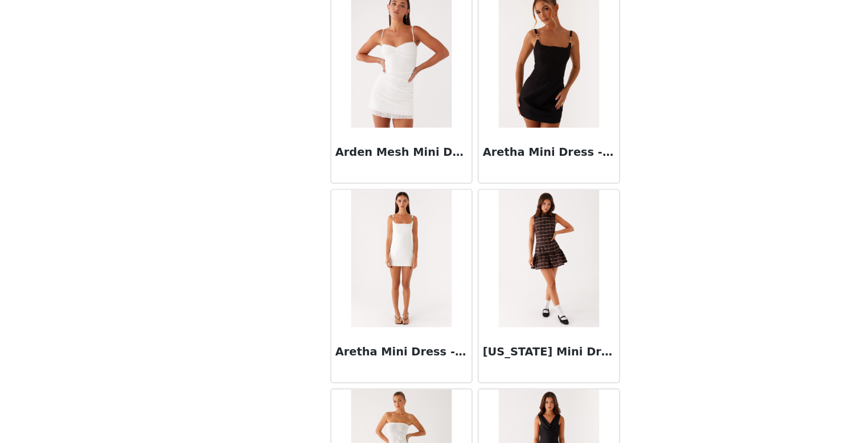
scroll to position [5270, 0]
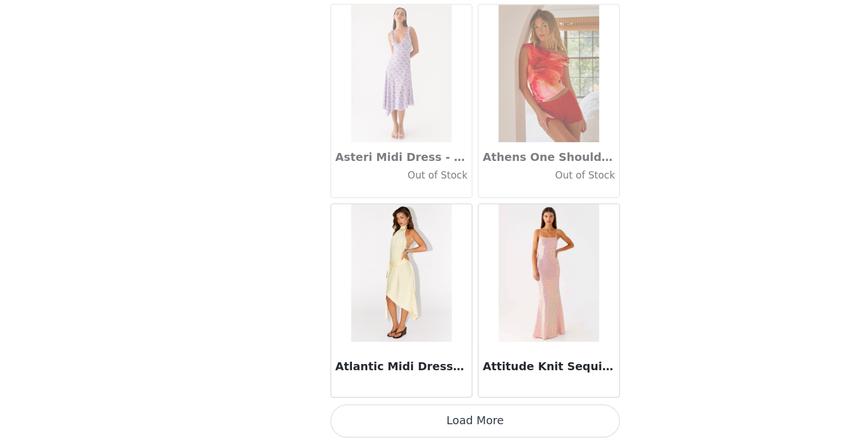
click at [423, 419] on button "Load More" at bounding box center [430, 424] width 239 height 27
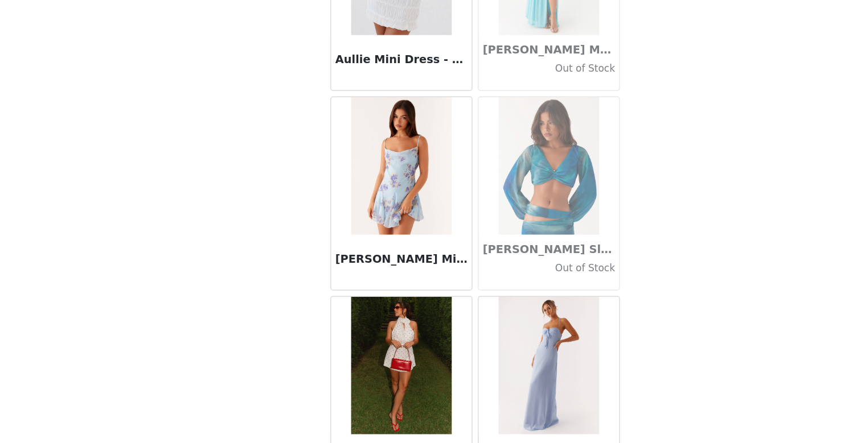
scroll to position [7169, 0]
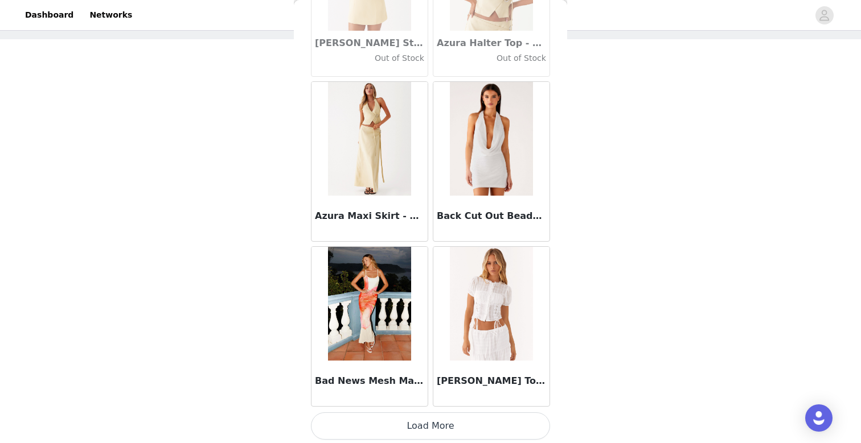
click at [439, 429] on button "Load More" at bounding box center [430, 426] width 239 height 27
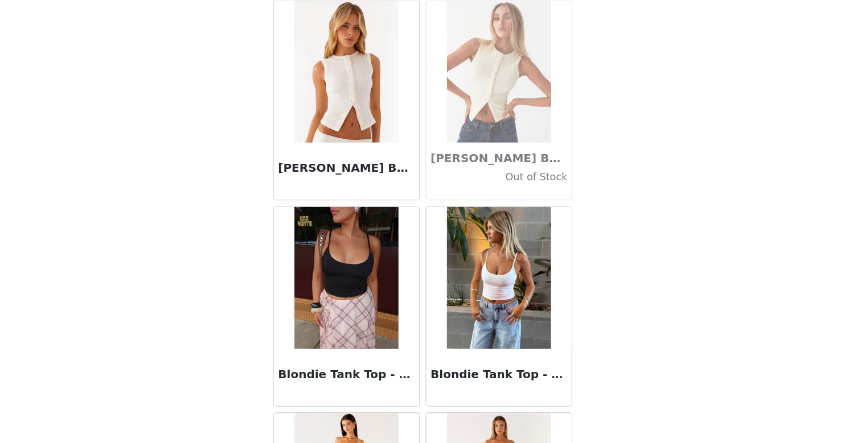
scroll to position [9551, 0]
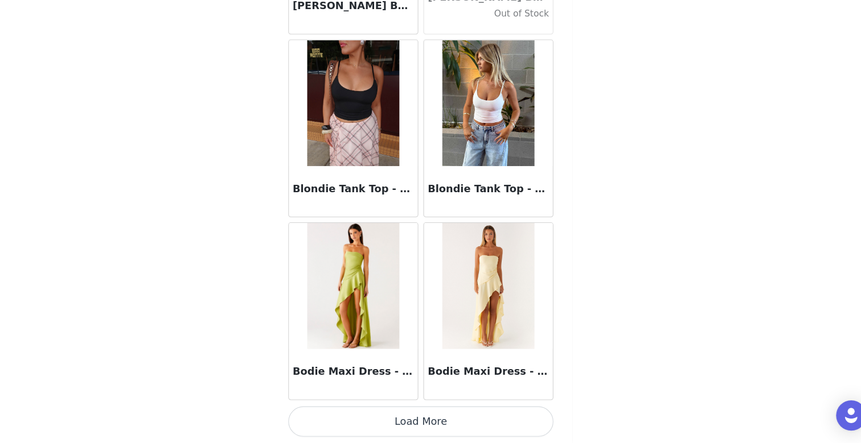
click at [421, 417] on button "Load More" at bounding box center [430, 423] width 239 height 27
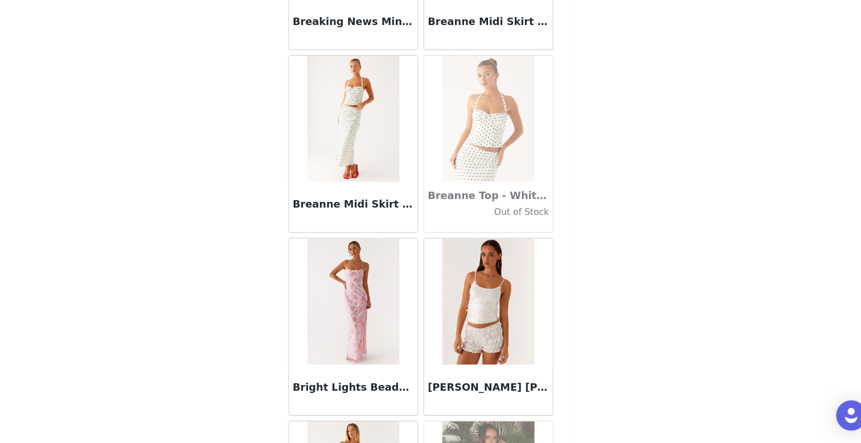
scroll to position [10360, 0]
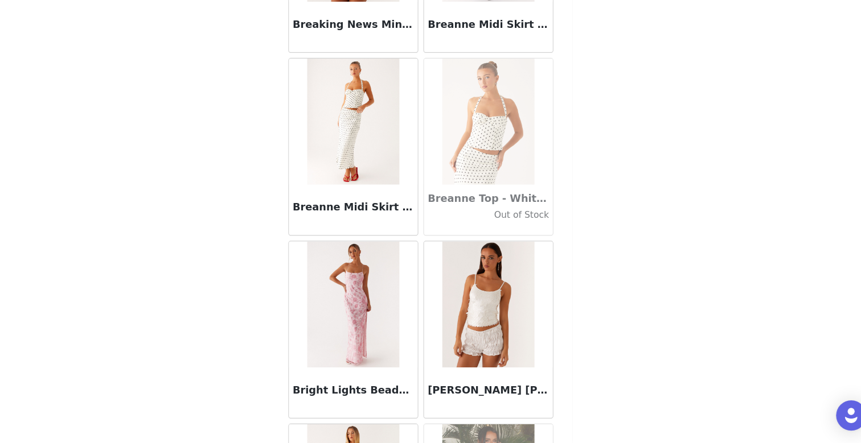
click at [381, 161] on img at bounding box center [369, 153] width 83 height 114
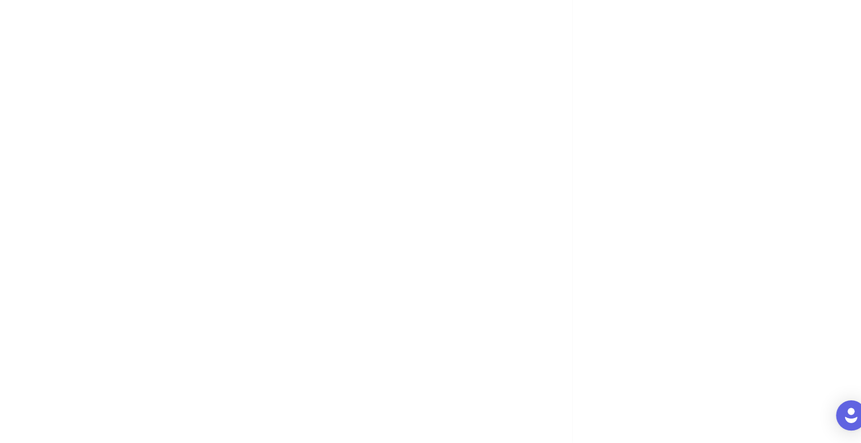
scroll to position [0, 0]
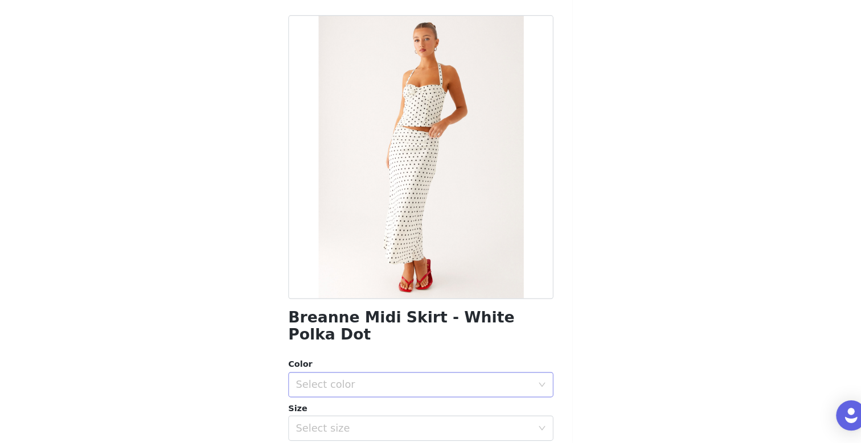
click at [471, 385] on div "Select color" at bounding box center [424, 390] width 213 height 11
click at [460, 396] on li "White Polka Dot" at bounding box center [430, 400] width 239 height 18
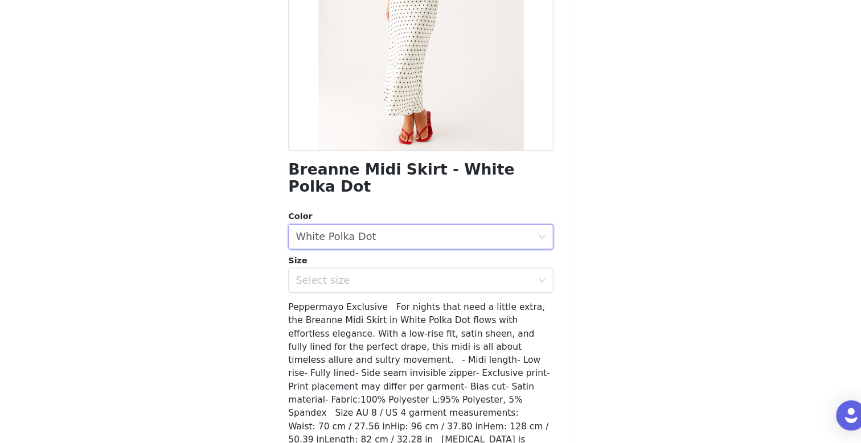
scroll to position [168, 0]
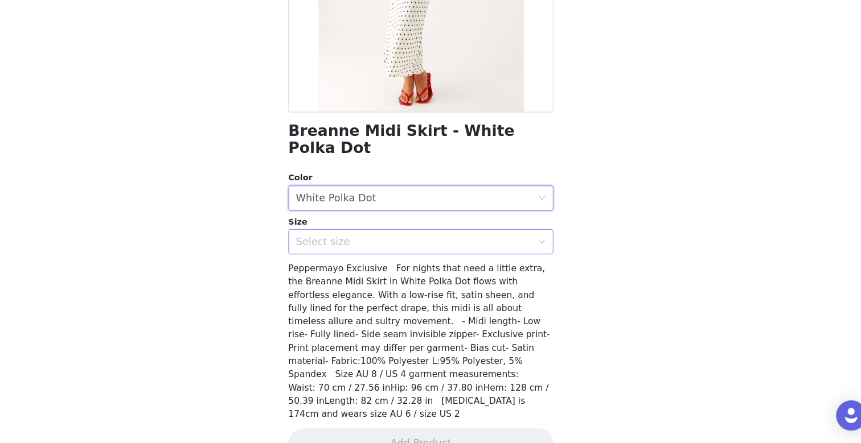
click at [417, 256] on div "Select size" at bounding box center [424, 261] width 213 height 11
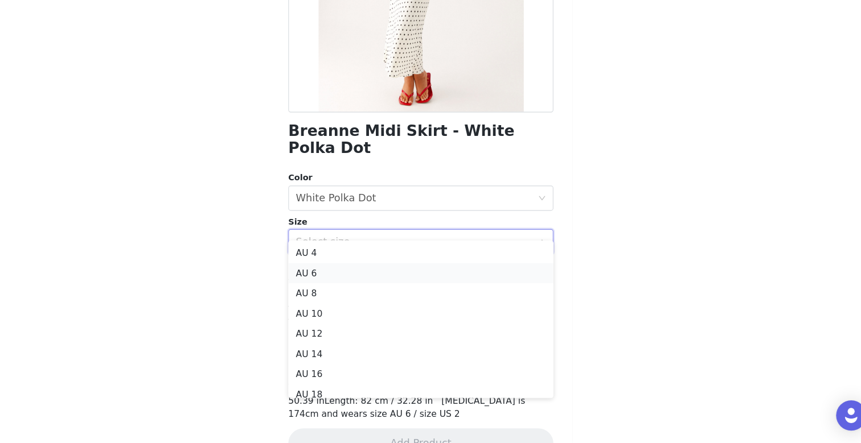
click at [407, 297] on li "AU 6" at bounding box center [430, 290] width 239 height 18
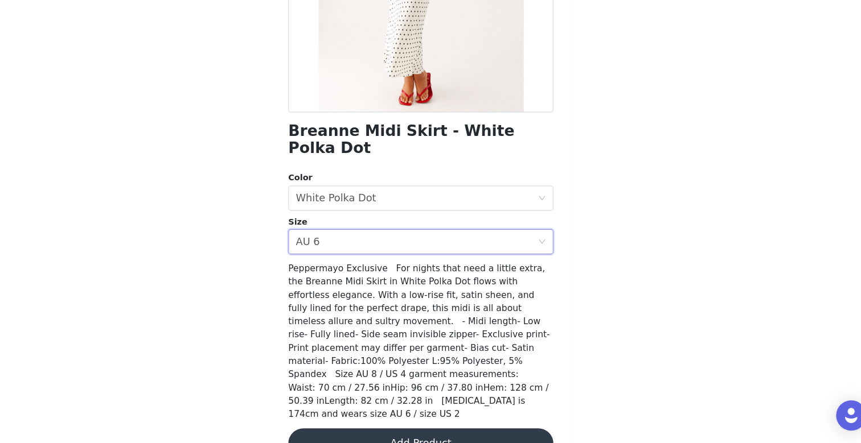
click at [417, 430] on button "Add Product" at bounding box center [430, 443] width 239 height 27
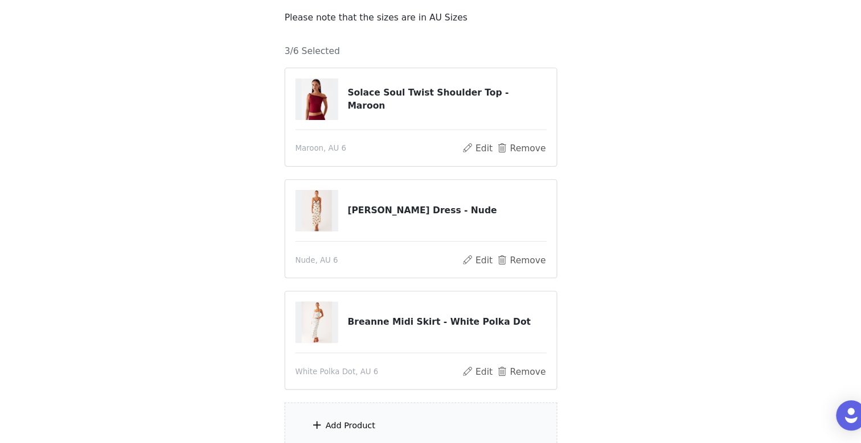
click at [390, 422] on div "Add Product" at bounding box center [430, 427] width 246 height 43
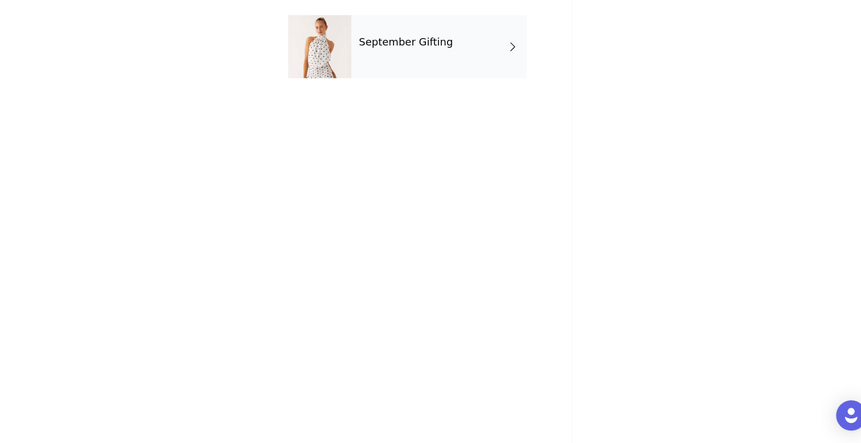
click at [390, 80] on h4 "September Gifting" at bounding box center [416, 81] width 85 height 10
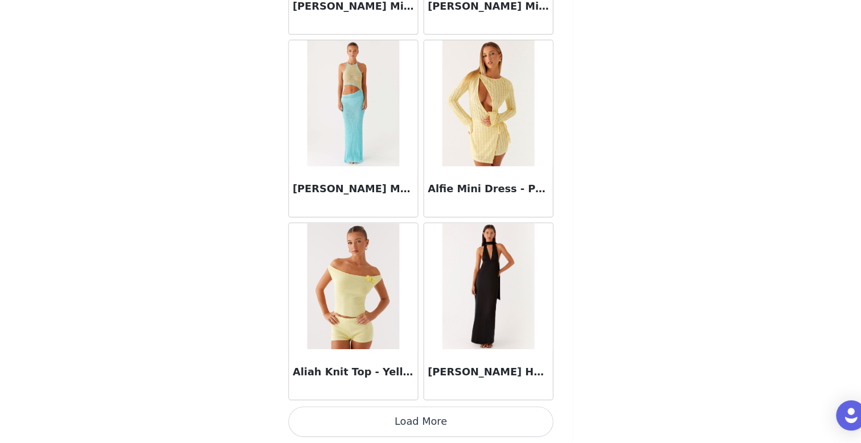
scroll to position [154, 0]
click at [423, 435] on button "Load More" at bounding box center [430, 423] width 239 height 27
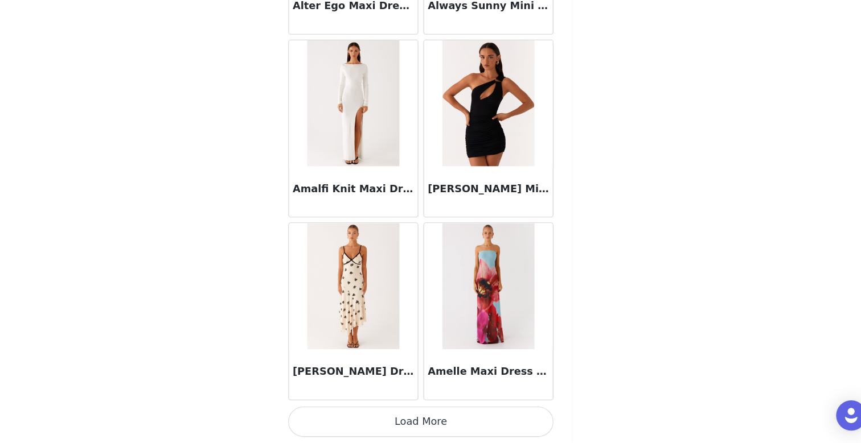
click at [429, 415] on button "Load More" at bounding box center [430, 423] width 239 height 27
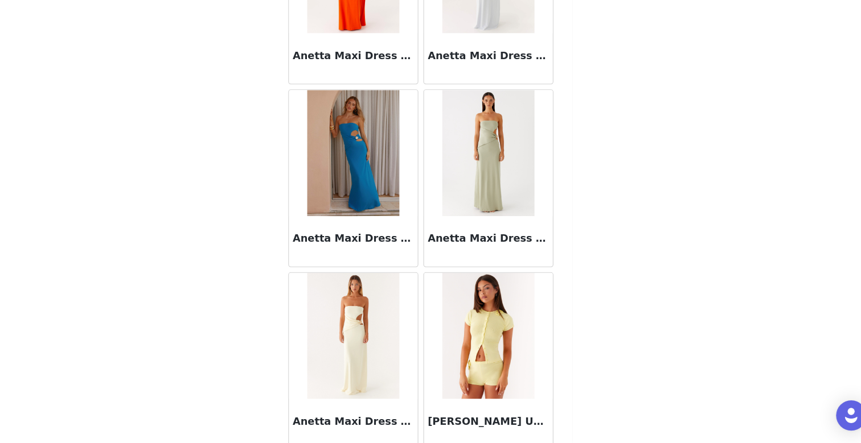
scroll to position [4599, 0]
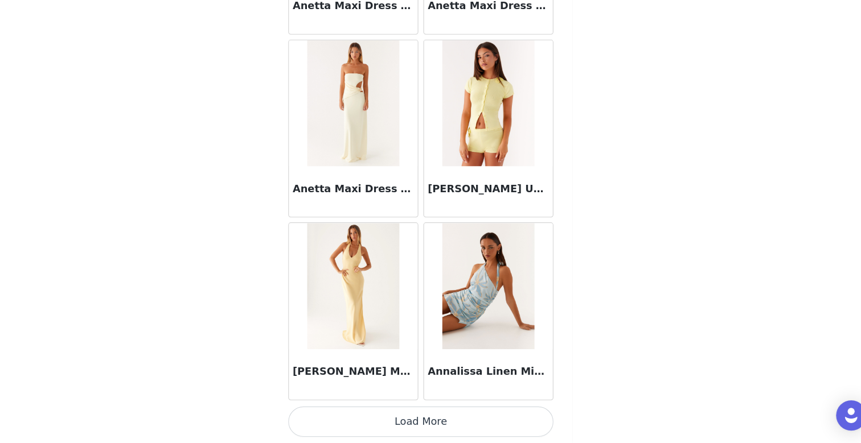
click at [430, 422] on button "Load More" at bounding box center [430, 423] width 239 height 27
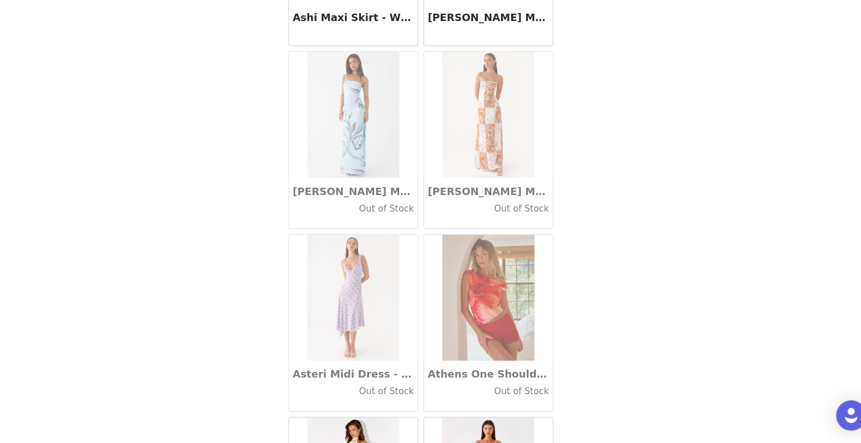
scroll to position [6250, 0]
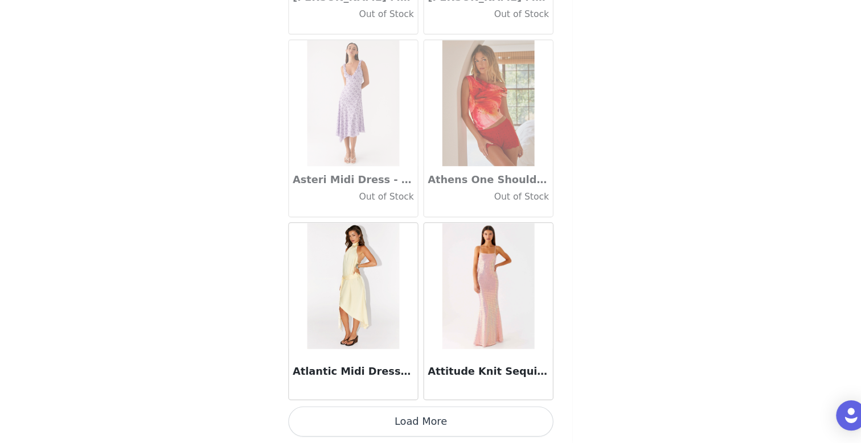
click at [426, 427] on button "Load More" at bounding box center [430, 423] width 239 height 27
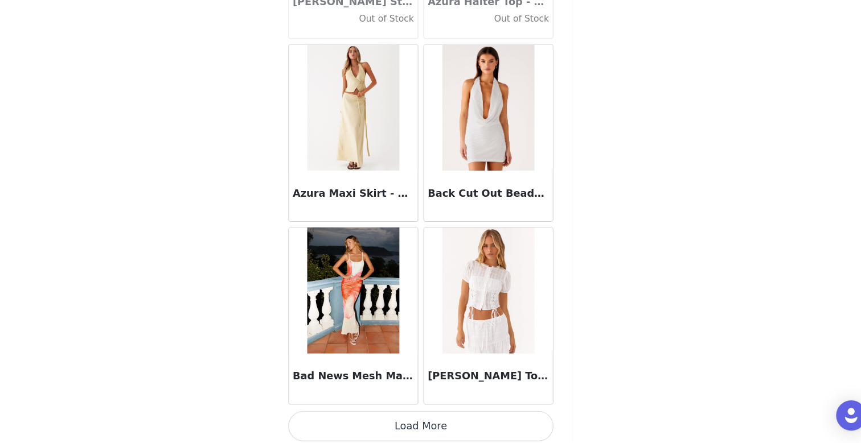
scroll to position [7900, 0]
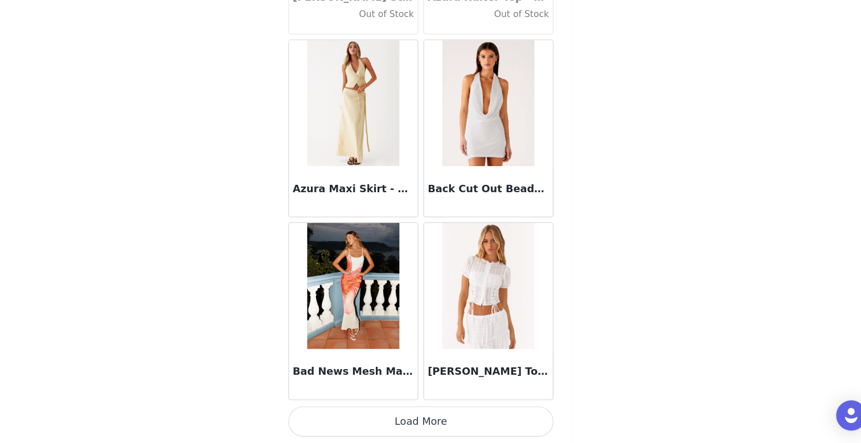
click at [424, 429] on button "Load More" at bounding box center [430, 423] width 239 height 27
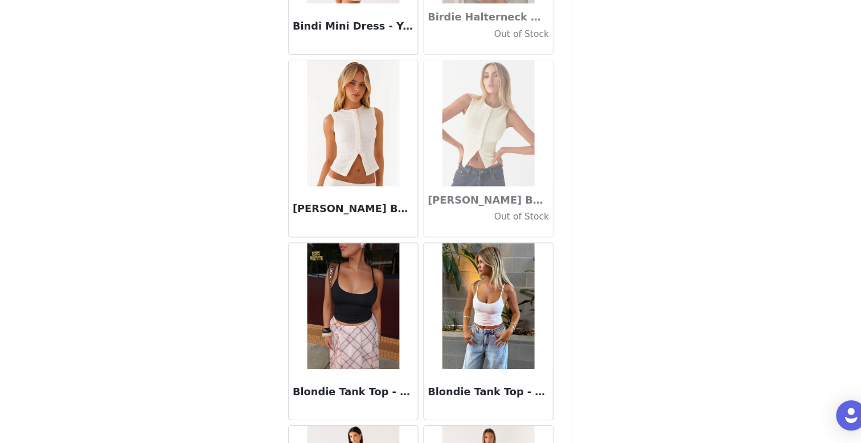
scroll to position [9551, 0]
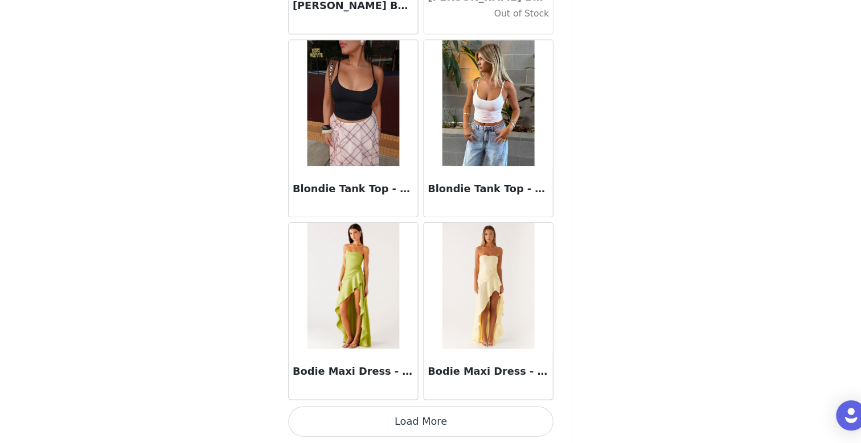
click at [434, 425] on button "Load More" at bounding box center [430, 423] width 239 height 27
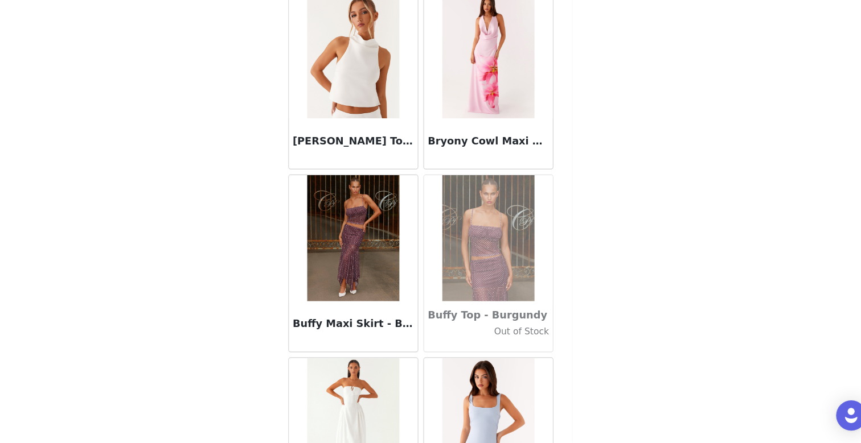
scroll to position [11201, 0]
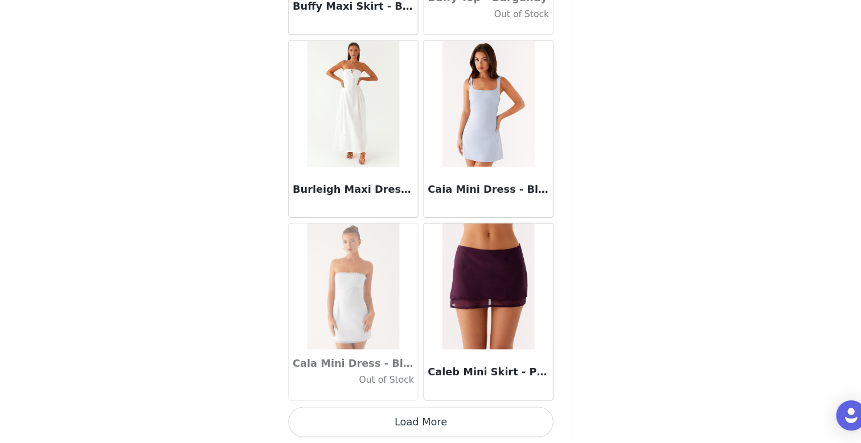
click at [440, 423] on button "Load More" at bounding box center [430, 423] width 239 height 27
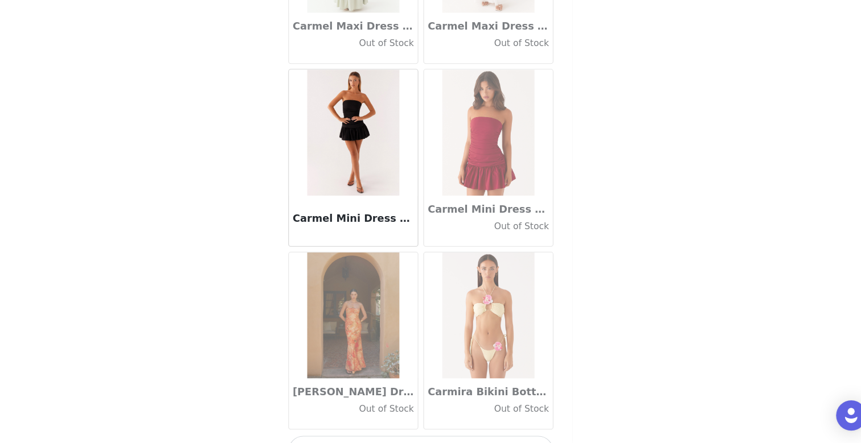
scroll to position [12852, 0]
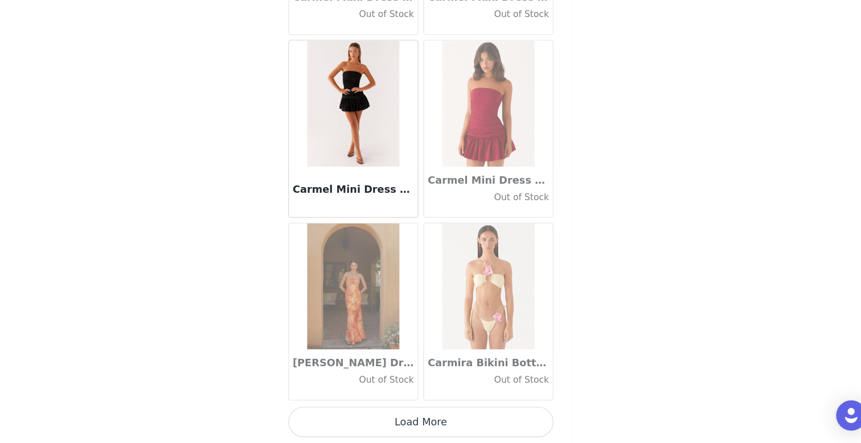
click at [443, 418] on button "Load More" at bounding box center [430, 423] width 239 height 27
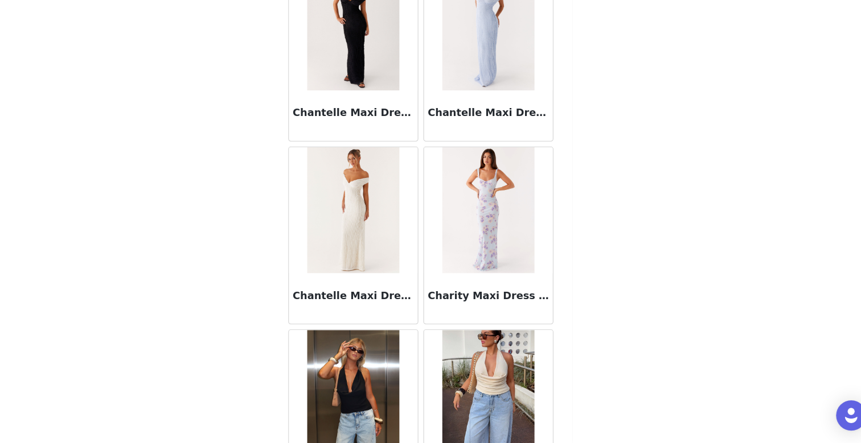
scroll to position [14502, 0]
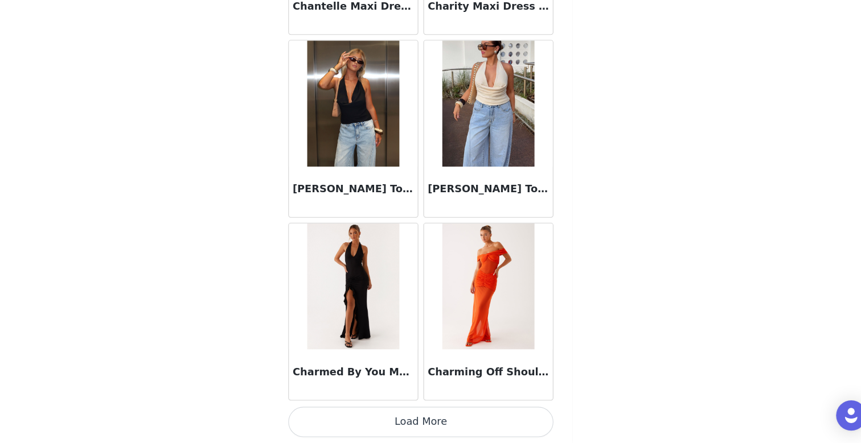
click at [451, 425] on button "Load More" at bounding box center [430, 423] width 239 height 27
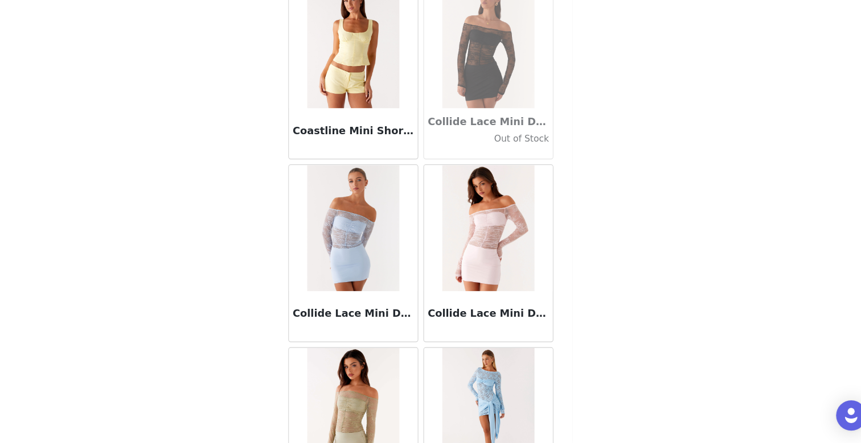
scroll to position [16153, 0]
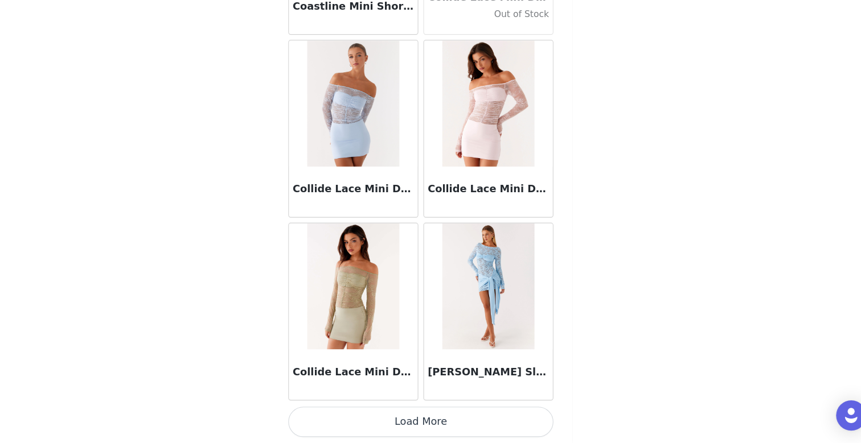
click at [434, 425] on button "Load More" at bounding box center [430, 423] width 239 height 27
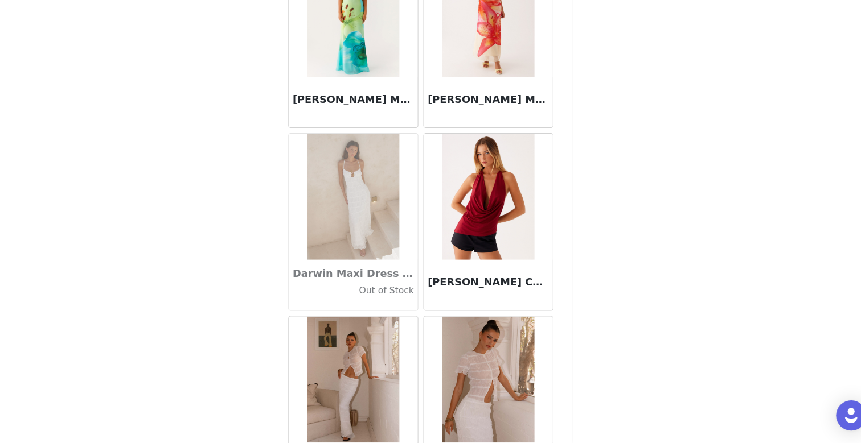
scroll to position [17803, 0]
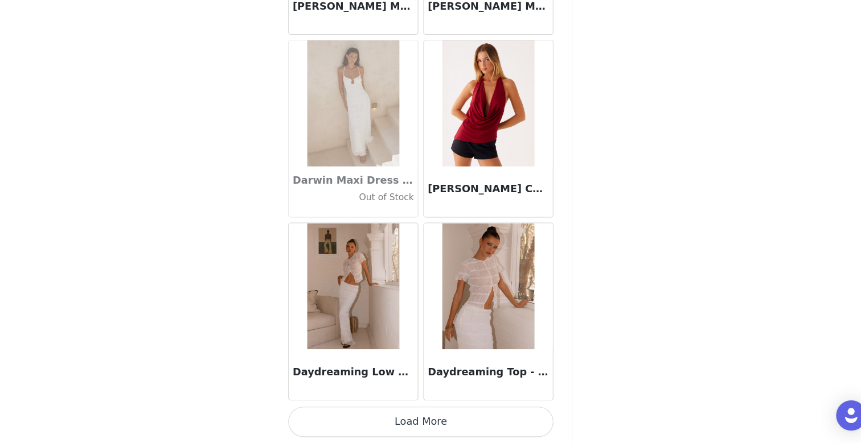
click at [426, 433] on button "Load More" at bounding box center [430, 423] width 239 height 27
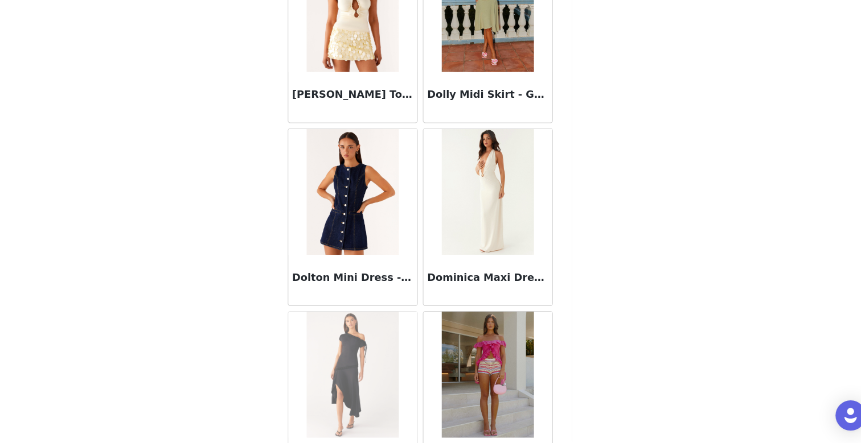
scroll to position [19454, 0]
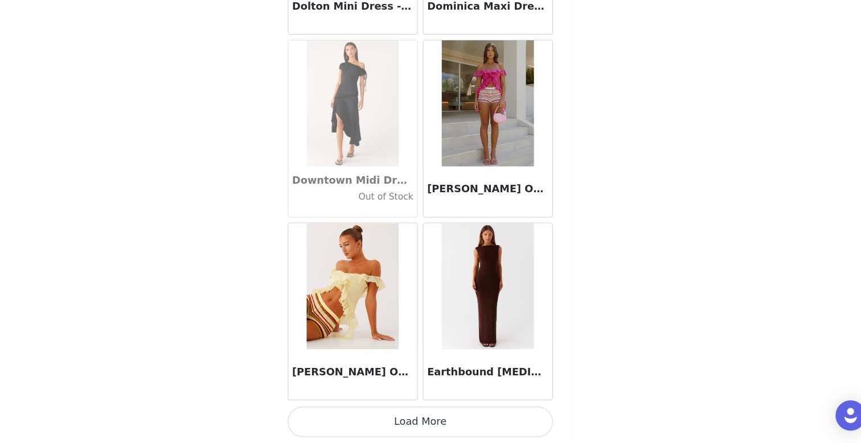
click at [437, 433] on button "Load More" at bounding box center [430, 423] width 239 height 27
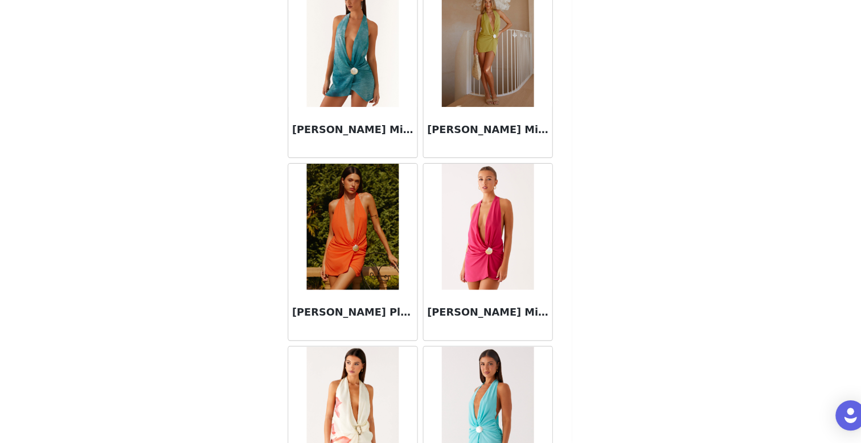
scroll to position [21104, 0]
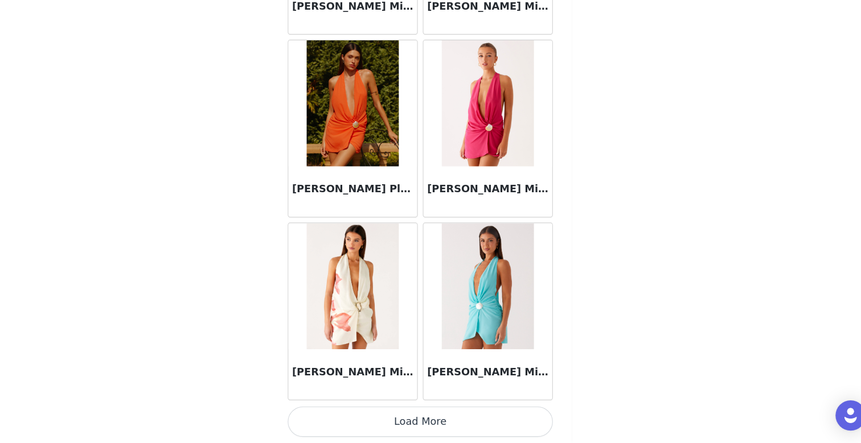
click at [417, 424] on button "Load More" at bounding box center [430, 423] width 239 height 27
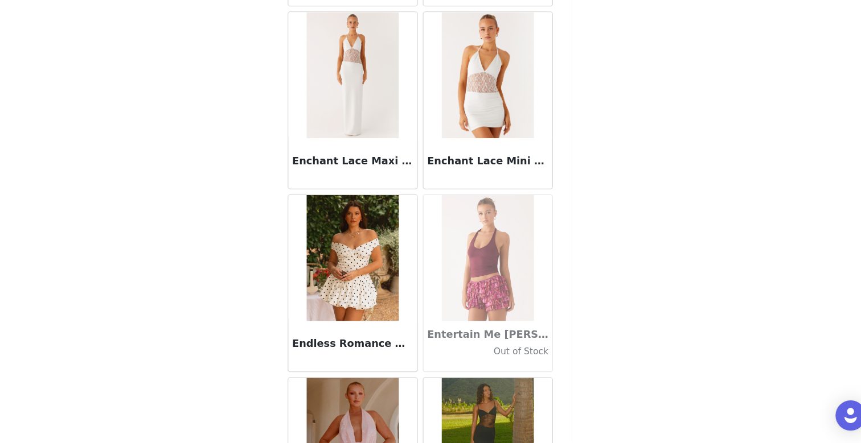
scroll to position [22755, 0]
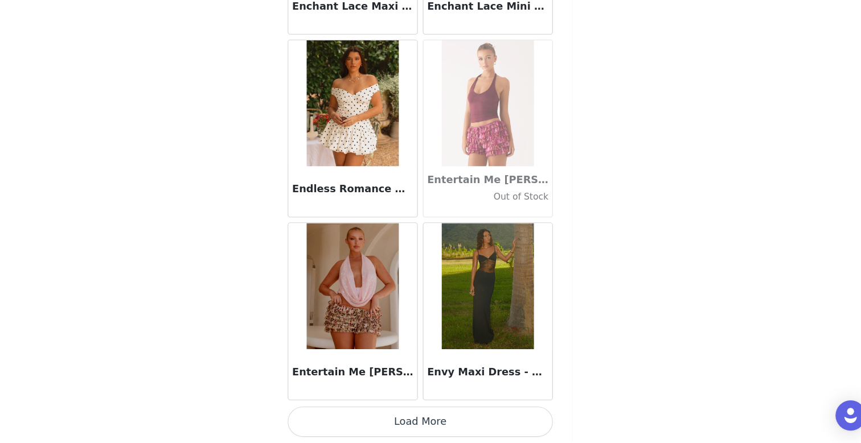
click at [415, 434] on button "Load More" at bounding box center [430, 423] width 239 height 27
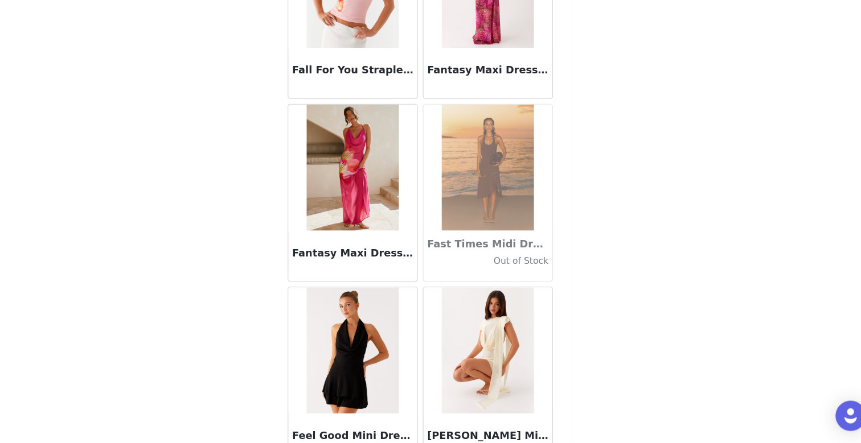
scroll to position [24405, 0]
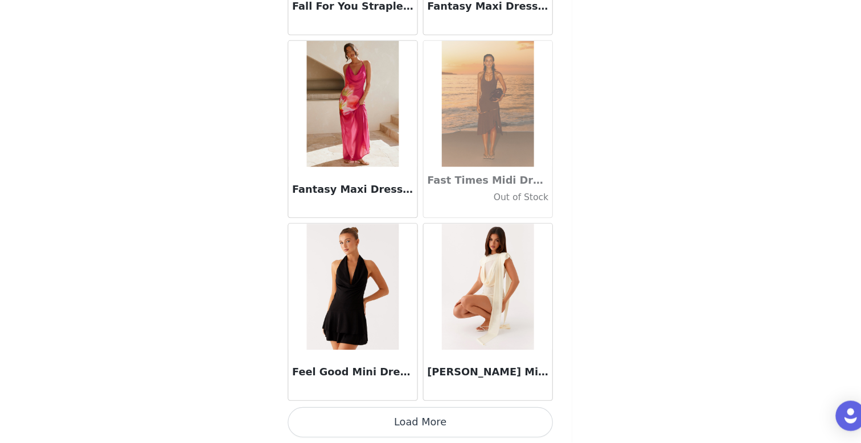
click at [423, 431] on button "Load More" at bounding box center [430, 423] width 239 height 27
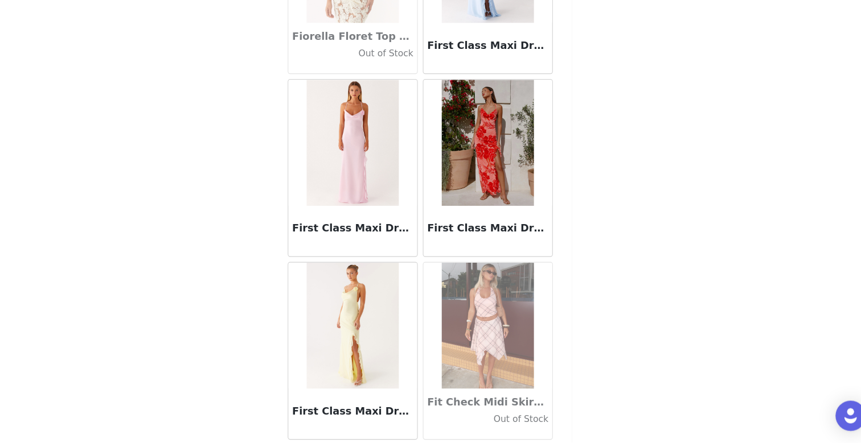
scroll to position [26056, 0]
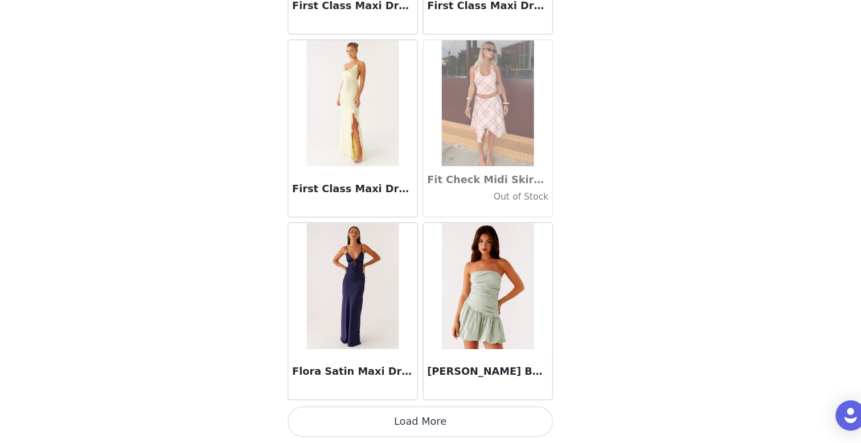
click at [437, 435] on button "Load More" at bounding box center [430, 423] width 239 height 27
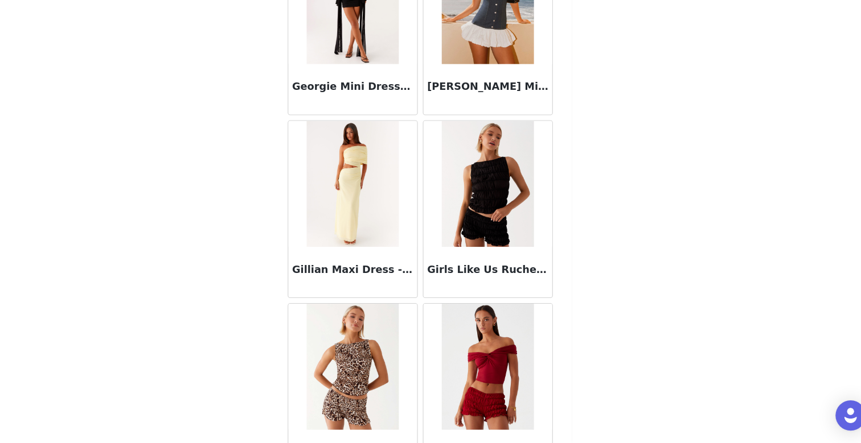
scroll to position [27706, 0]
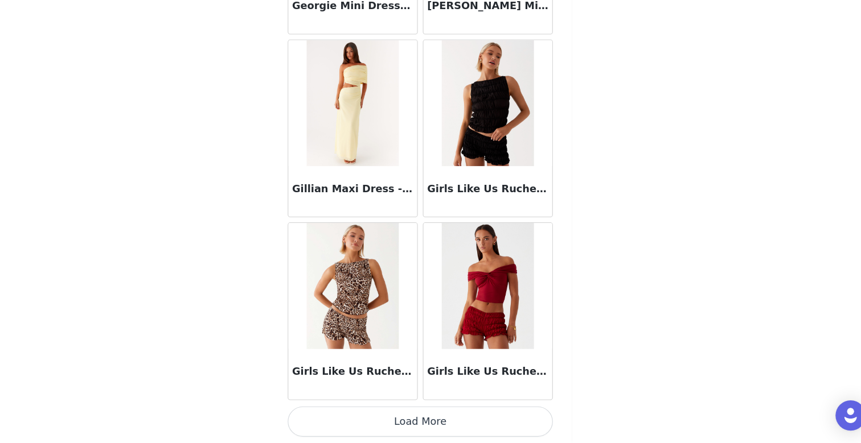
click at [440, 420] on button "Load More" at bounding box center [430, 423] width 239 height 27
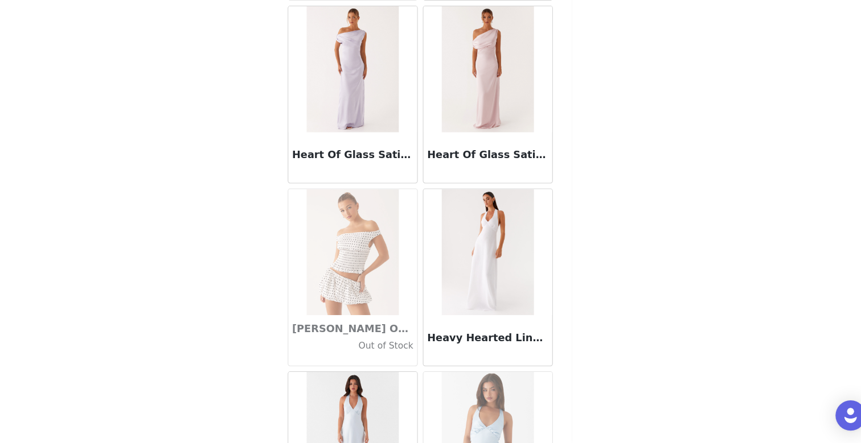
scroll to position [29357, 0]
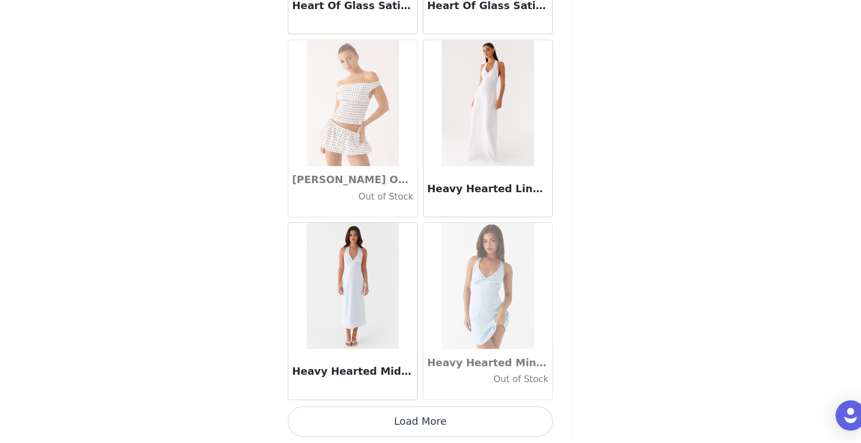
click at [427, 425] on button "Load More" at bounding box center [430, 423] width 239 height 27
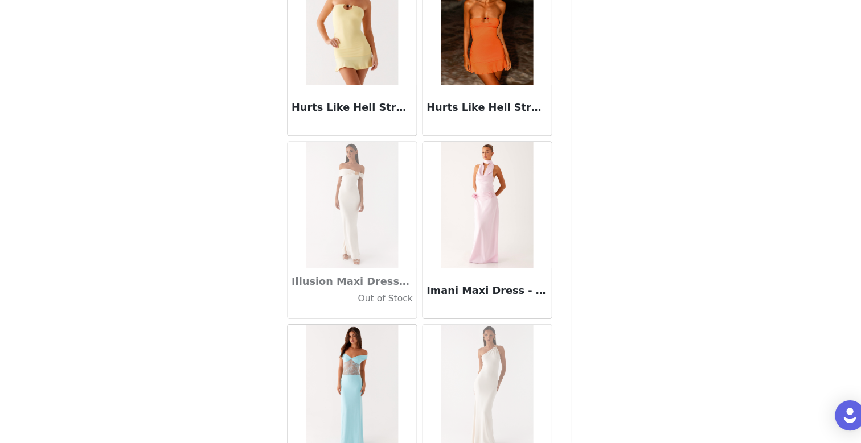
scroll to position [31007, 0]
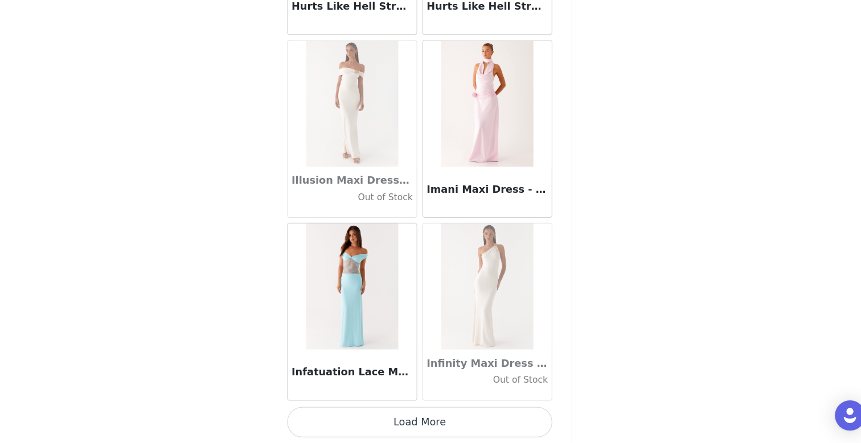
click at [427, 425] on button "Load More" at bounding box center [430, 423] width 239 height 27
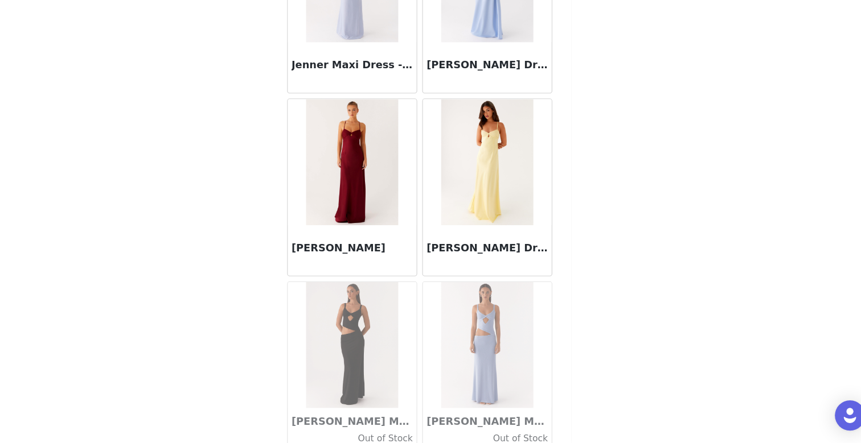
scroll to position [32658, 0]
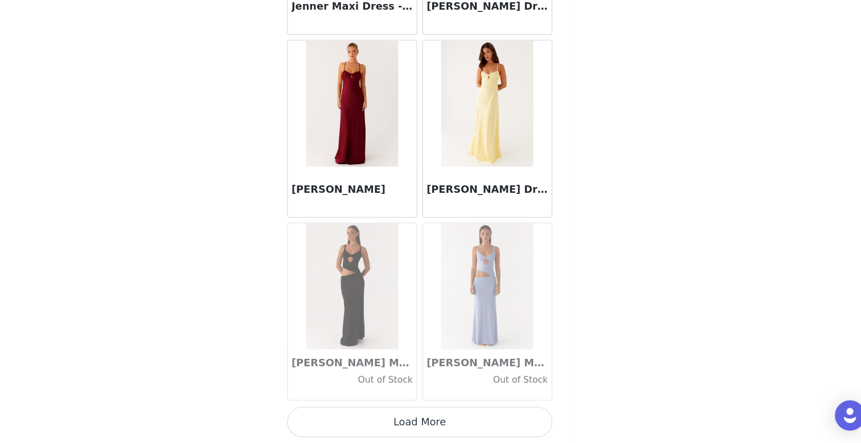
click at [431, 422] on button "Load More" at bounding box center [430, 423] width 239 height 27
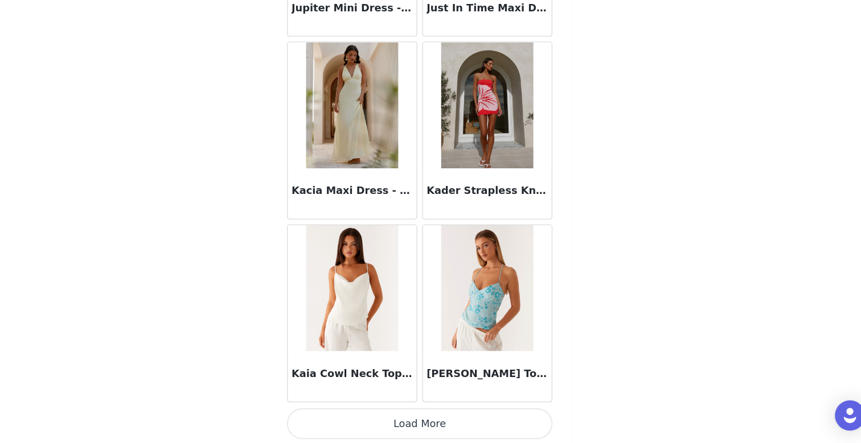
scroll to position [34308, 0]
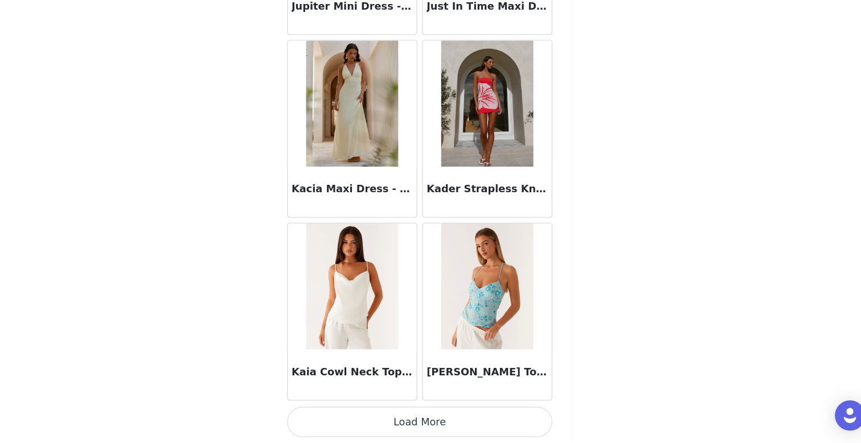
click at [415, 421] on button "Load More" at bounding box center [430, 423] width 239 height 27
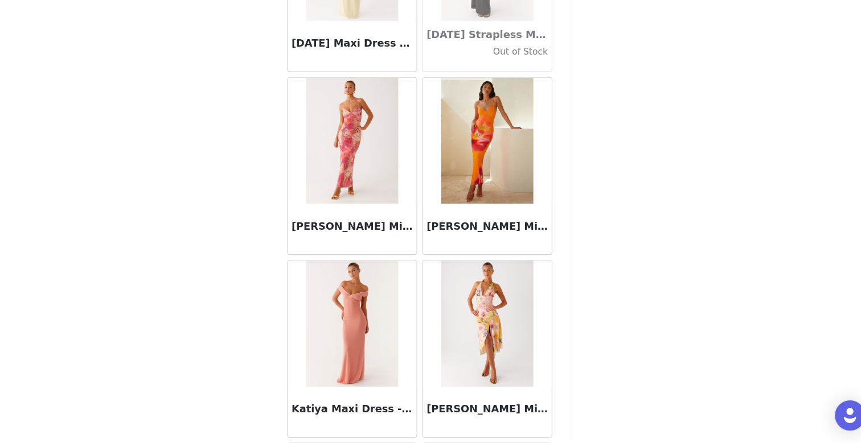
scroll to position [35959, 0]
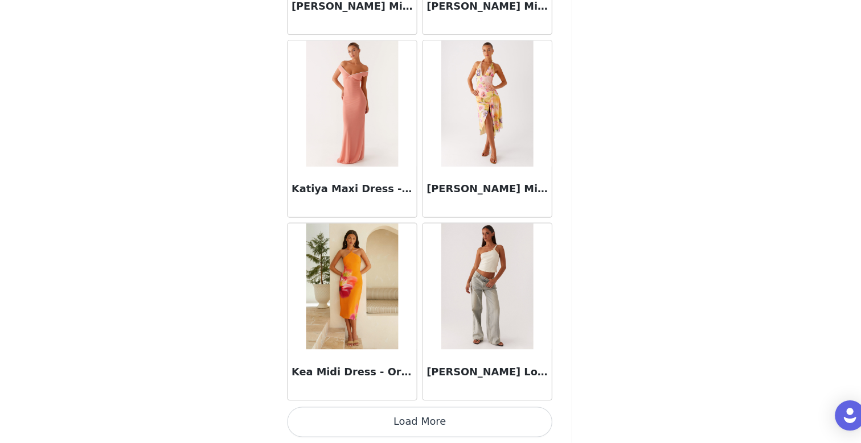
click at [428, 423] on button "Load More" at bounding box center [430, 423] width 239 height 27
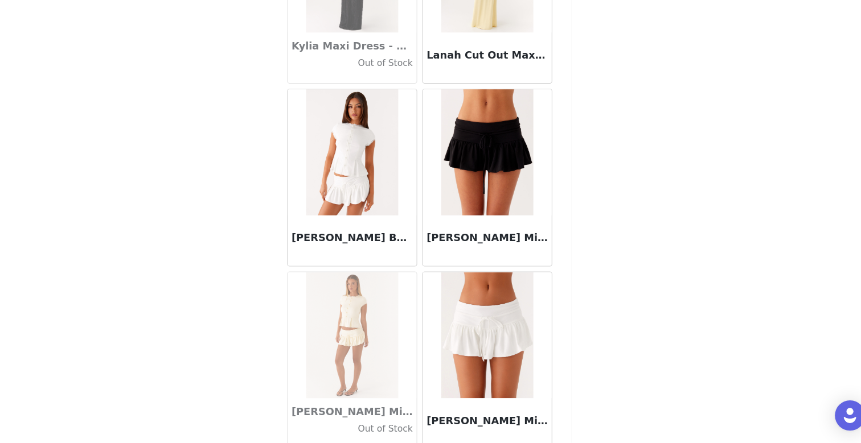
scroll to position [37609, 0]
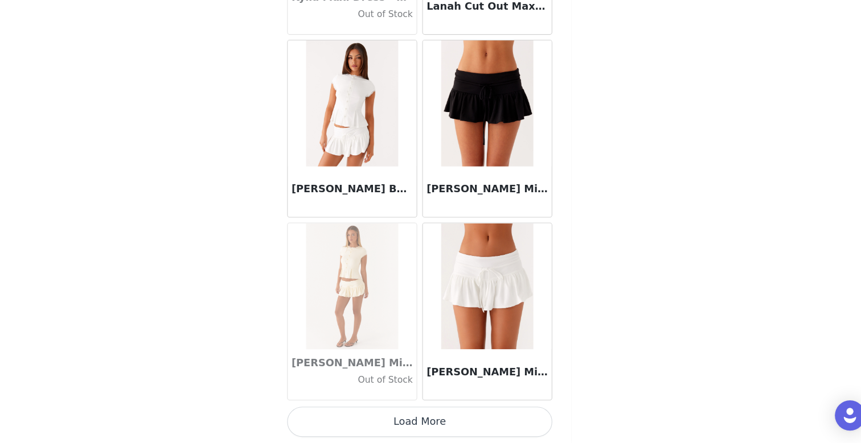
click at [437, 424] on button "Load More" at bounding box center [430, 423] width 239 height 27
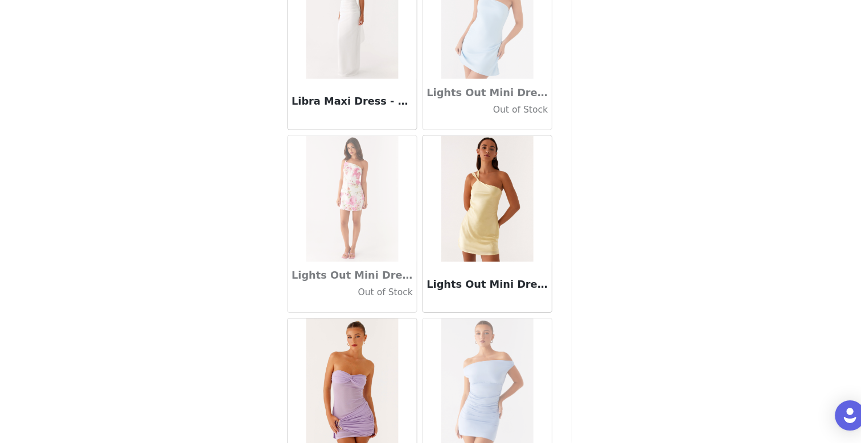
scroll to position [39260, 0]
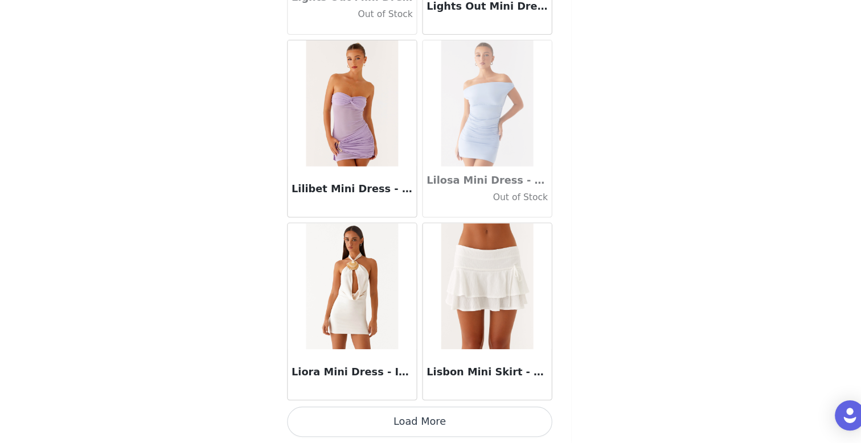
click at [433, 422] on button "Load More" at bounding box center [430, 423] width 239 height 27
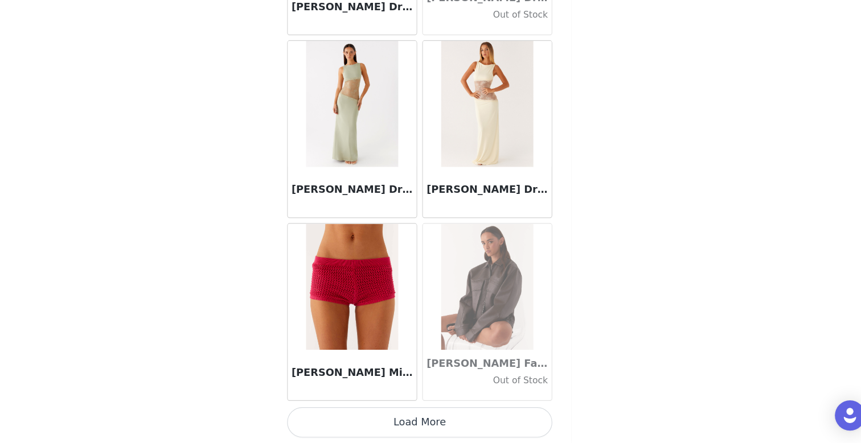
click at [426, 429] on button "Load More" at bounding box center [430, 424] width 239 height 27
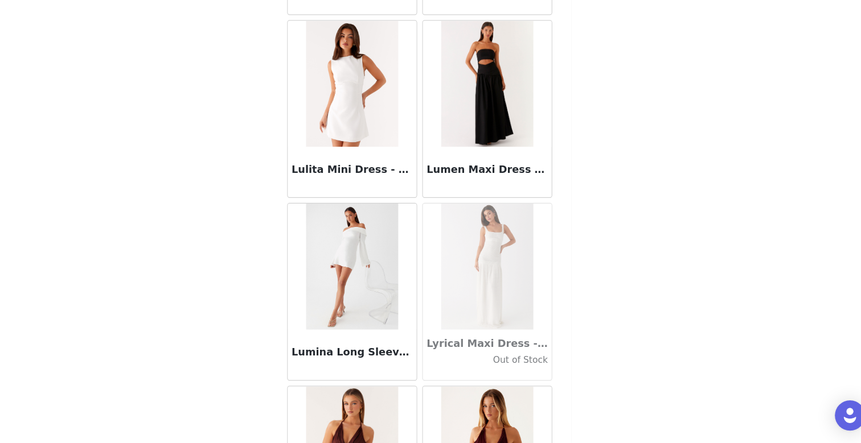
scroll to position [41449, 0]
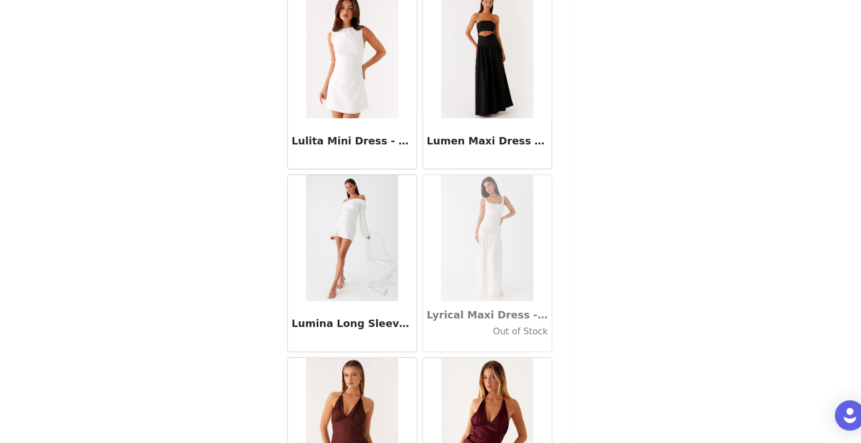
click at [360, 133] on img at bounding box center [369, 93] width 83 height 114
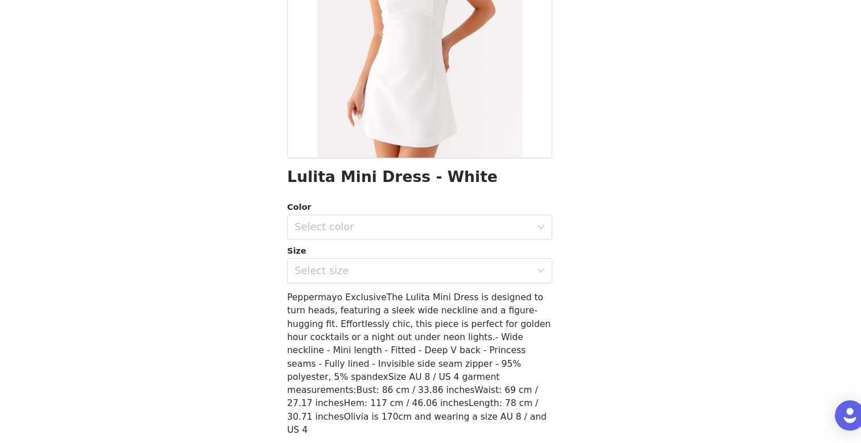
scroll to position [128, 0]
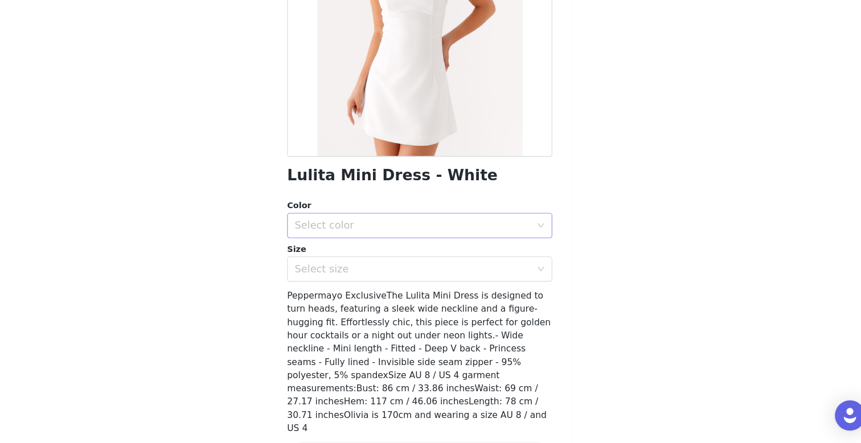
click at [327, 245] on div "Select color" at bounding box center [424, 246] width 213 height 11
click at [347, 275] on li "White" at bounding box center [430, 272] width 239 height 18
click at [347, 291] on div "Select size" at bounding box center [424, 286] width 213 height 11
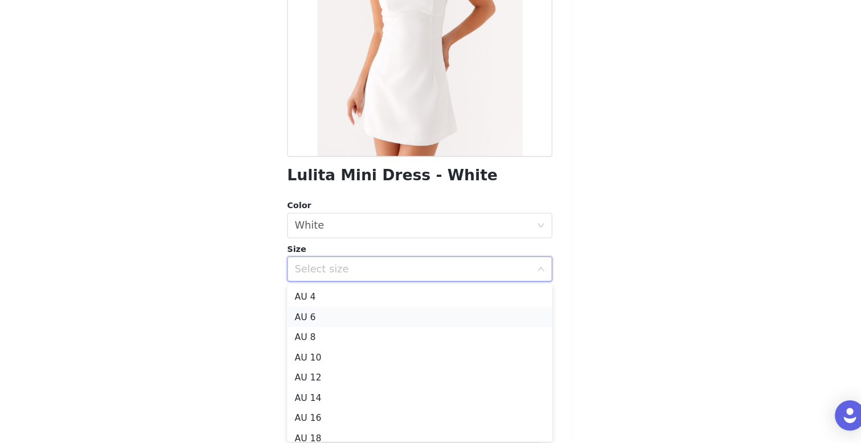
click at [347, 330] on li "AU 6" at bounding box center [430, 329] width 239 height 18
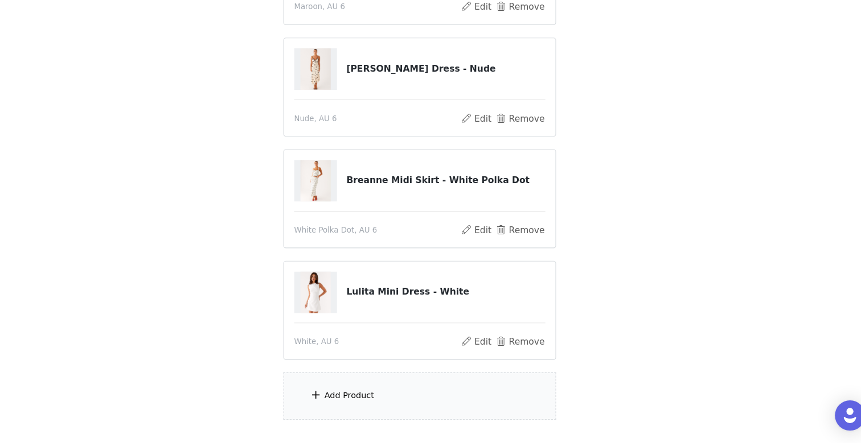
scroll to position [254, 0]
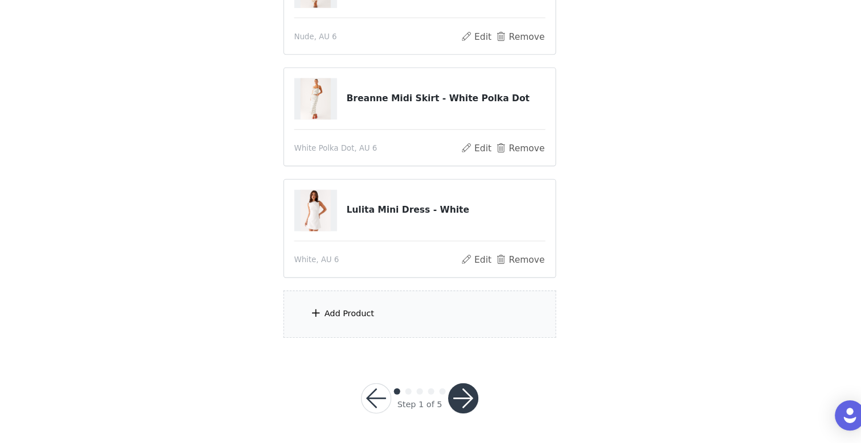
click at [368, 323] on div "Add Product" at bounding box center [366, 326] width 45 height 11
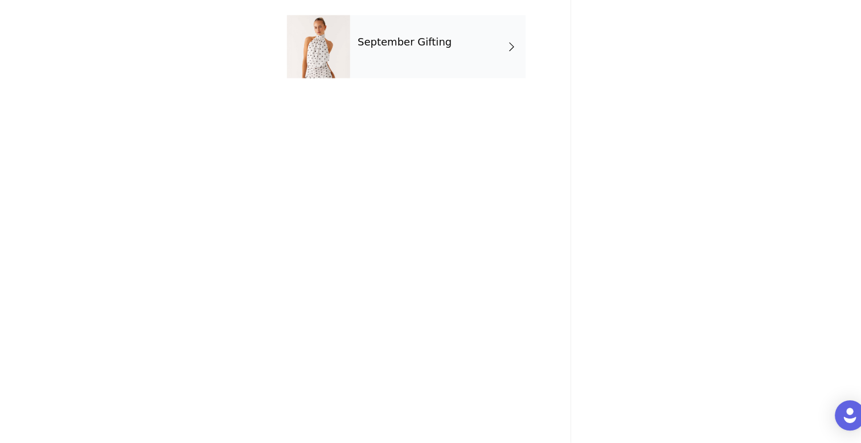
click at [414, 82] on h4 "September Gifting" at bounding box center [416, 81] width 85 height 10
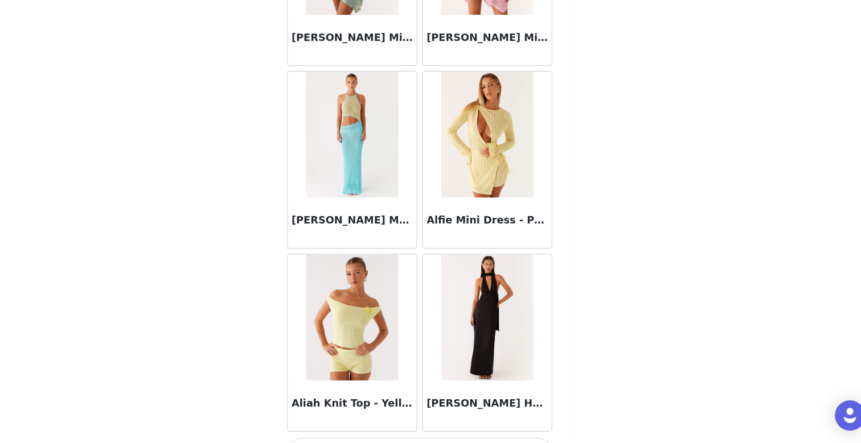
scroll to position [1298, 0]
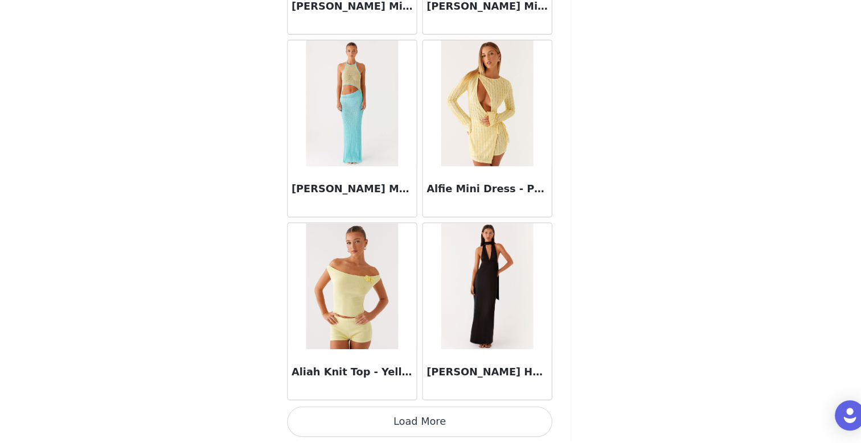
click at [410, 423] on button "Load More" at bounding box center [430, 423] width 239 height 27
